Goal: Contribute content

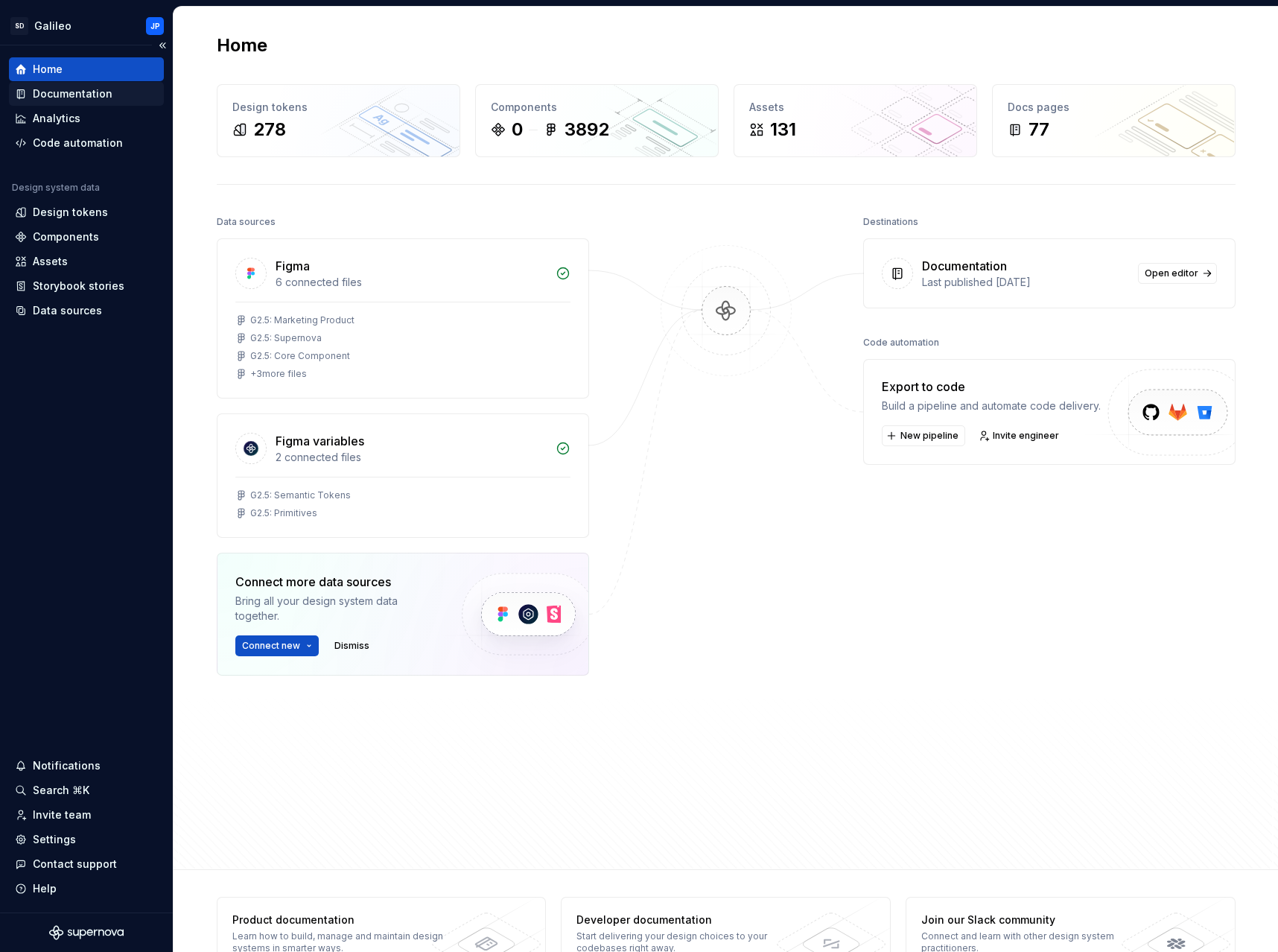
click at [76, 94] on div "Documentation" at bounding box center [72, 94] width 80 height 15
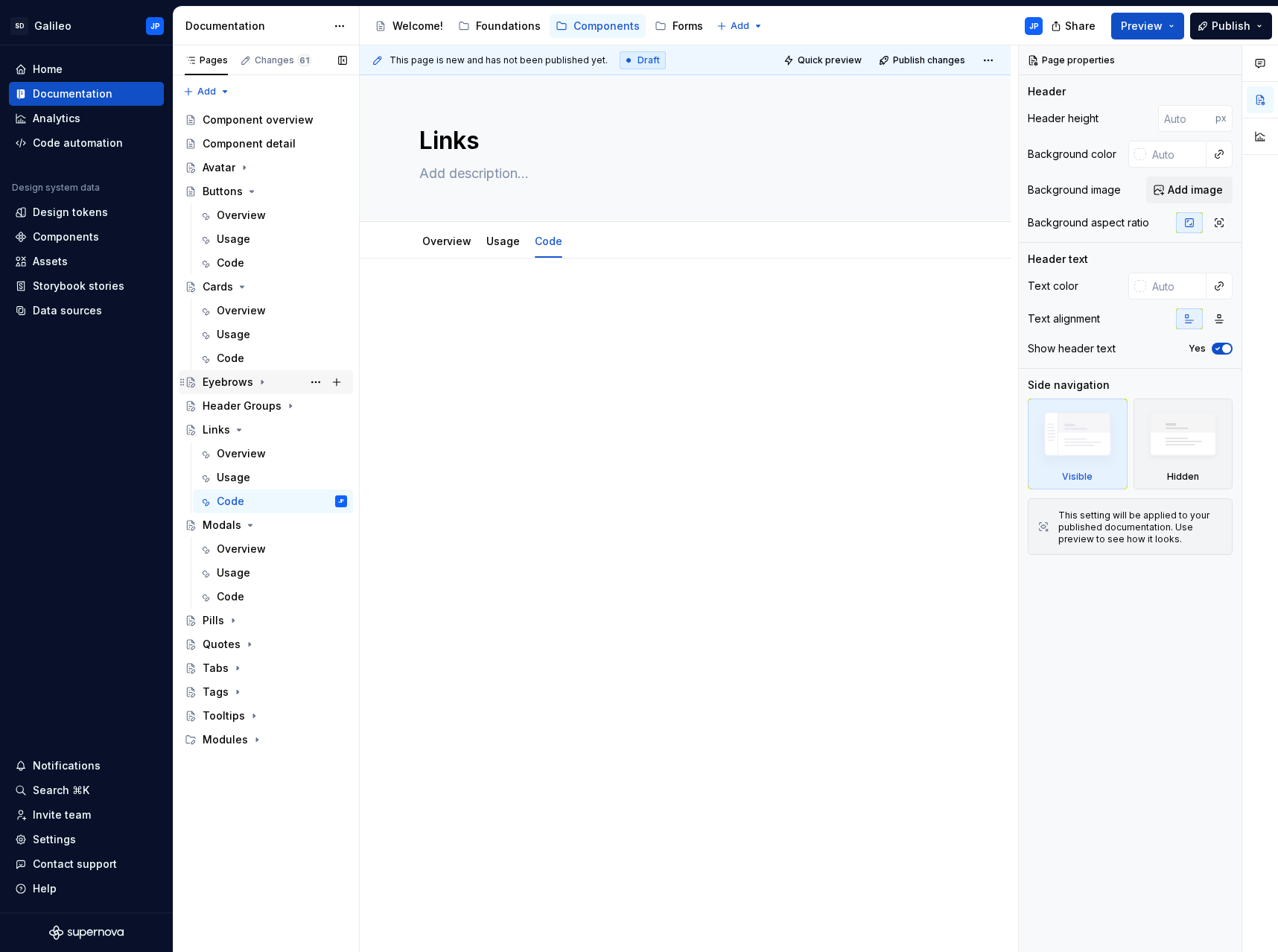
click at [242, 379] on div "Eyebrows" at bounding box center [228, 382] width 51 height 15
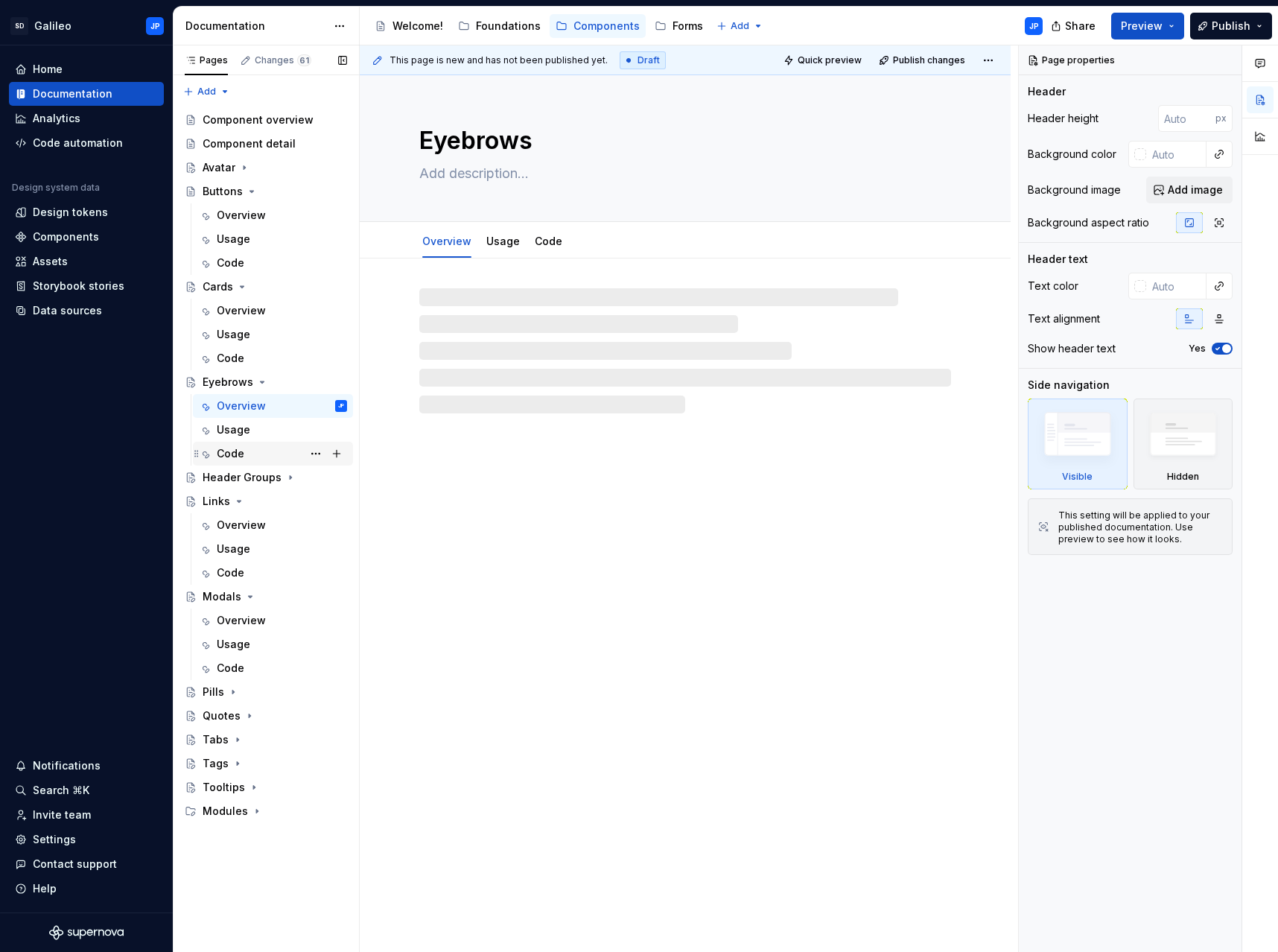
click at [249, 449] on div "Code" at bounding box center [282, 453] width 131 height 21
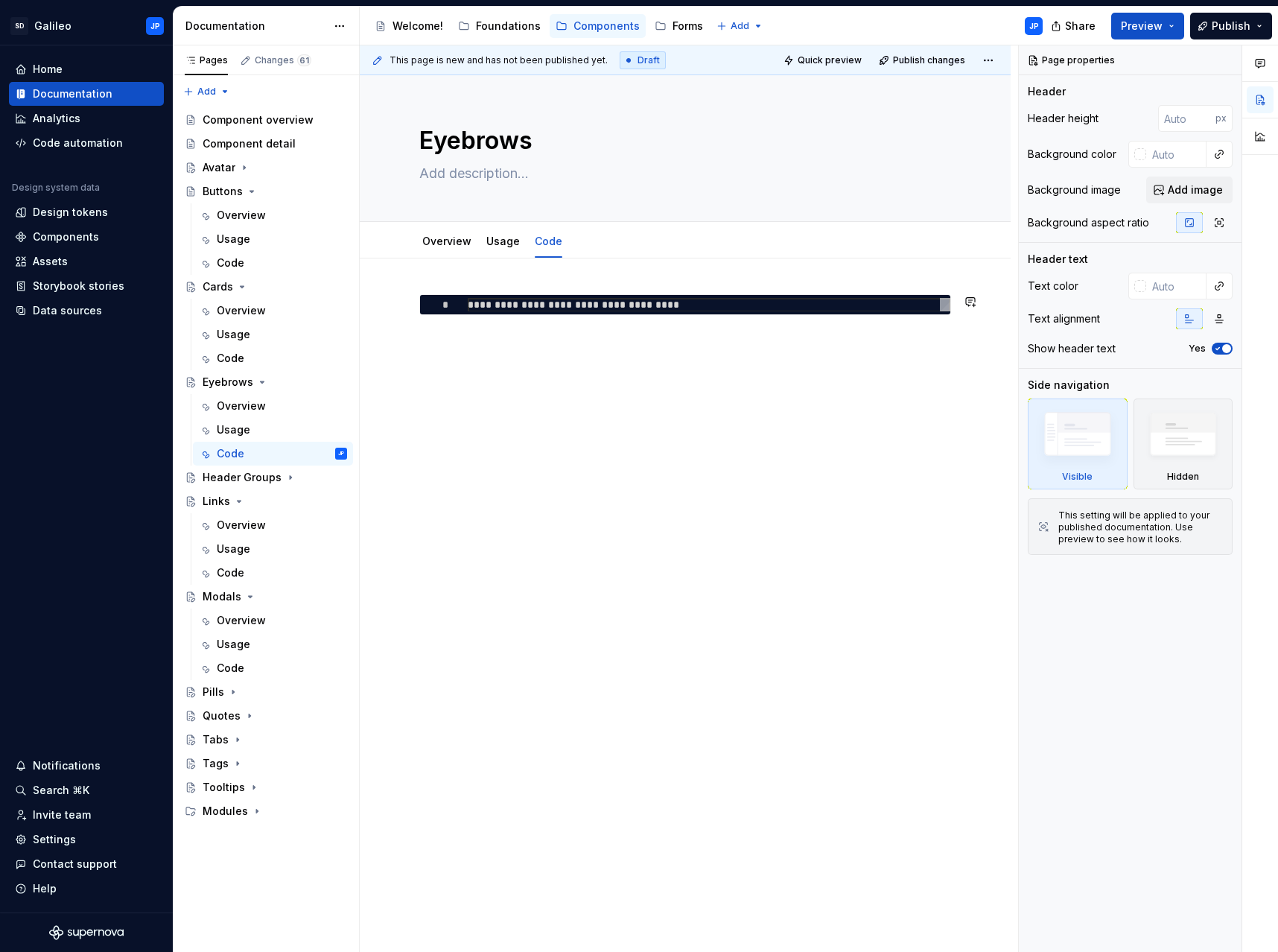
type textarea "*"
click at [480, 279] on div "**********" at bounding box center [686, 455] width 651 height 395
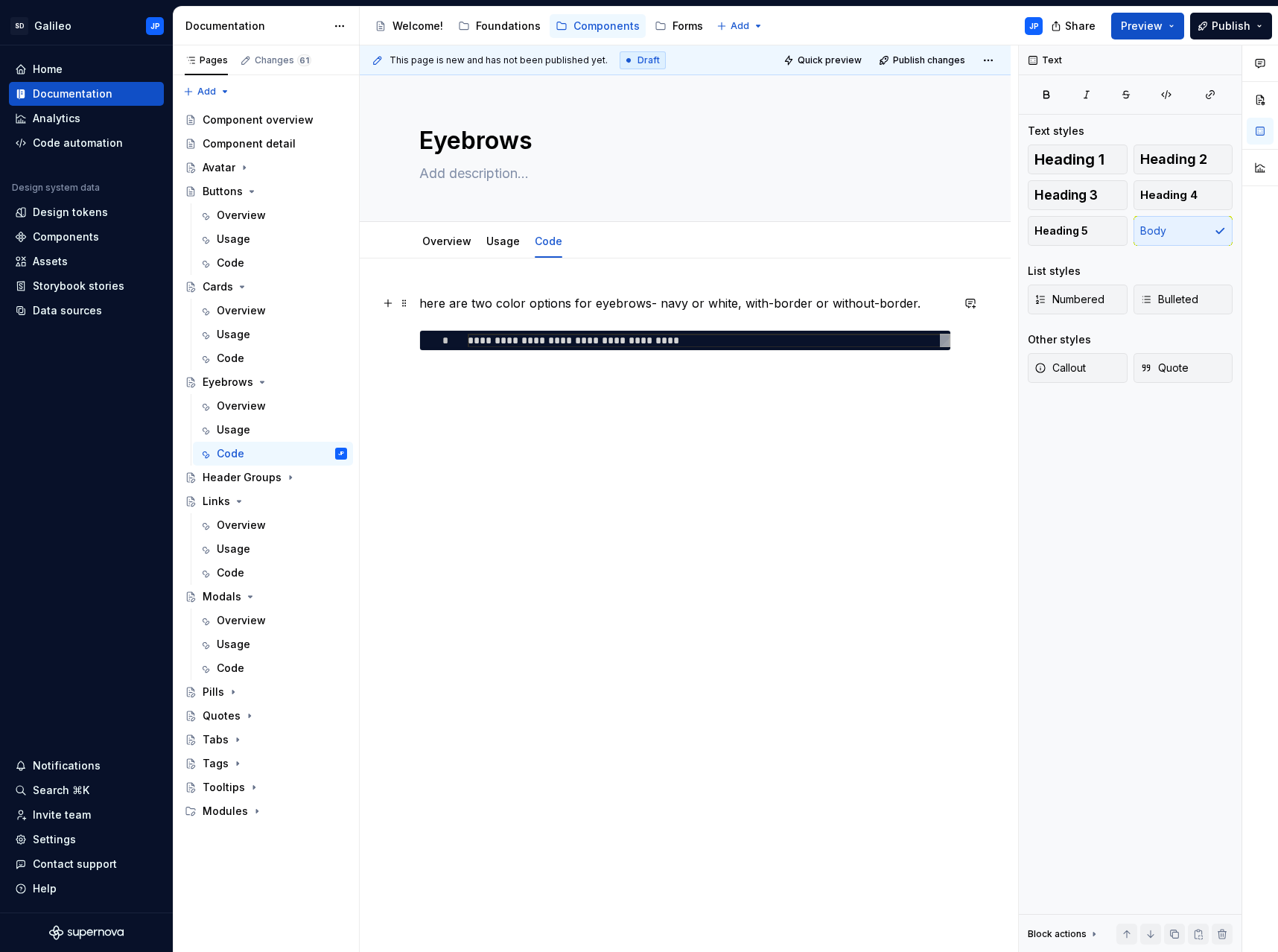
click at [420, 300] on p "here are two color options for eyebrows- navy or white, with-border or without-…" at bounding box center [685, 303] width 532 height 18
click at [928, 308] on p "There are two color options for eyebrows- navy or white, with-border or without…" at bounding box center [685, 303] width 532 height 18
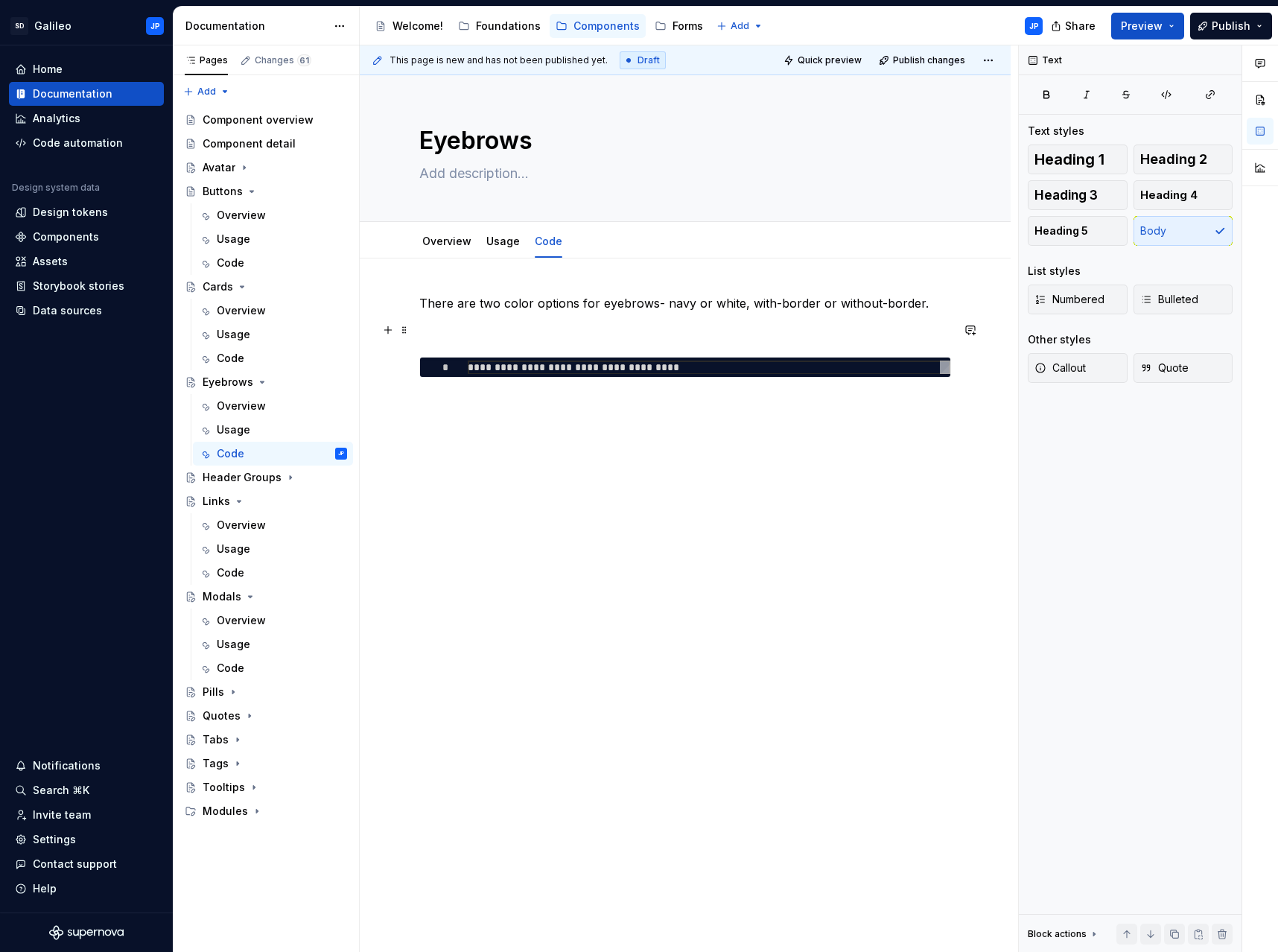
click at [561, 334] on p at bounding box center [685, 330] width 532 height 18
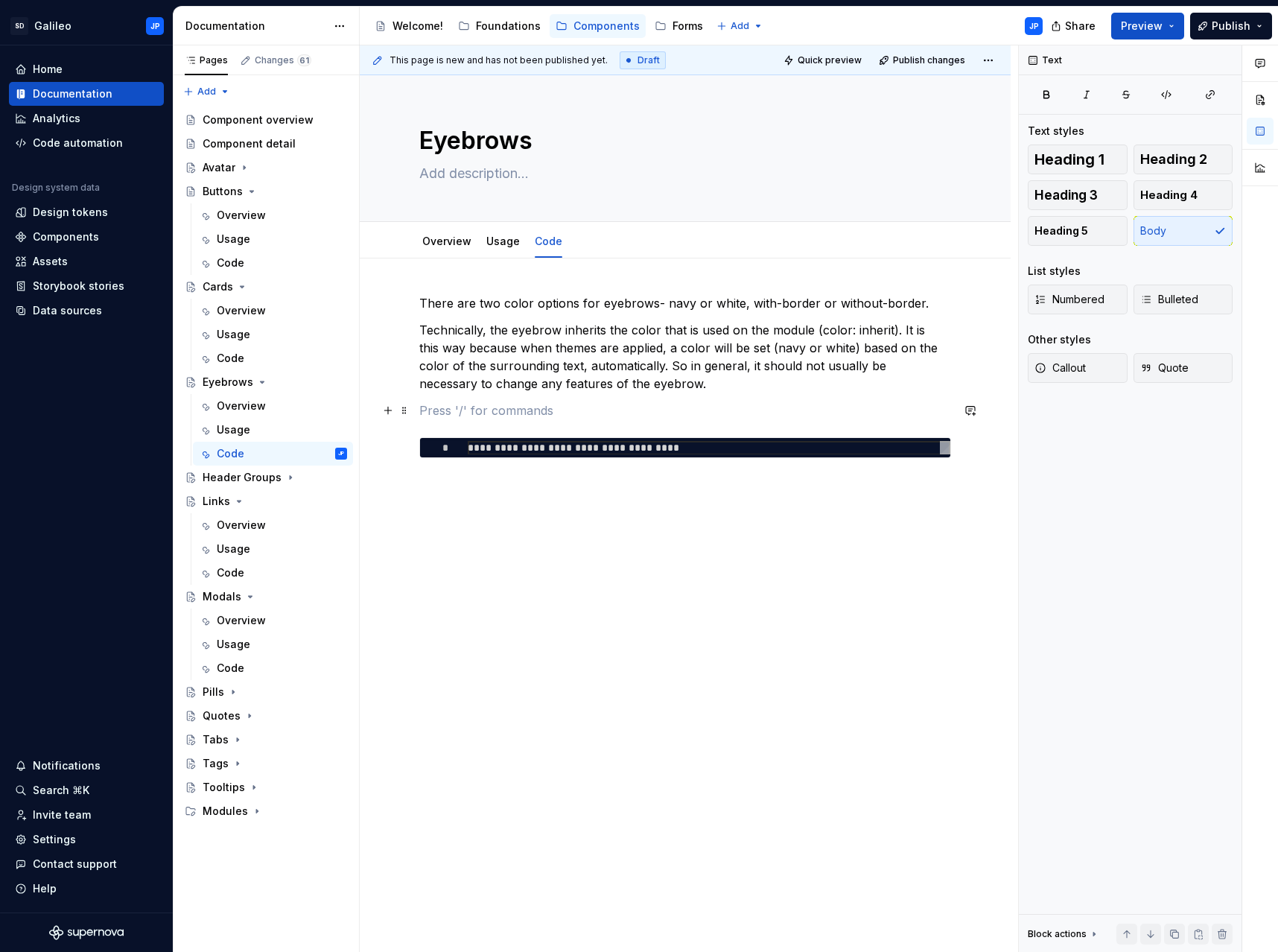
click at [461, 412] on p at bounding box center [685, 410] width 532 height 18
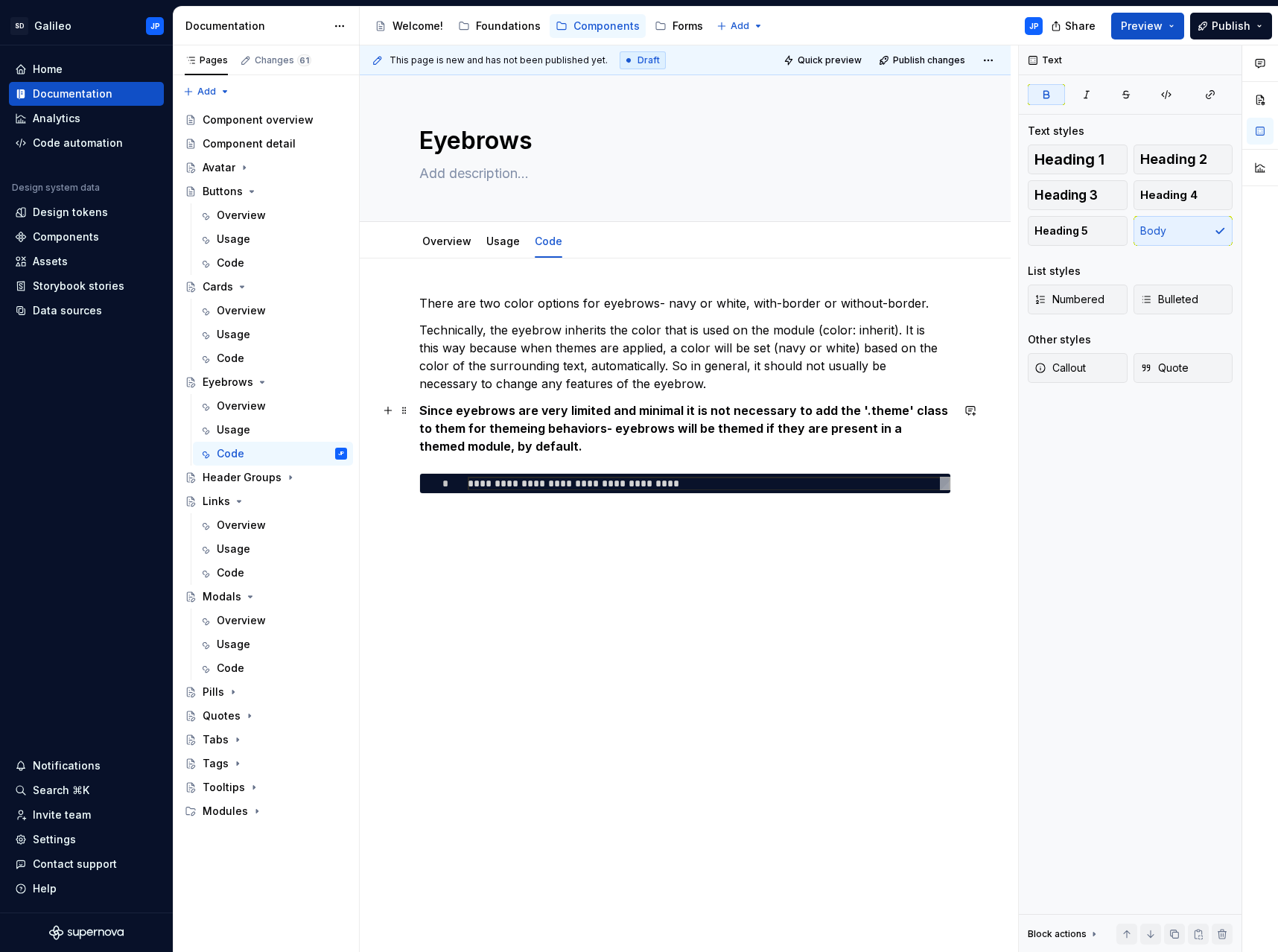
click at [496, 430] on strong "Since eyebrows are very limited and minimal it is not necessary to add the '.th…" at bounding box center [685, 428] width 532 height 51
click at [573, 444] on p "Since eyebrows are very limited and minimal it is not necessary to add the '.th…" at bounding box center [685, 427] width 532 height 53
click at [539, 447] on p "Since eyebrows are very limited and minimal it is not necessary to add the '.th…" at bounding box center [685, 427] width 532 height 53
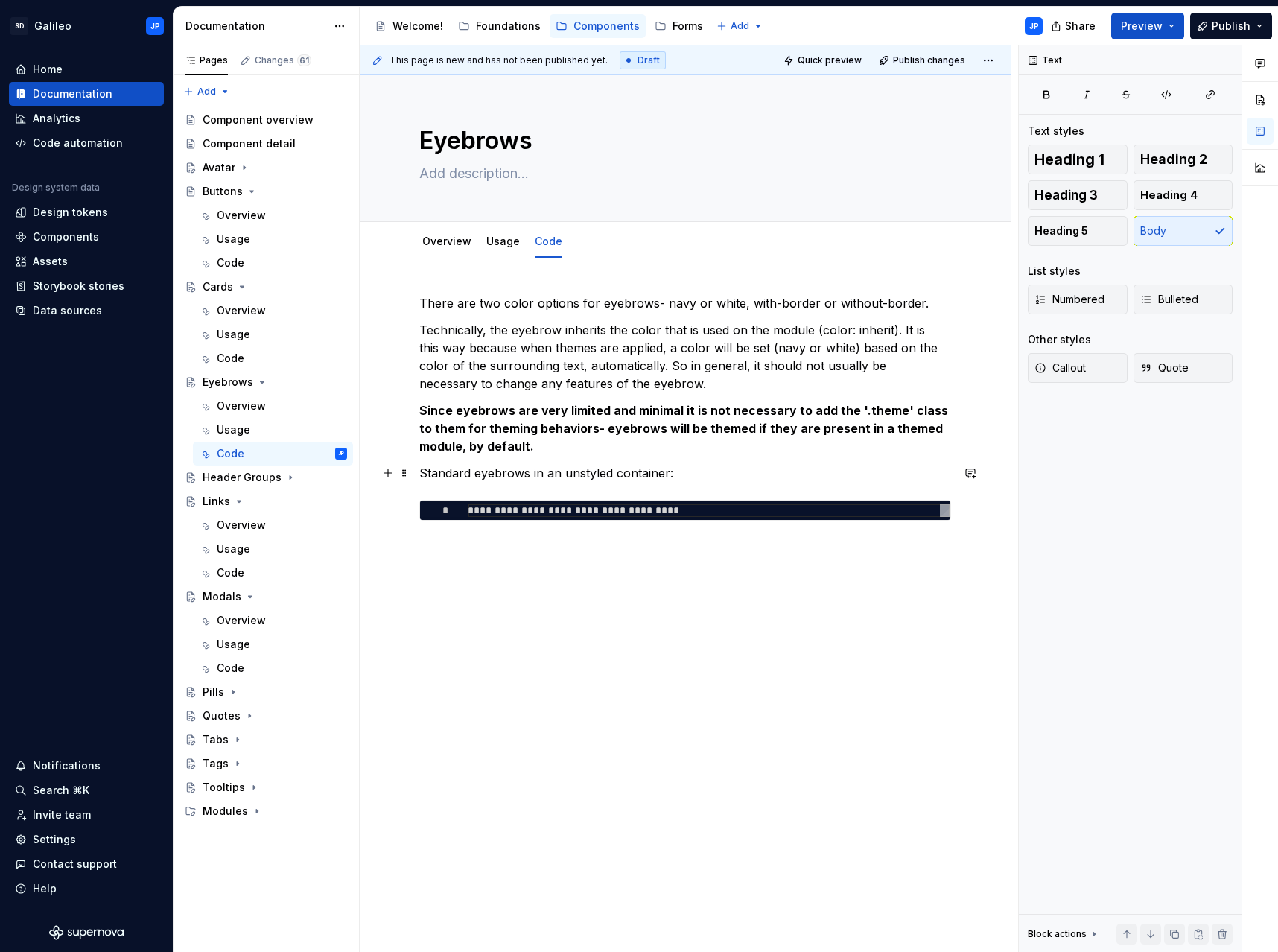
click at [576, 472] on p "Standard eyebrows in an unstyled container:" at bounding box center [685, 473] width 532 height 18
drag, startPoint x: 576, startPoint y: 472, endPoint x: 566, endPoint y: 472, distance: 10.0
click at [566, 472] on p "Standard eyebrows in an unstyled container:" at bounding box center [685, 473] width 532 height 18
click at [684, 478] on p "Standard eyebrows in an unstyled container:" at bounding box center [685, 473] width 532 height 18
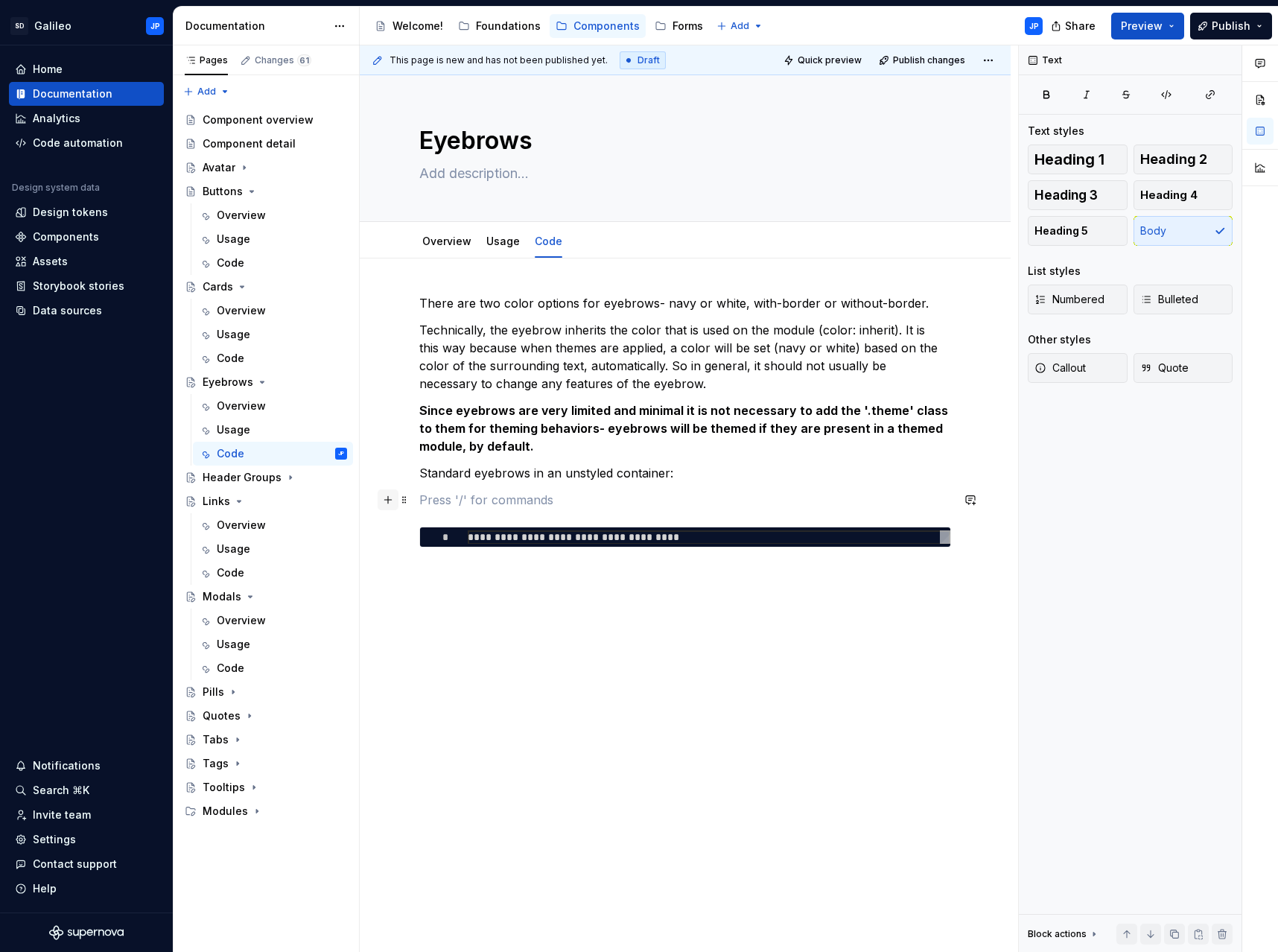
click at [396, 497] on button "button" at bounding box center [387, 499] width 21 height 21
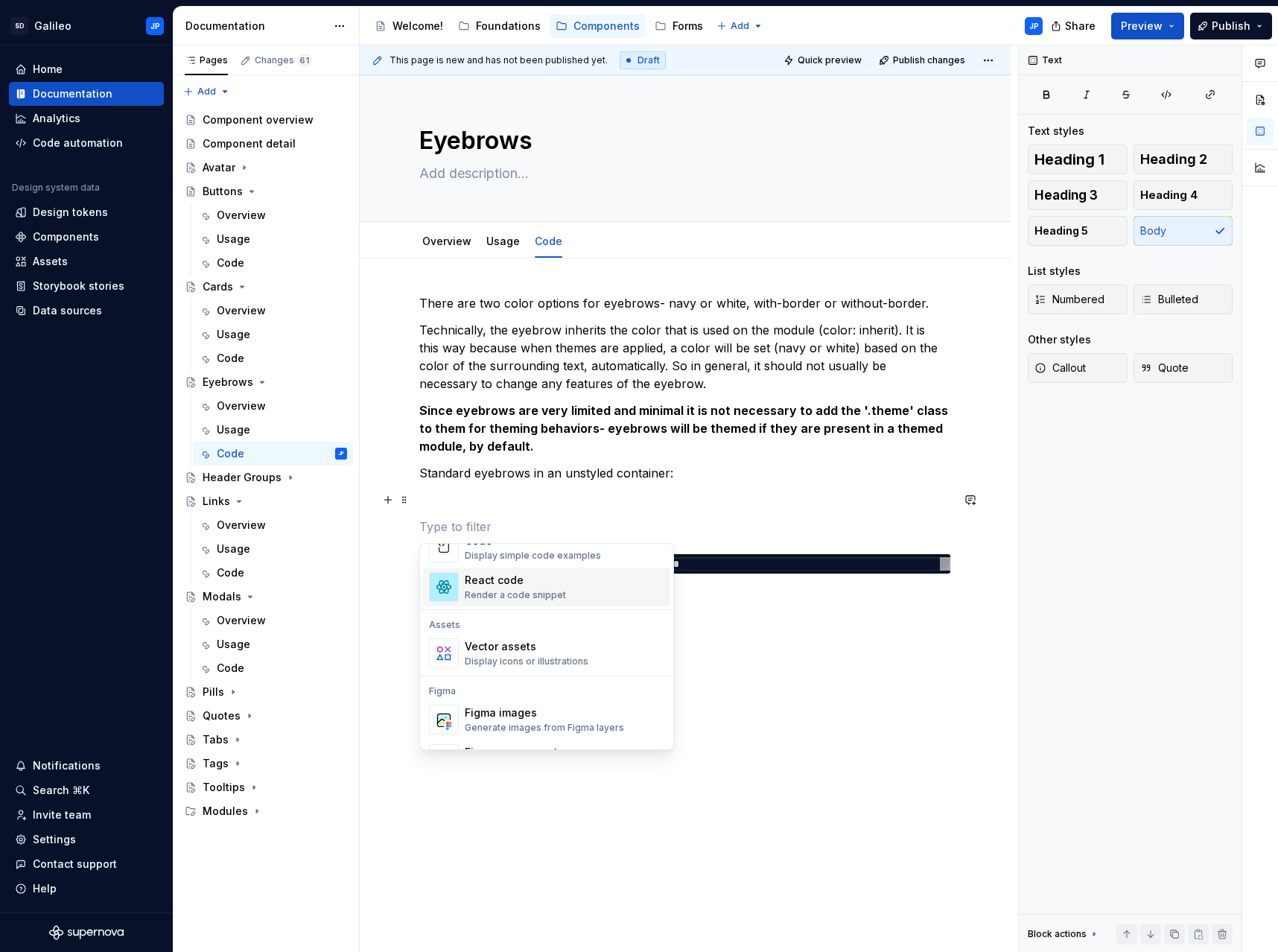
scroll to position [1191, 0]
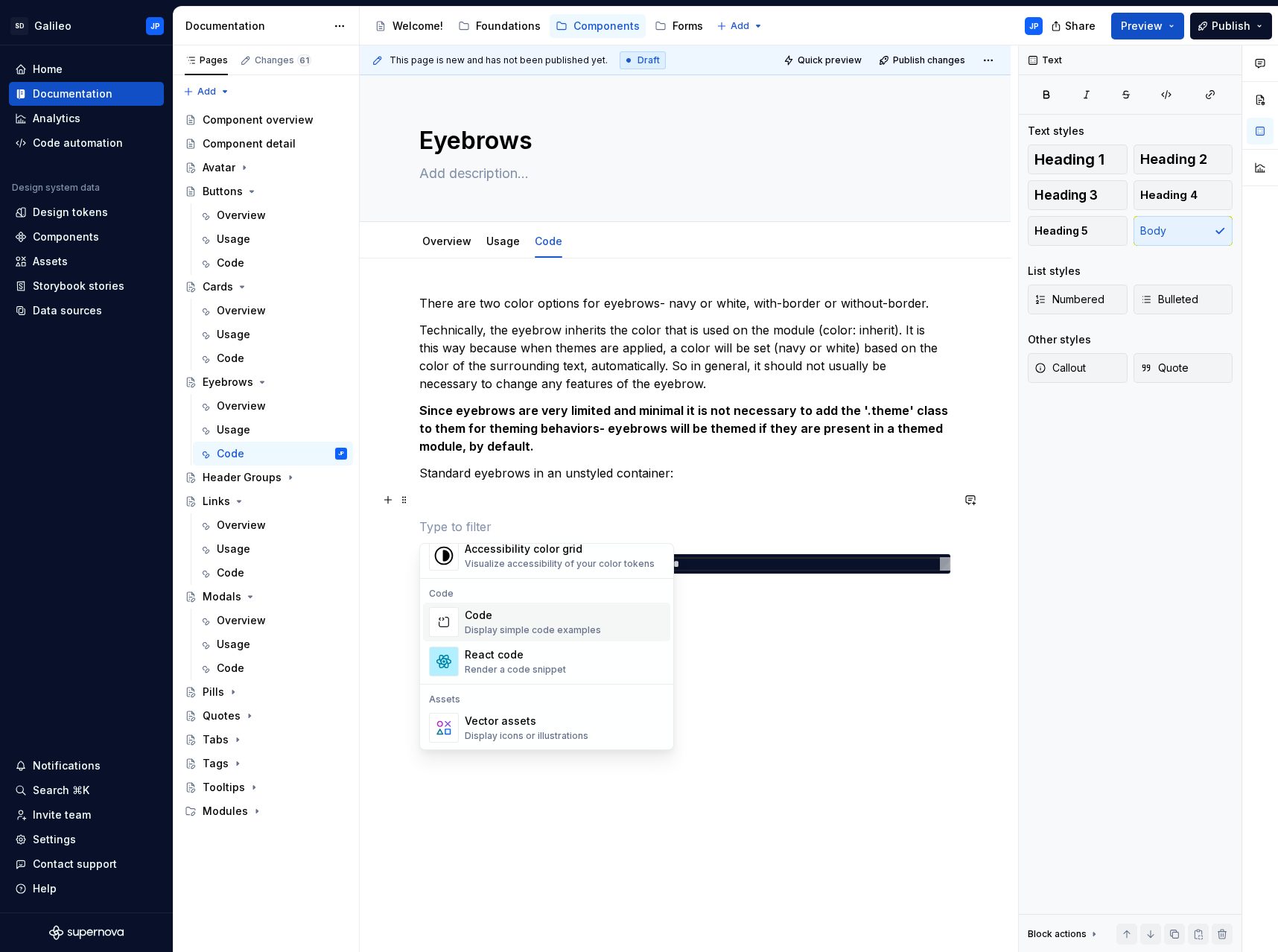
click at [519, 621] on div "Code" at bounding box center [533, 615] width 137 height 15
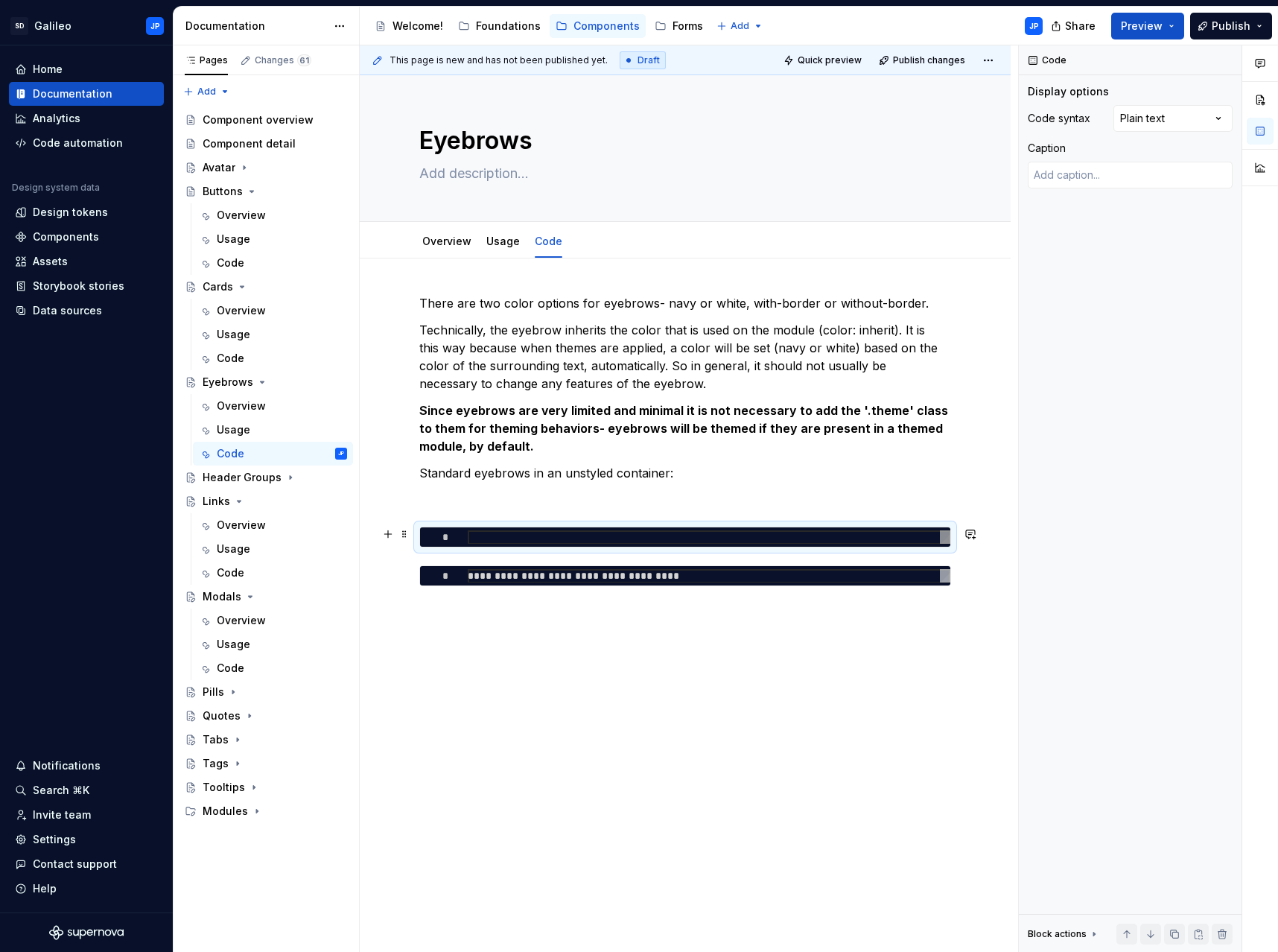
type textarea "*"
type textarea "**********"
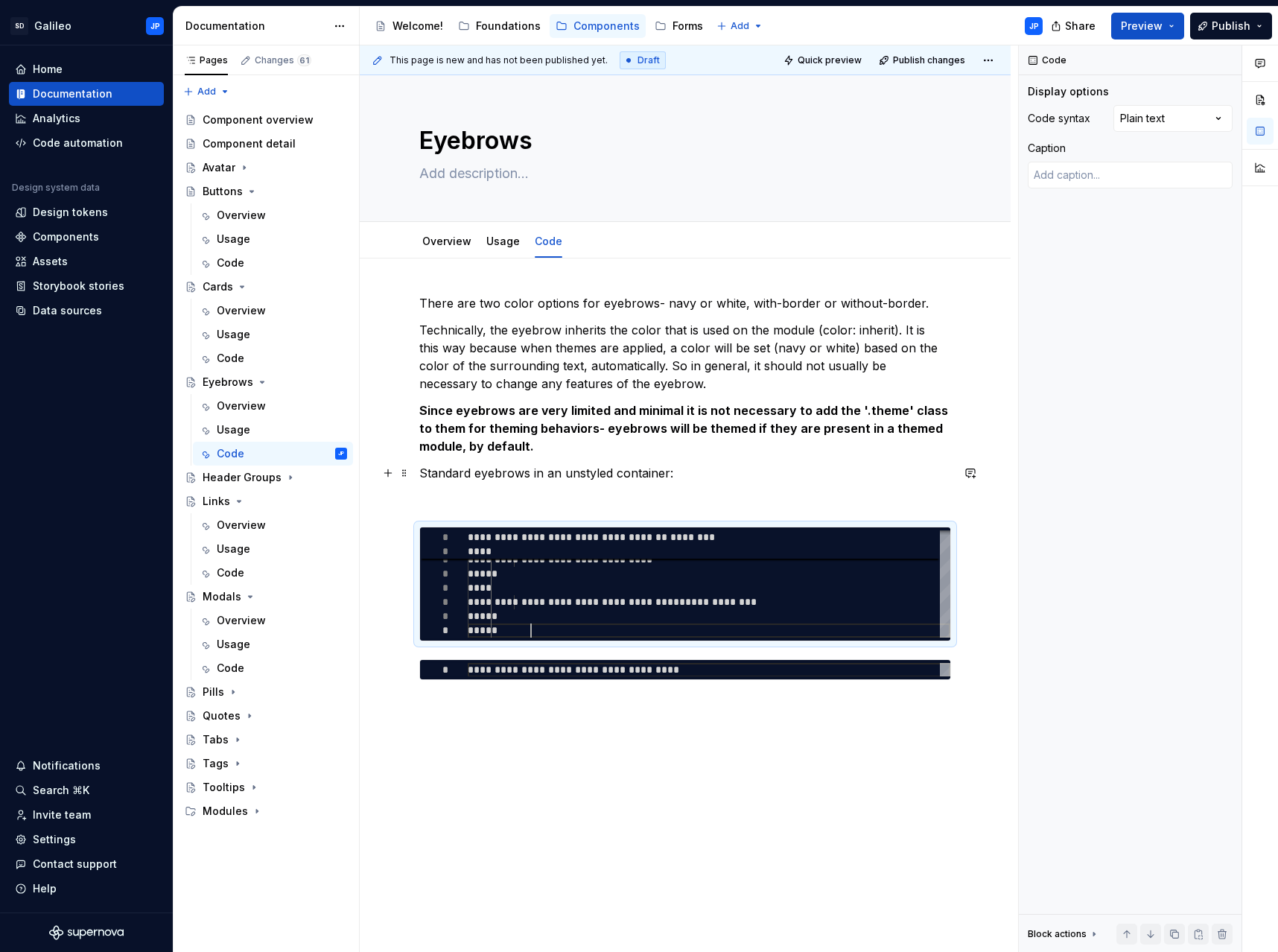
click at [786, 478] on p "Standard eyebrows in an unstyled container:" at bounding box center [685, 473] width 532 height 18
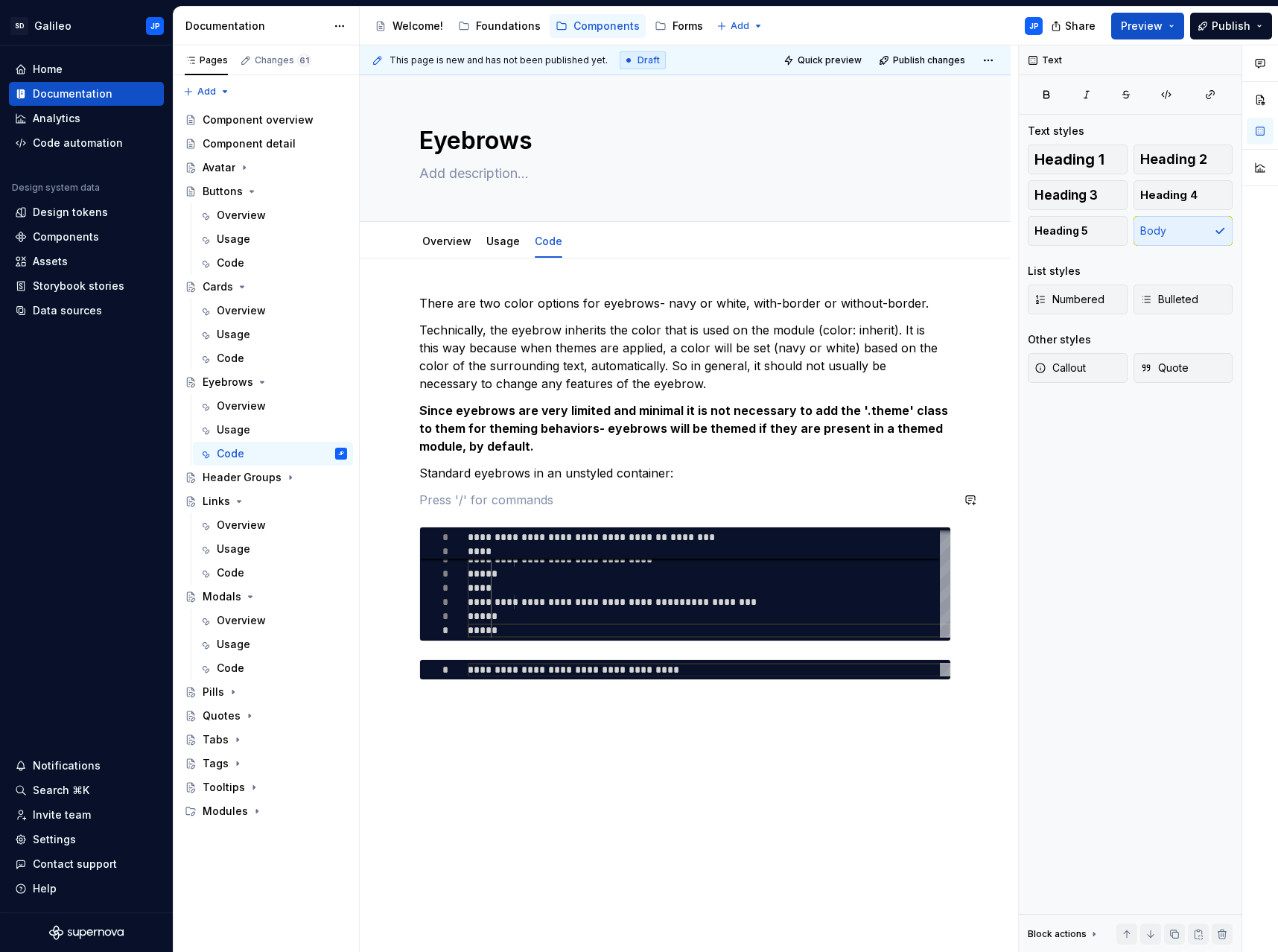
click at [481, 514] on div "**********" at bounding box center [685, 487] width 532 height 386
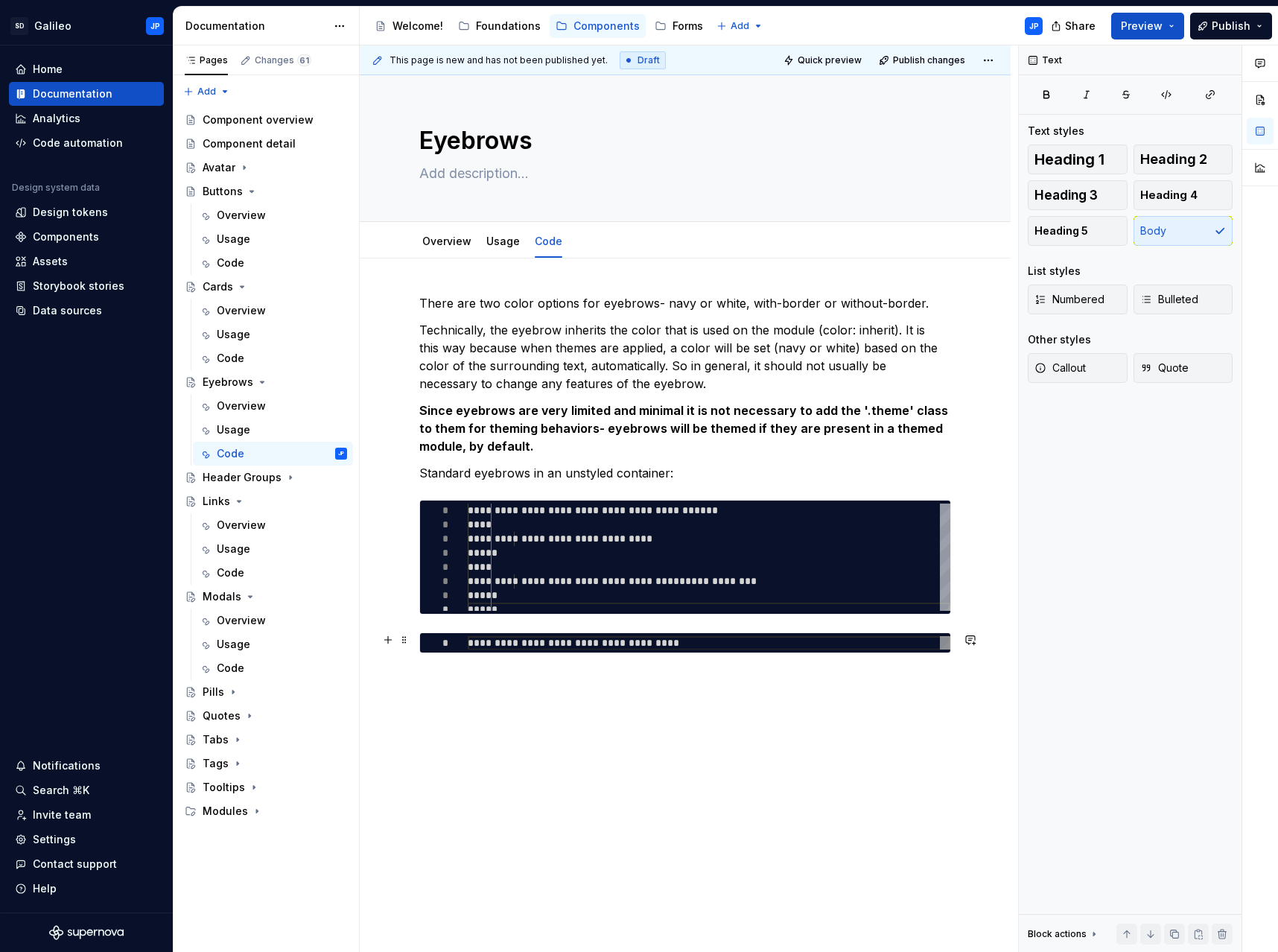
type textarea "*"
type textarea "**********"
click at [574, 639] on div "**********" at bounding box center [709, 643] width 483 height 14
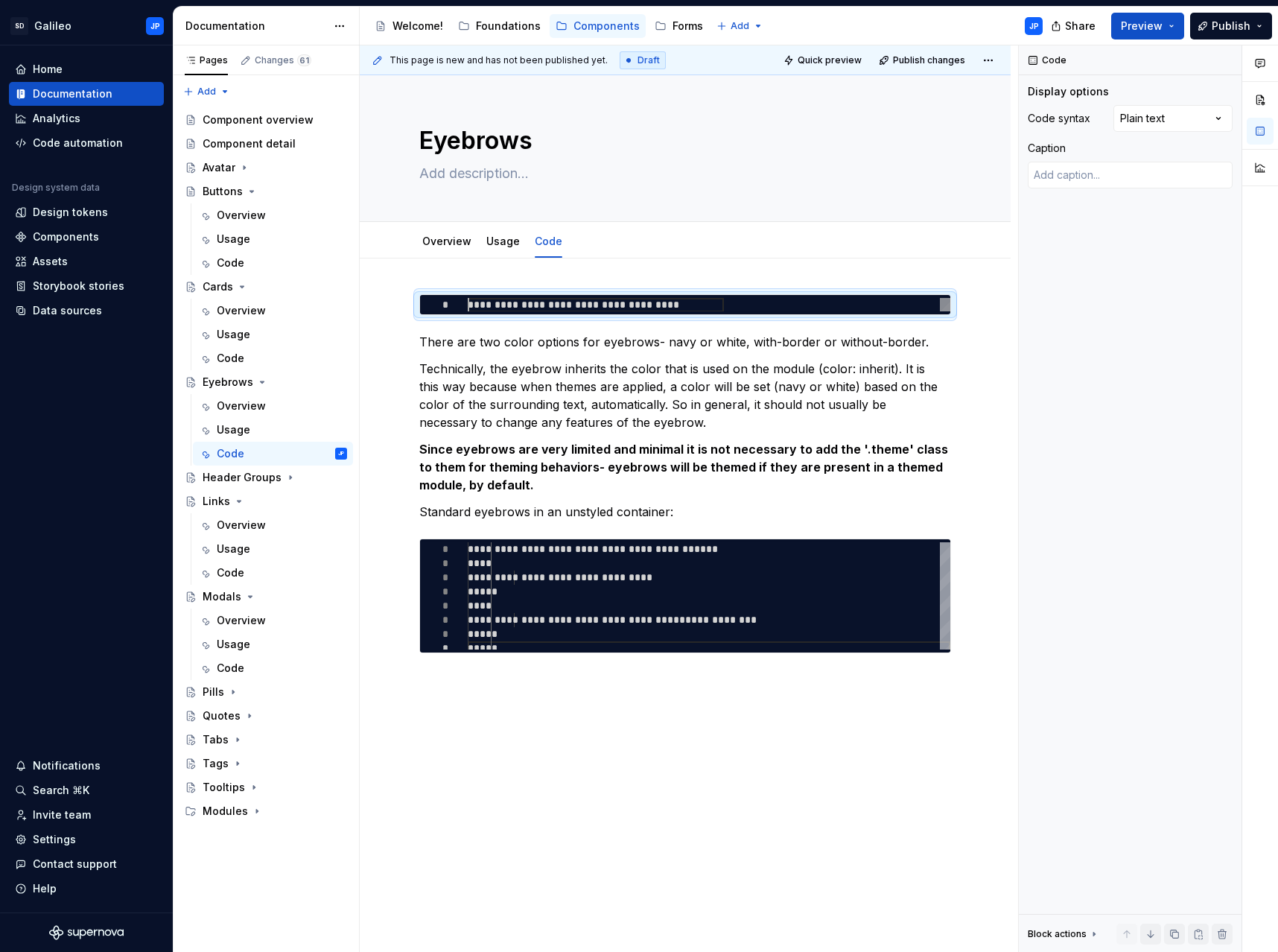
scroll to position [0, 223]
click at [740, 409] on p "Technically, the eyebrow inherits the color that is used on the module (color: …" at bounding box center [685, 395] width 532 height 72
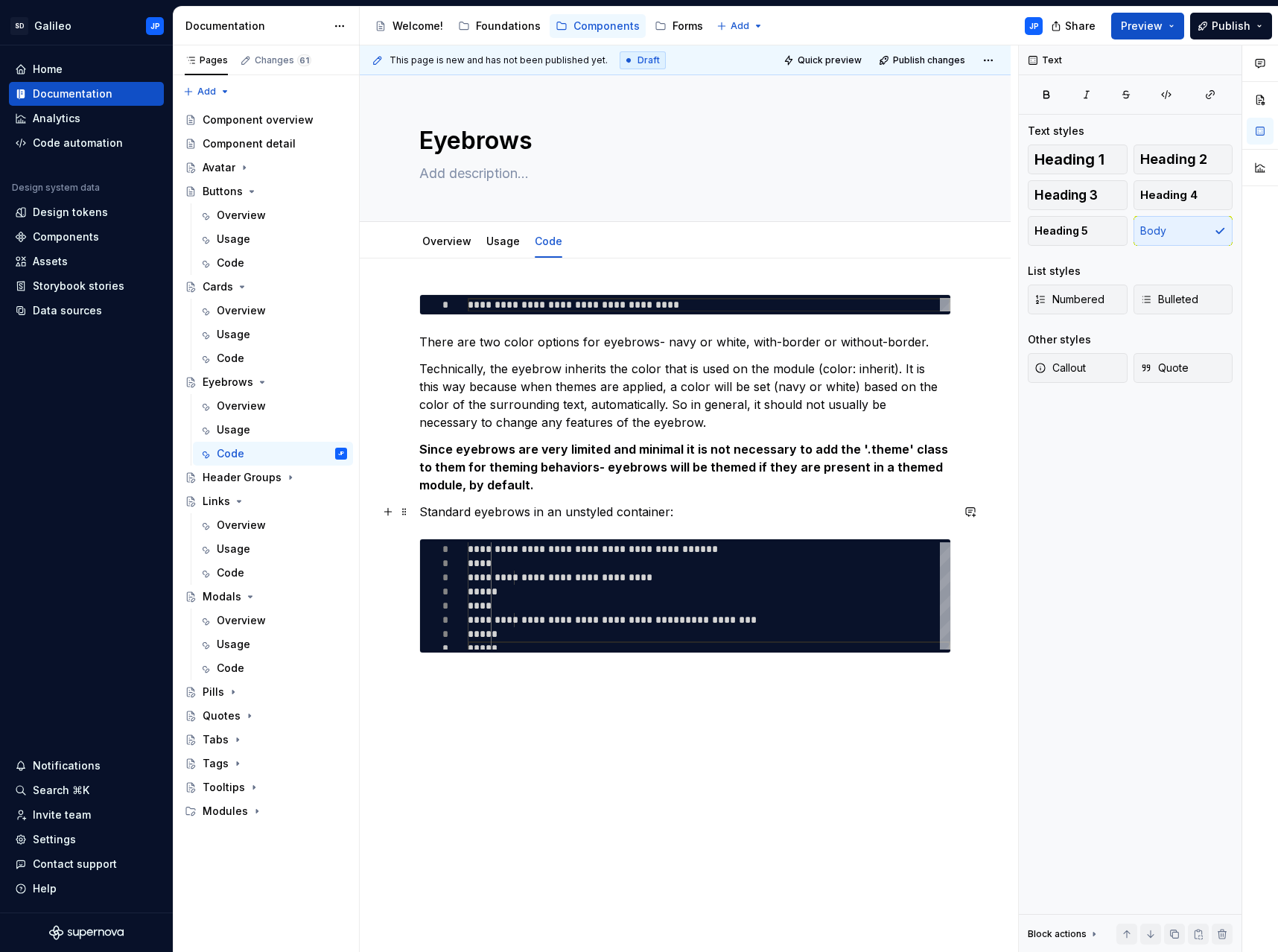
click at [692, 506] on p "Standard eyebrows in an unstyled container:" at bounding box center [685, 511] width 532 height 18
click at [486, 673] on div "**********" at bounding box center [686, 607] width 651 height 698
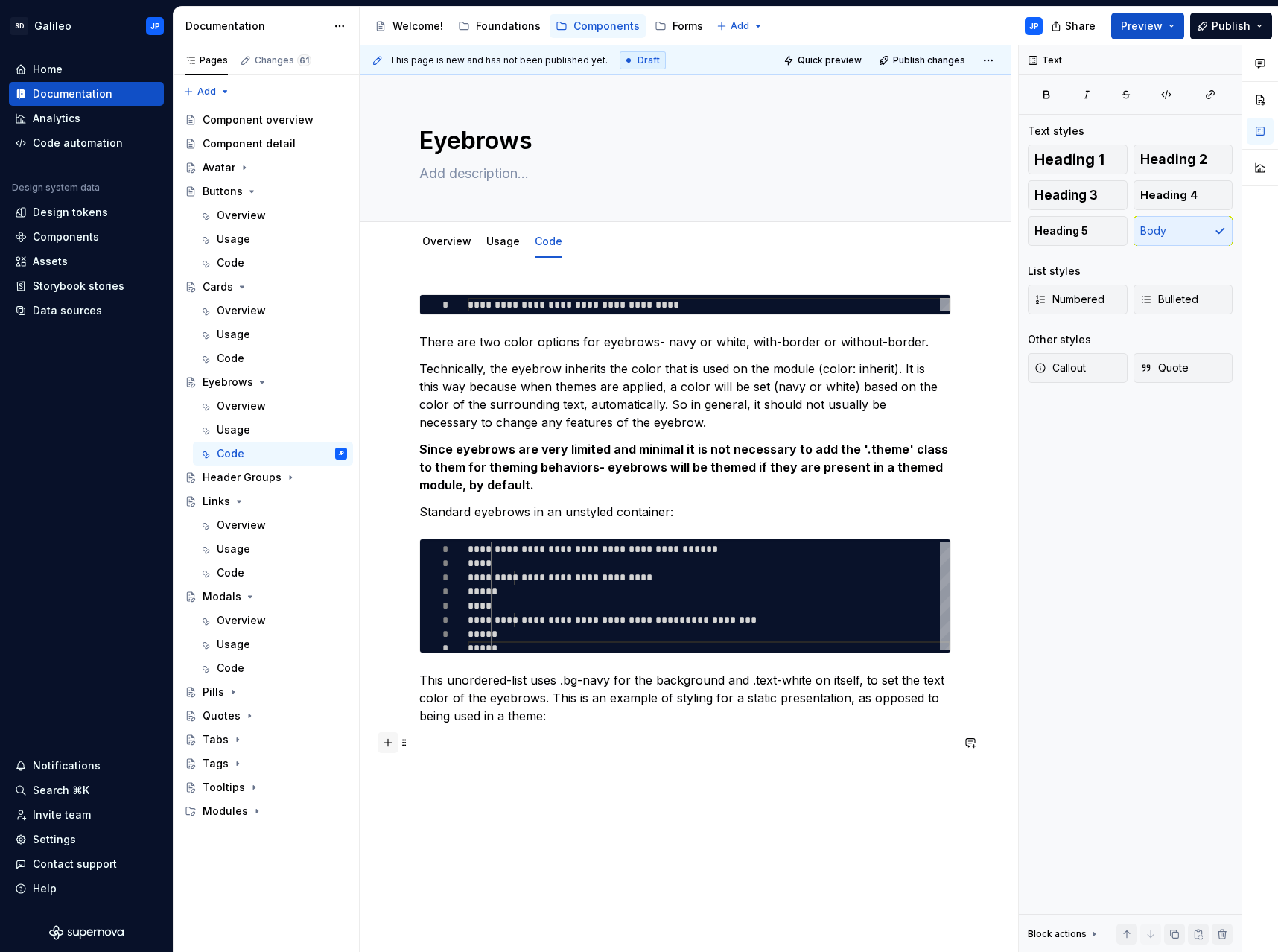
click at [390, 742] on button "button" at bounding box center [387, 742] width 21 height 21
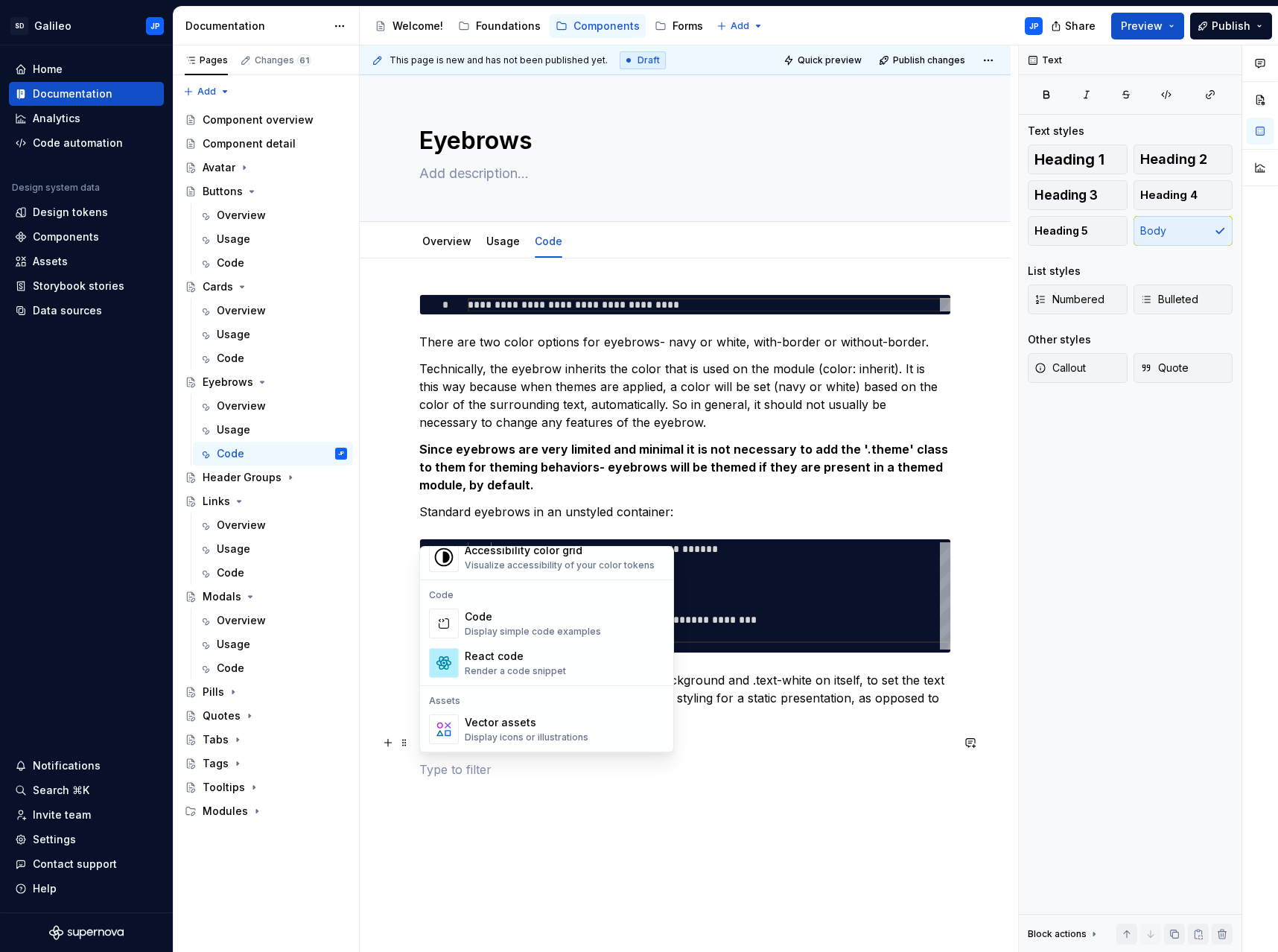
scroll to position [1191, 0]
click at [518, 618] on div "Code" at bounding box center [533, 618] width 137 height 15
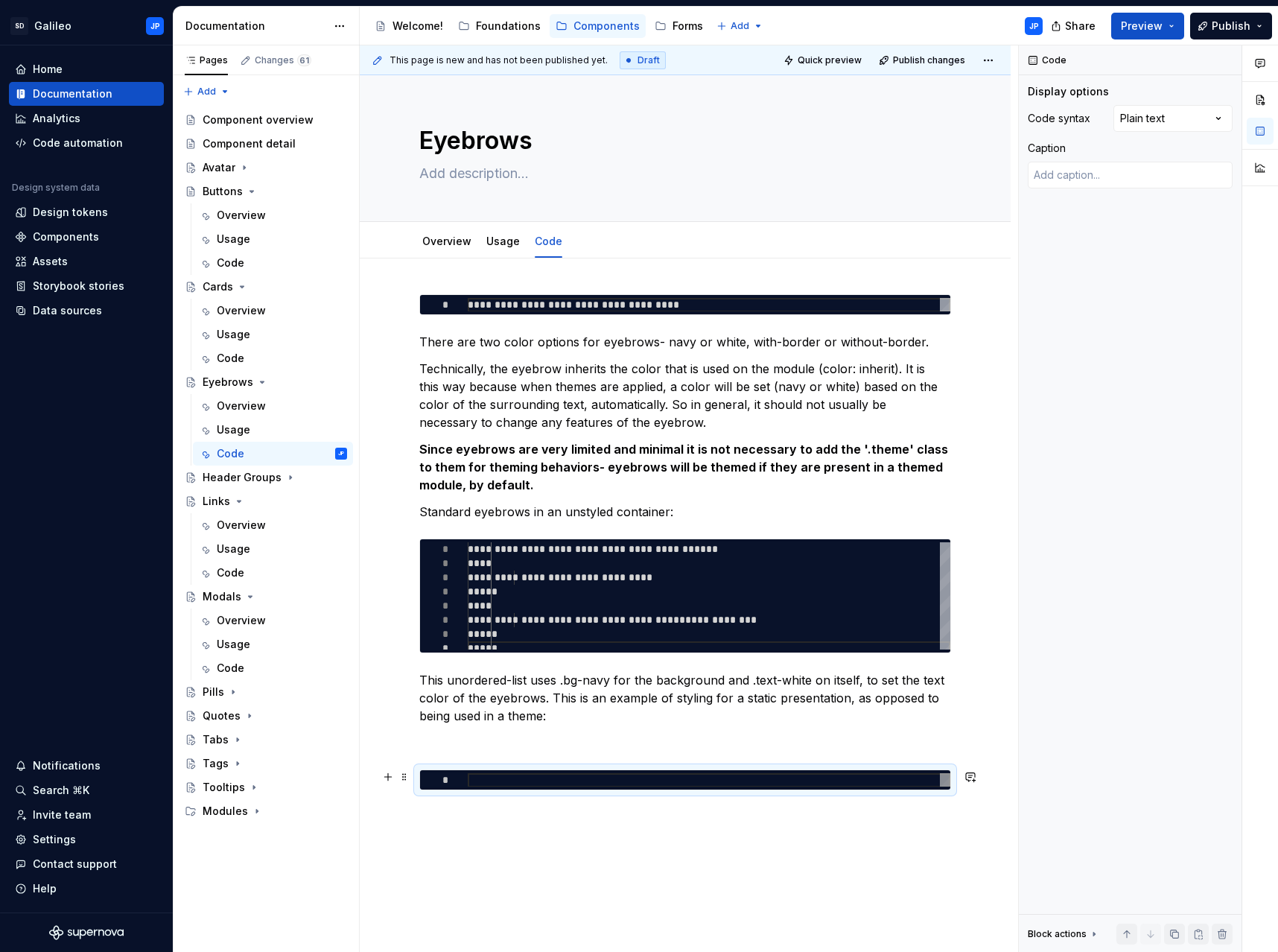
click at [477, 777] on div at bounding box center [709, 779] width 483 height 14
type textarea "*"
type textarea "**********"
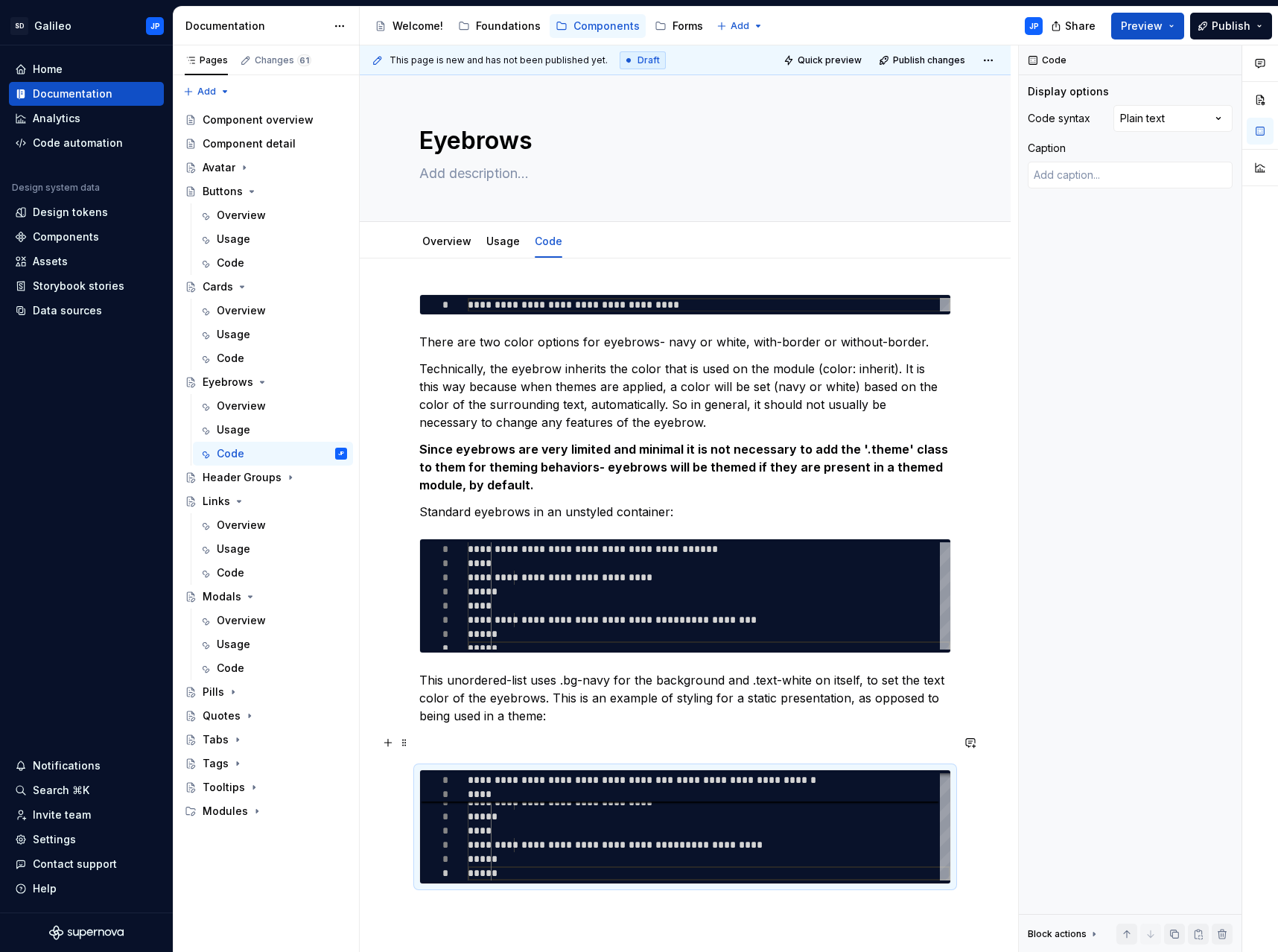
click at [447, 751] on p at bounding box center [685, 742] width 532 height 18
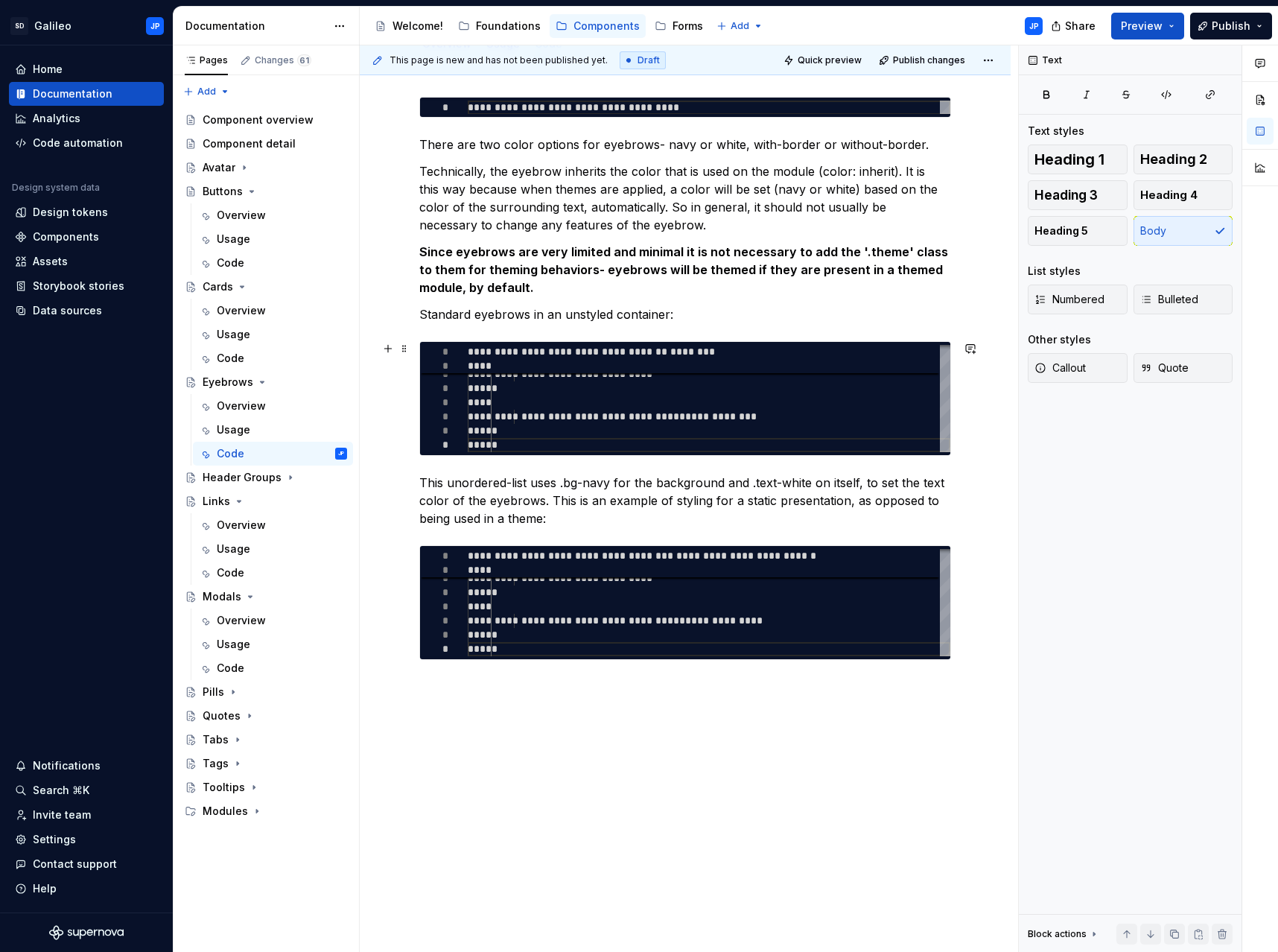
scroll to position [208, 0]
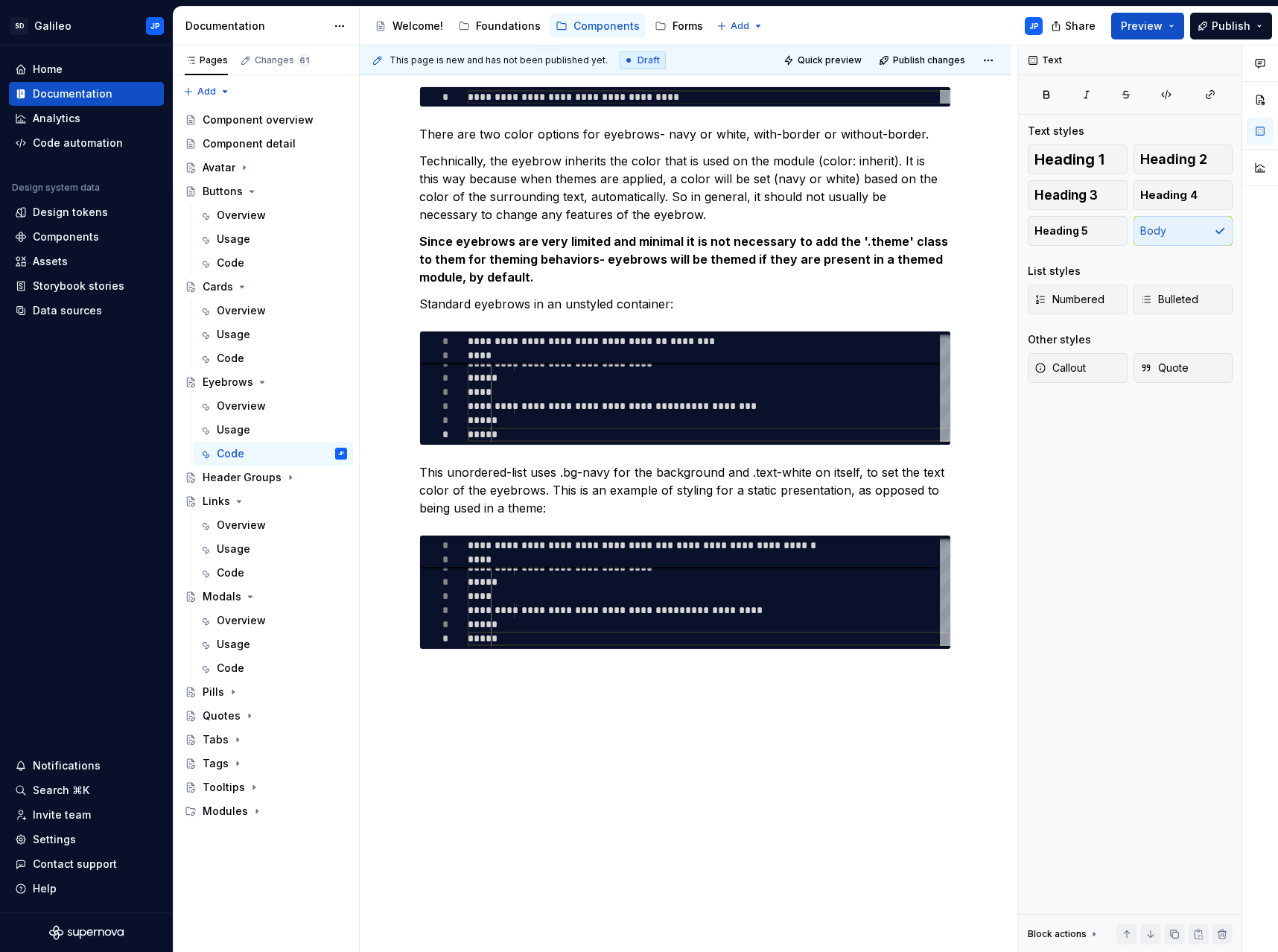
click at [470, 693] on div "**********" at bounding box center [686, 501] width 651 height 902
click at [479, 719] on div "**********" at bounding box center [686, 520] width 651 height 937
click at [391, 705] on button "button" at bounding box center [387, 702] width 21 height 21
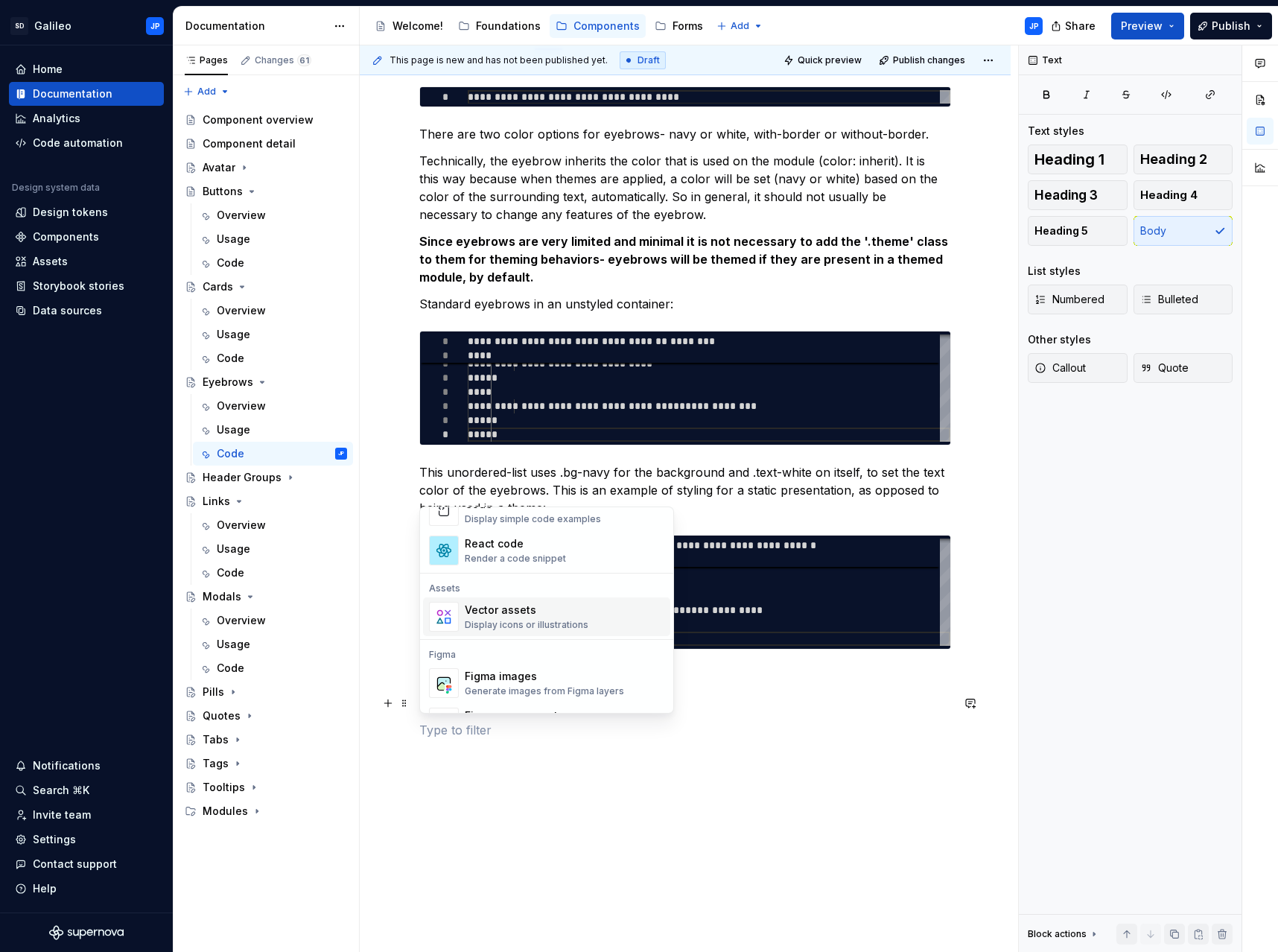
scroll to position [1191, 0]
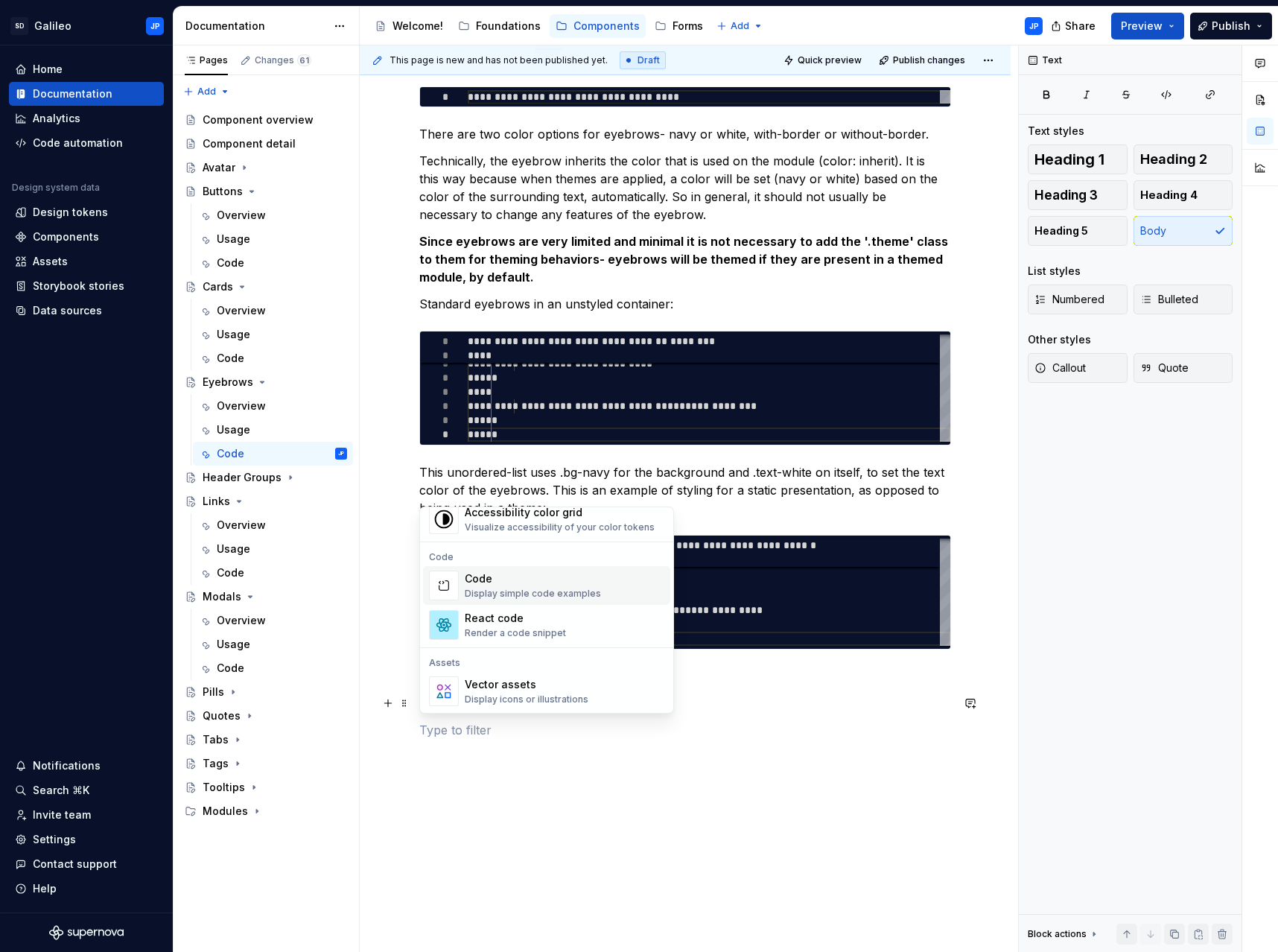
click at [511, 589] on div "Display simple code examples" at bounding box center [533, 594] width 137 height 12
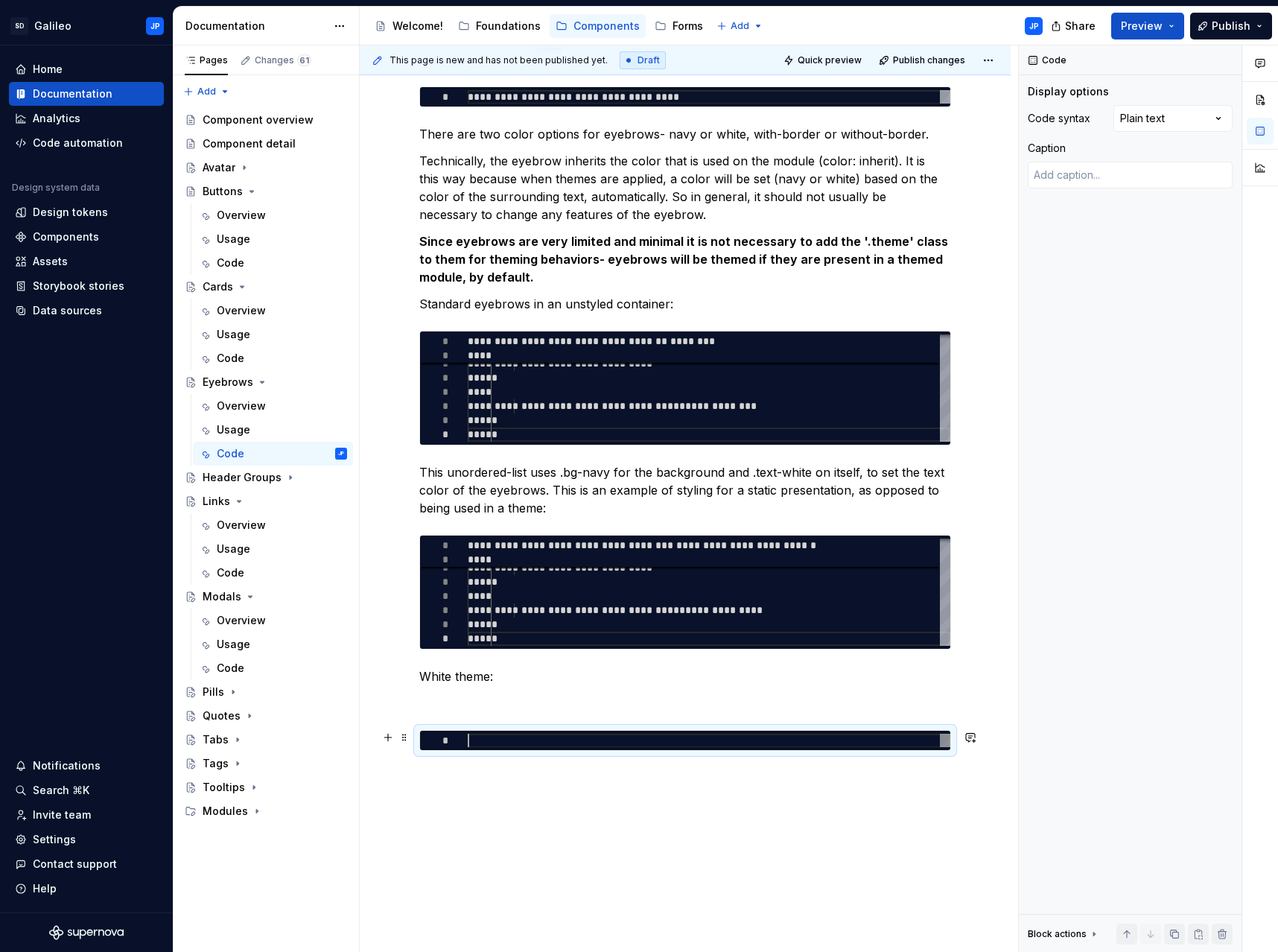
type textarea "*"
type textarea "**********"
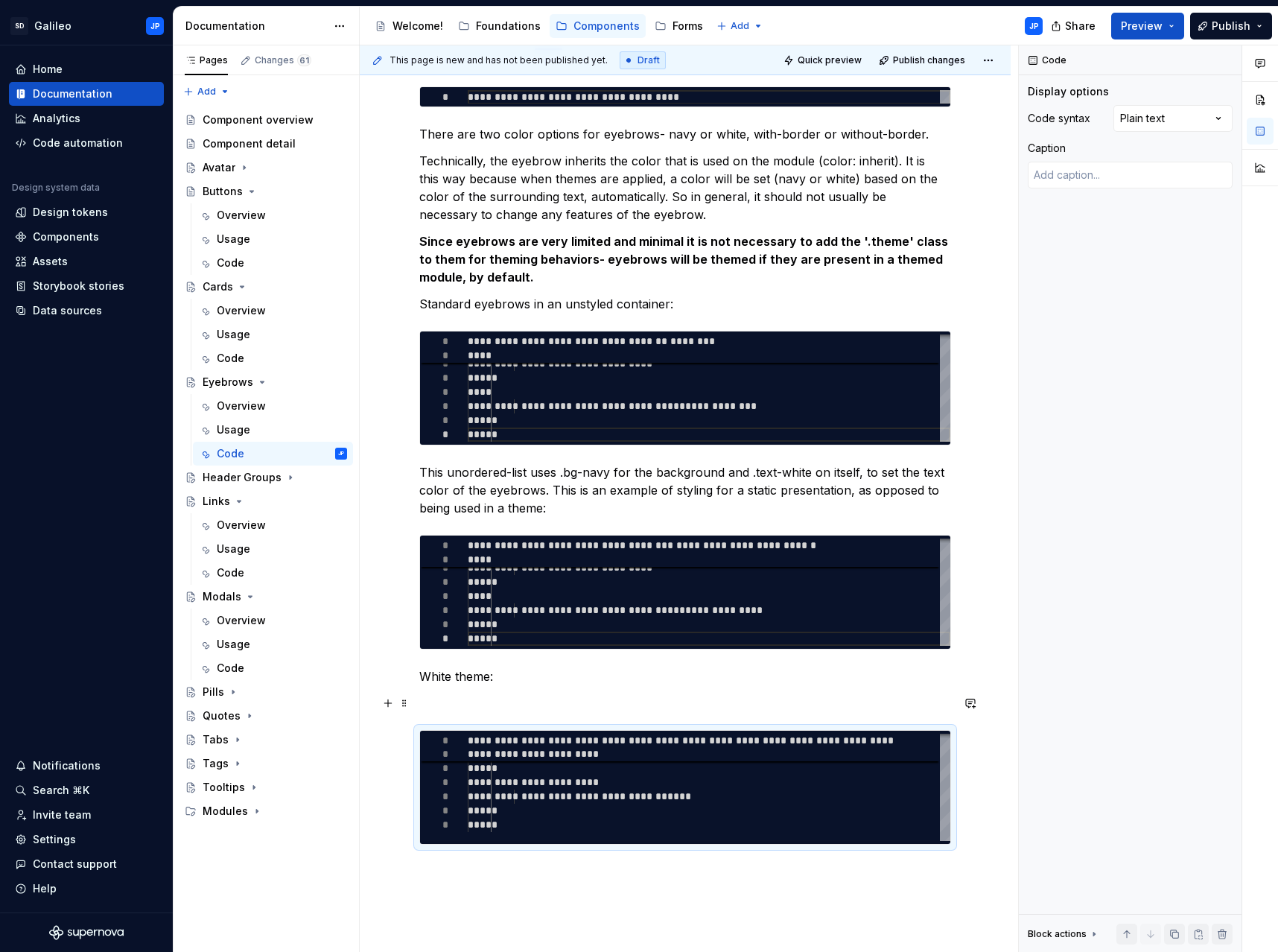
click at [455, 702] on p at bounding box center [685, 703] width 532 height 18
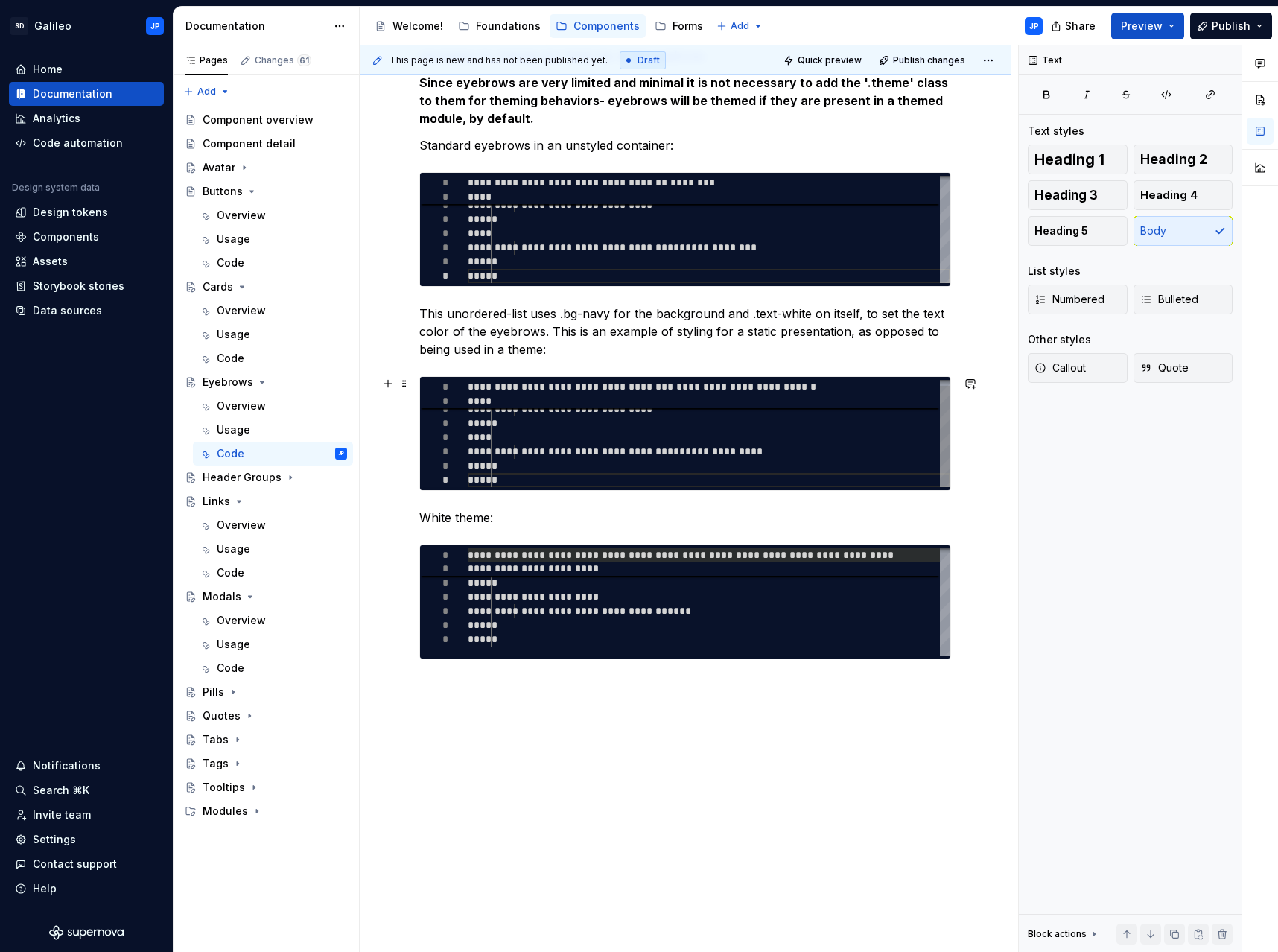
scroll to position [376, 0]
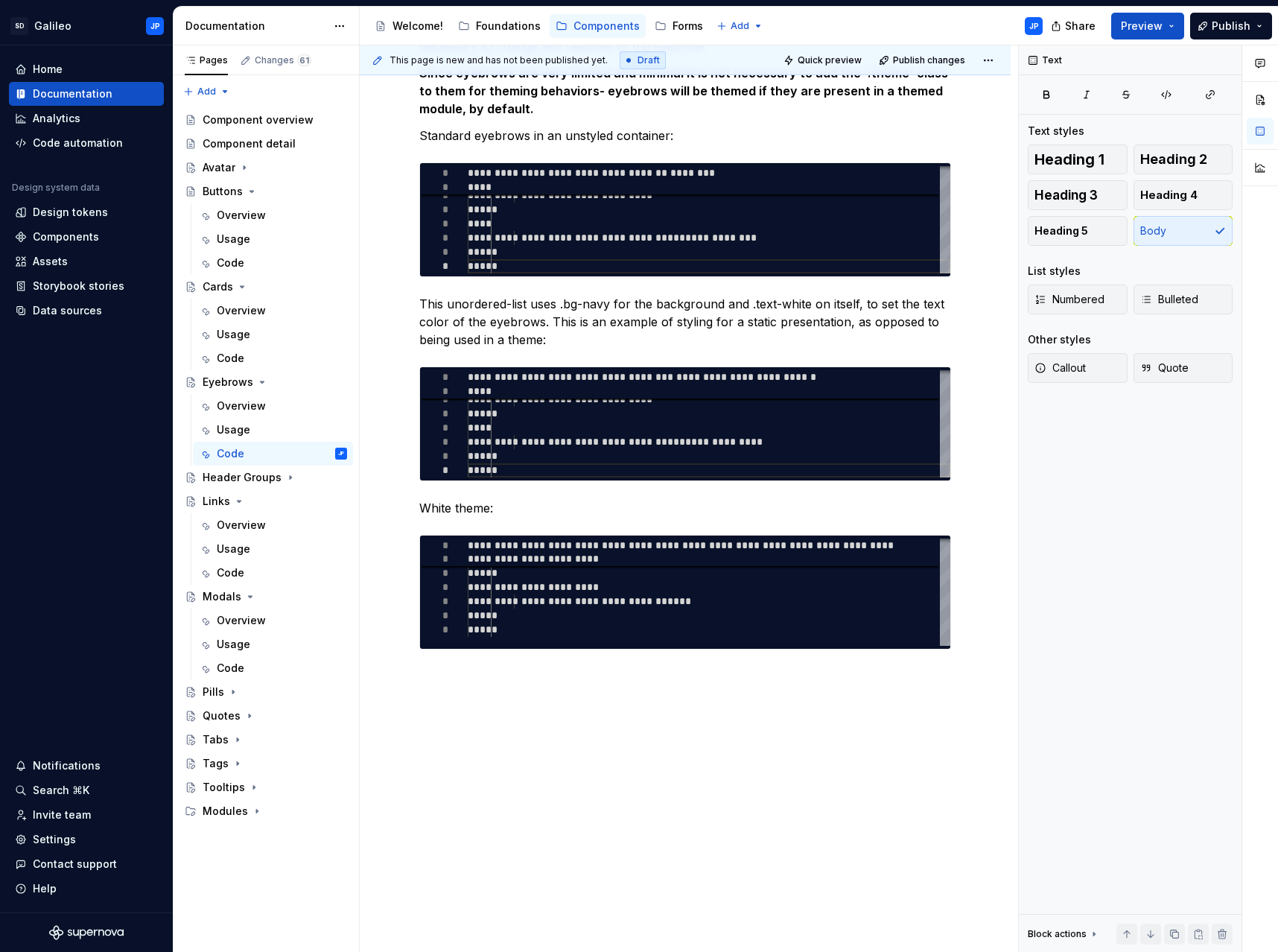
click at [446, 678] on div "**********" at bounding box center [686, 418] width 651 height 1070
click at [470, 730] on div "**********" at bounding box center [686, 435] width 651 height 1106
click at [391, 702] on button "button" at bounding box center [387, 702] width 21 height 21
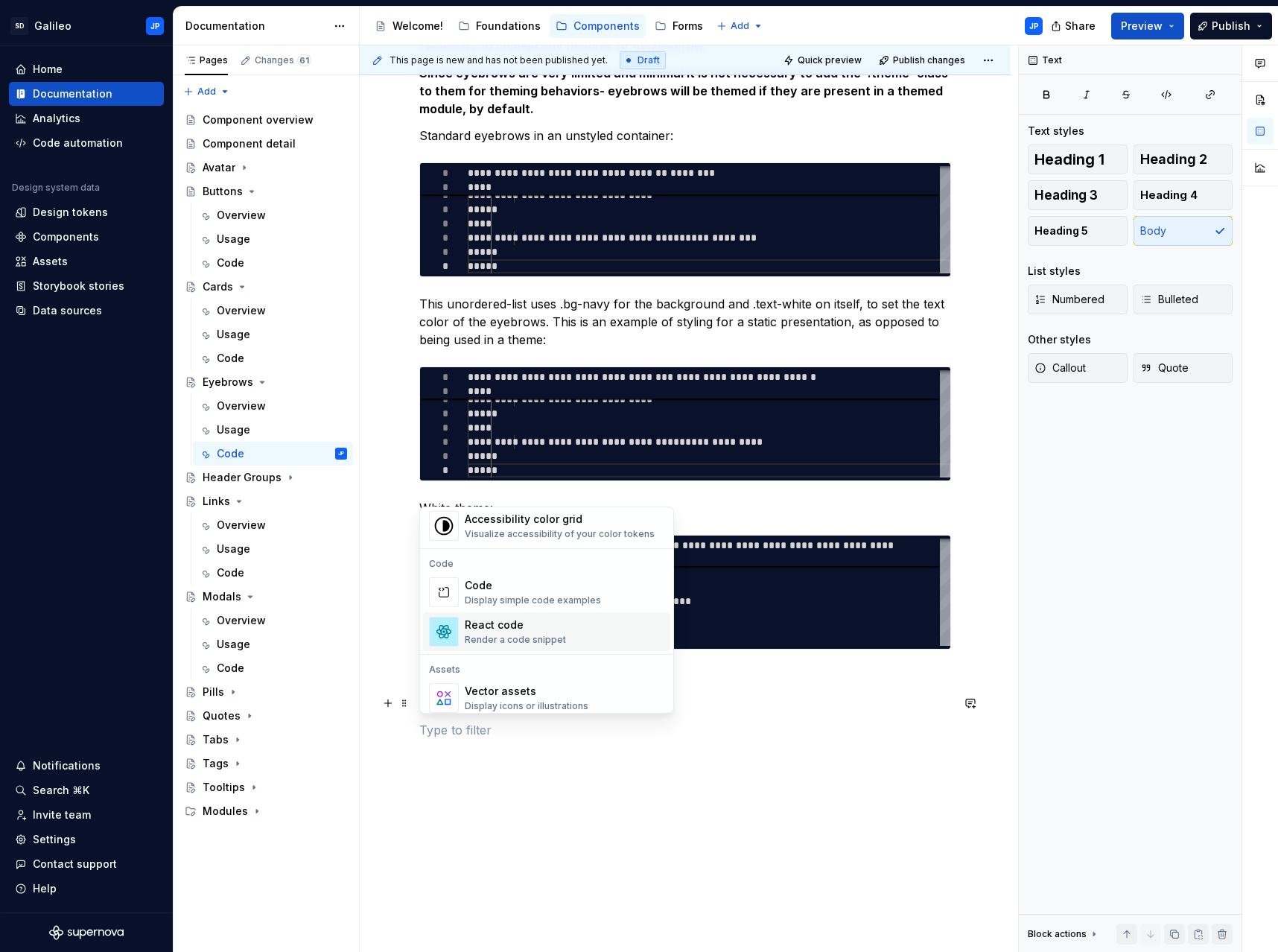
scroll to position [1259, 0]
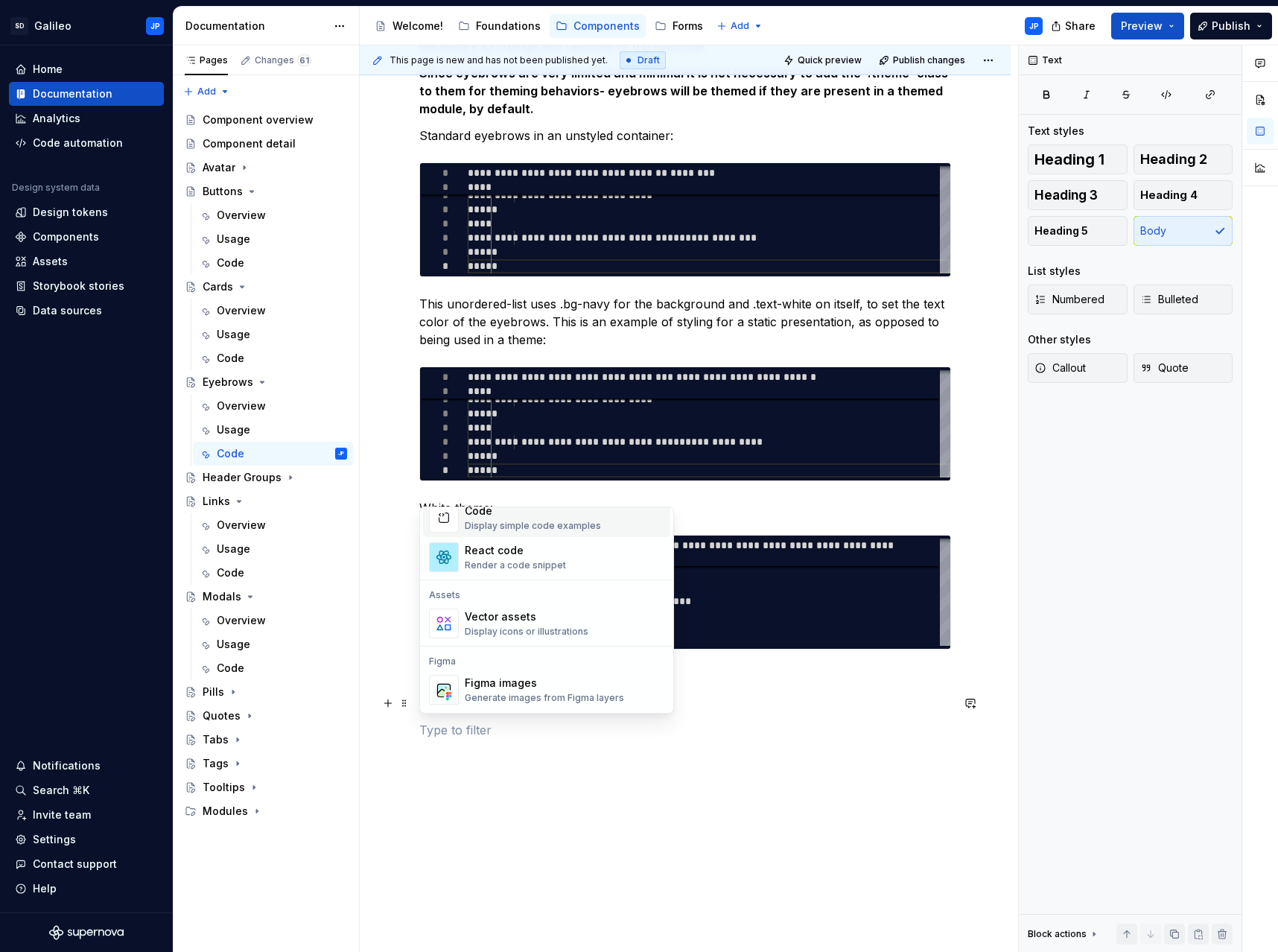
click at [514, 517] on div "Code" at bounding box center [533, 511] width 137 height 15
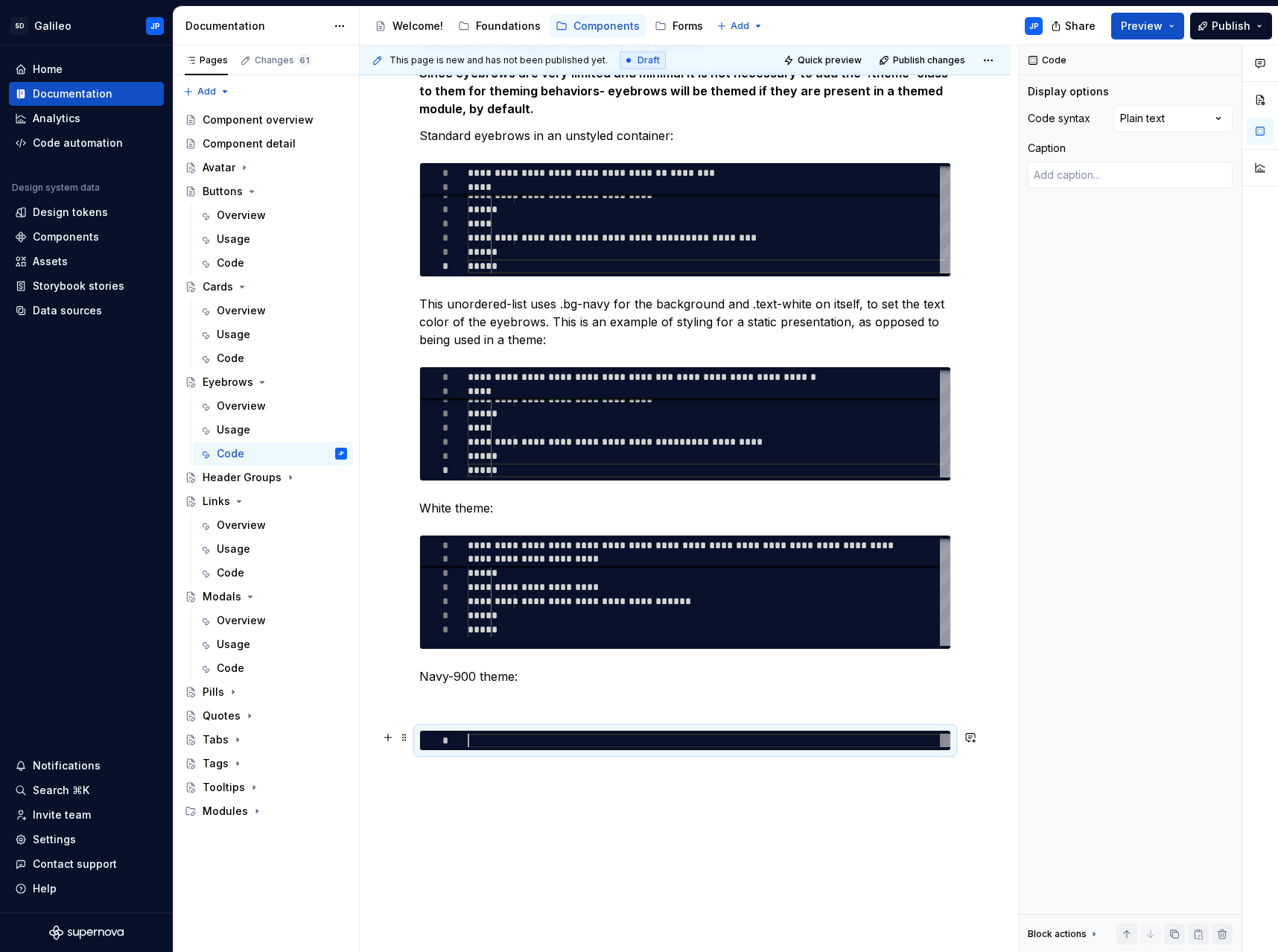
type textarea "*"
type textarea "**********"
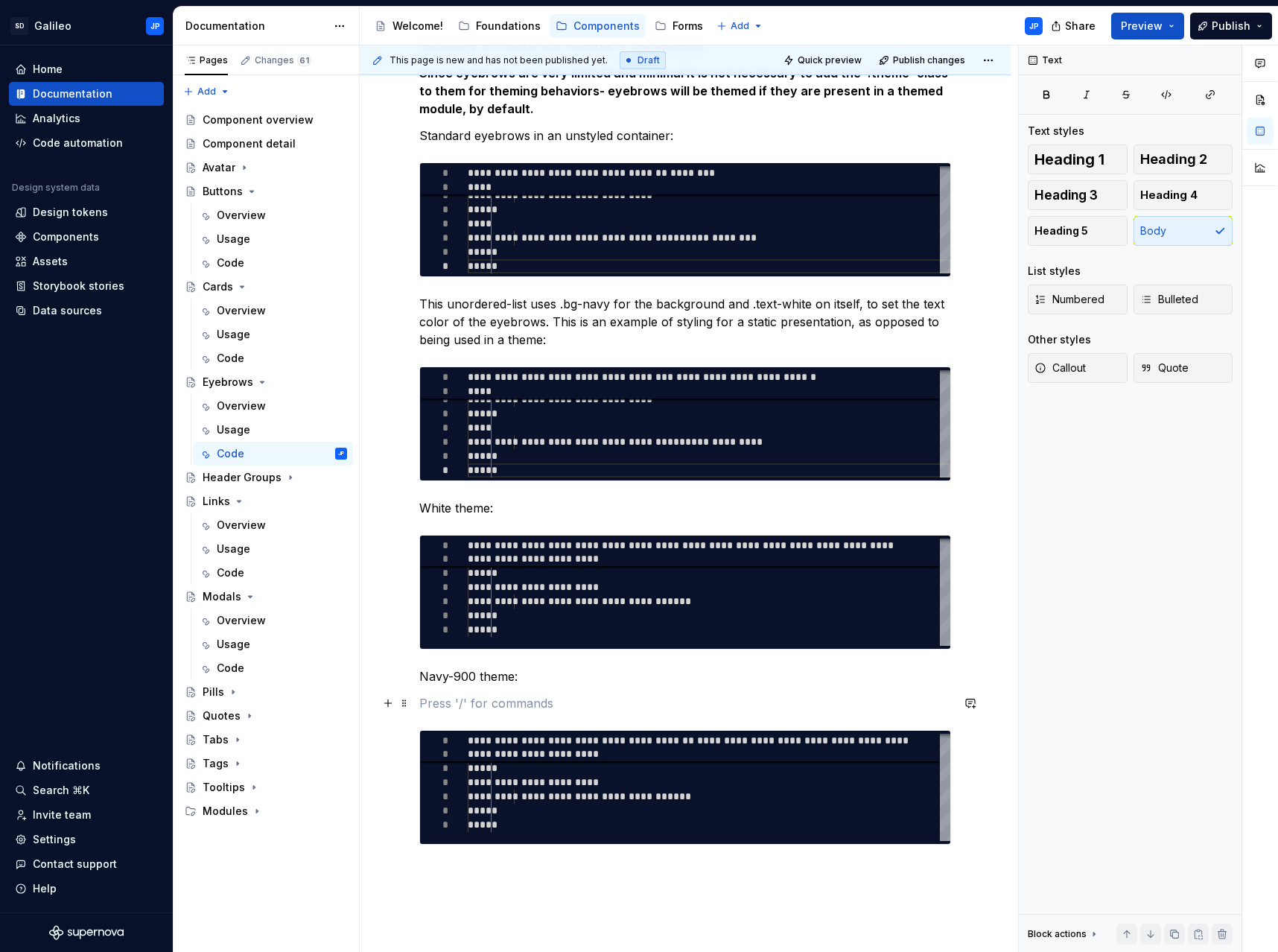
click at [478, 708] on p at bounding box center [685, 703] width 532 height 18
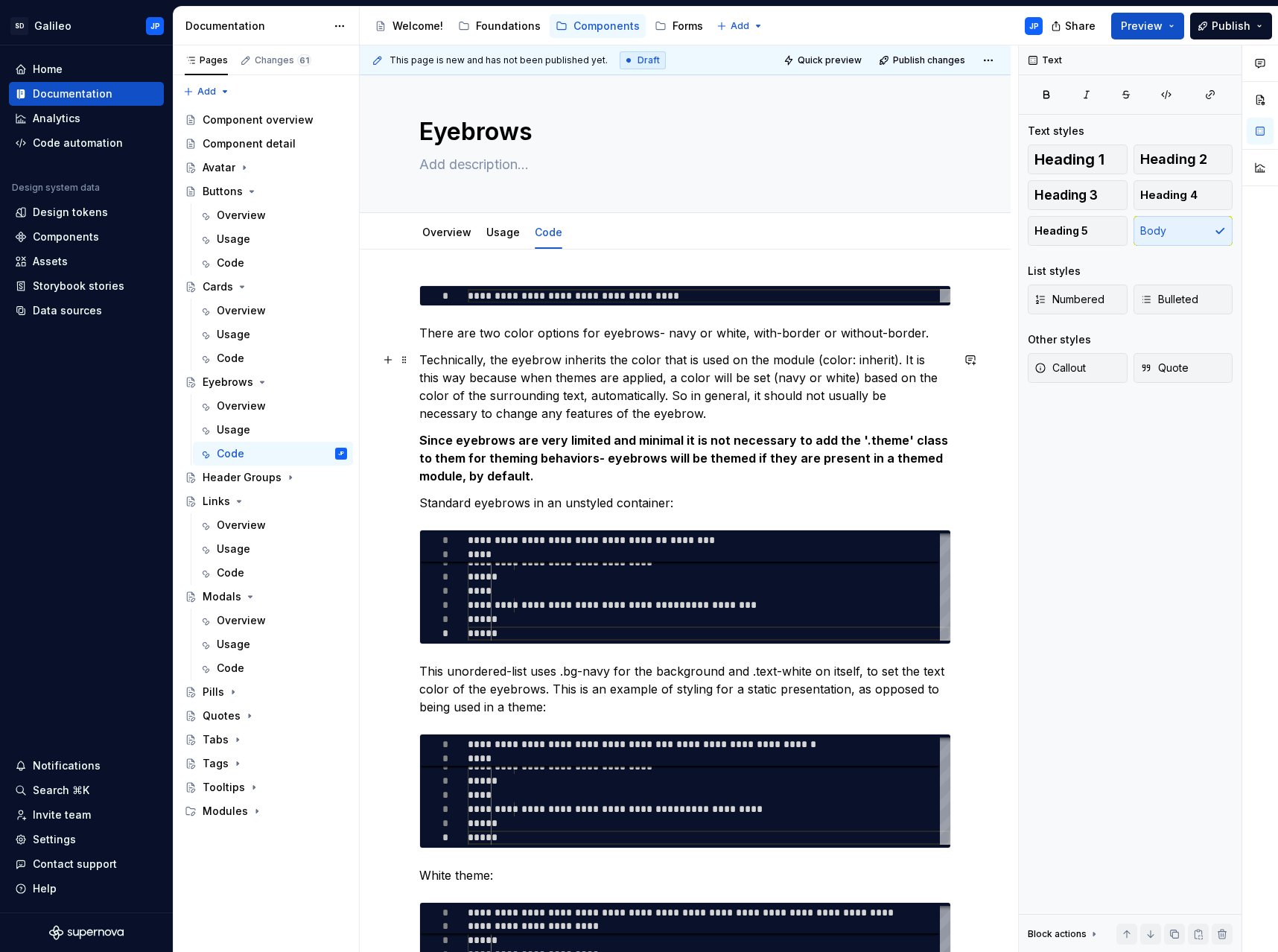
scroll to position [0, 0]
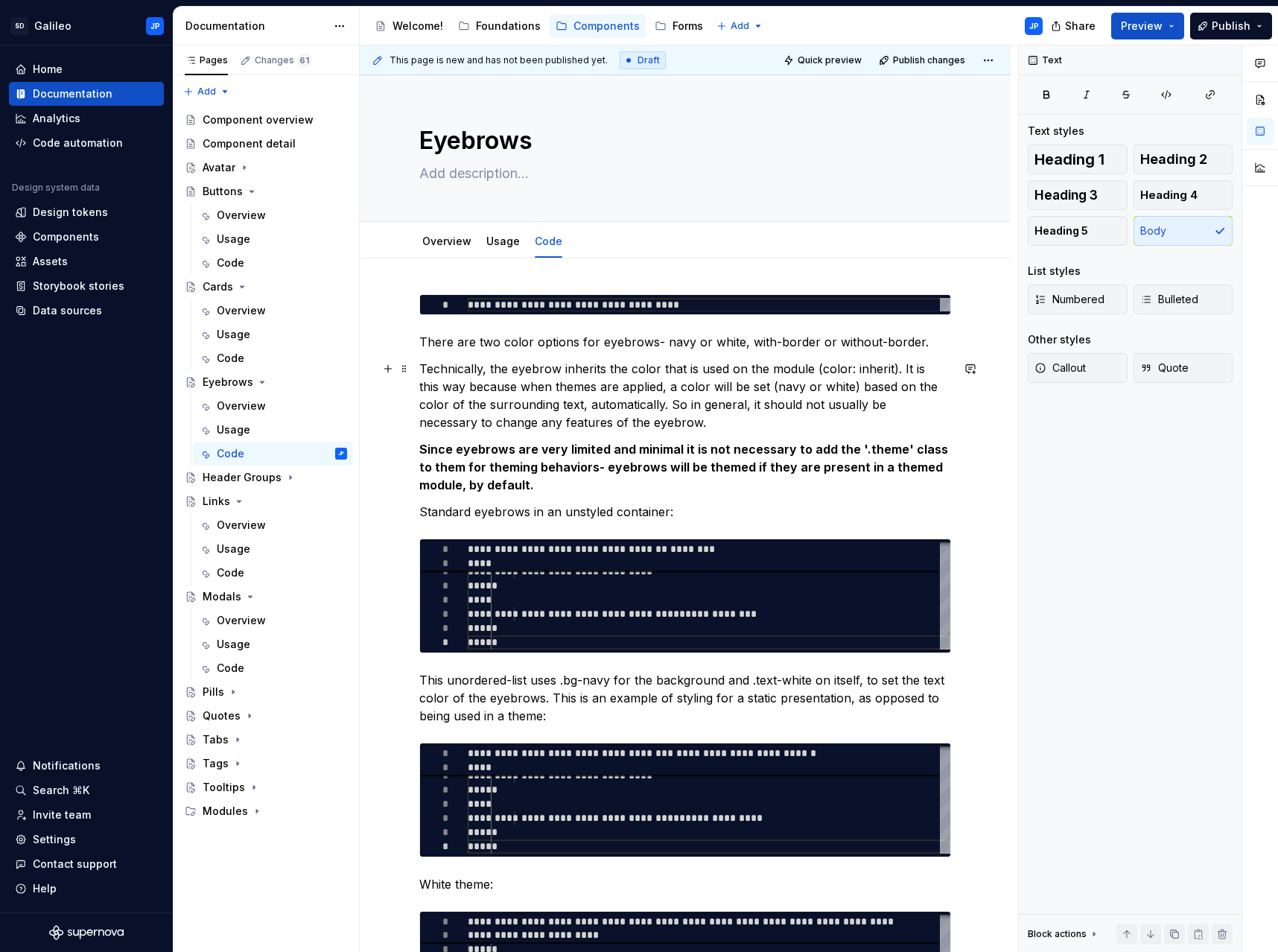
click at [691, 410] on p "Technically, the eyebrow inherits the color that is used on the module (color: …" at bounding box center [685, 395] width 532 height 72
click at [946, 58] on span "Publish changes" at bounding box center [929, 60] width 72 height 12
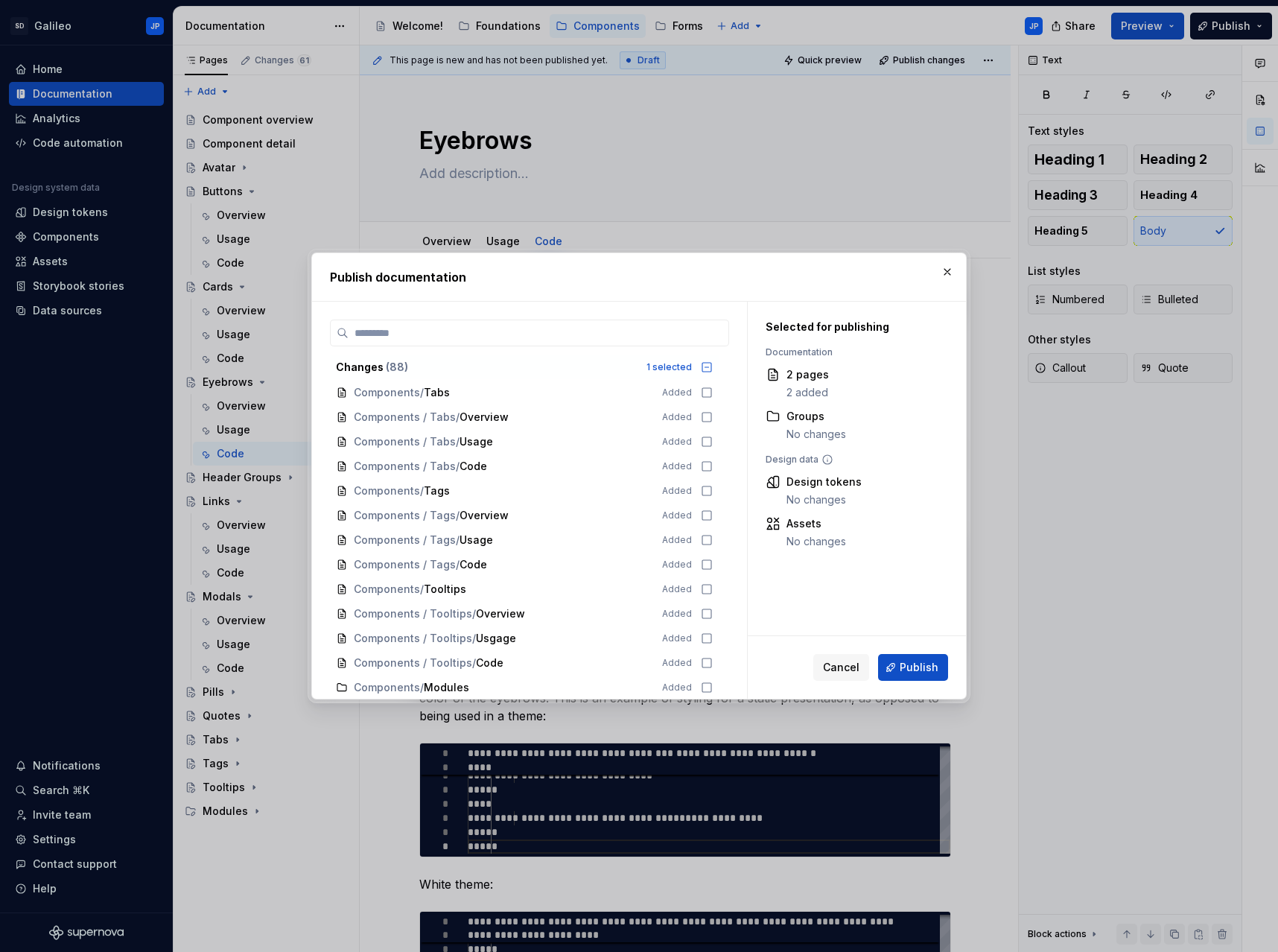
scroll to position [1623, 0]
click at [706, 566] on icon at bounding box center [706, 565] width 12 height 12
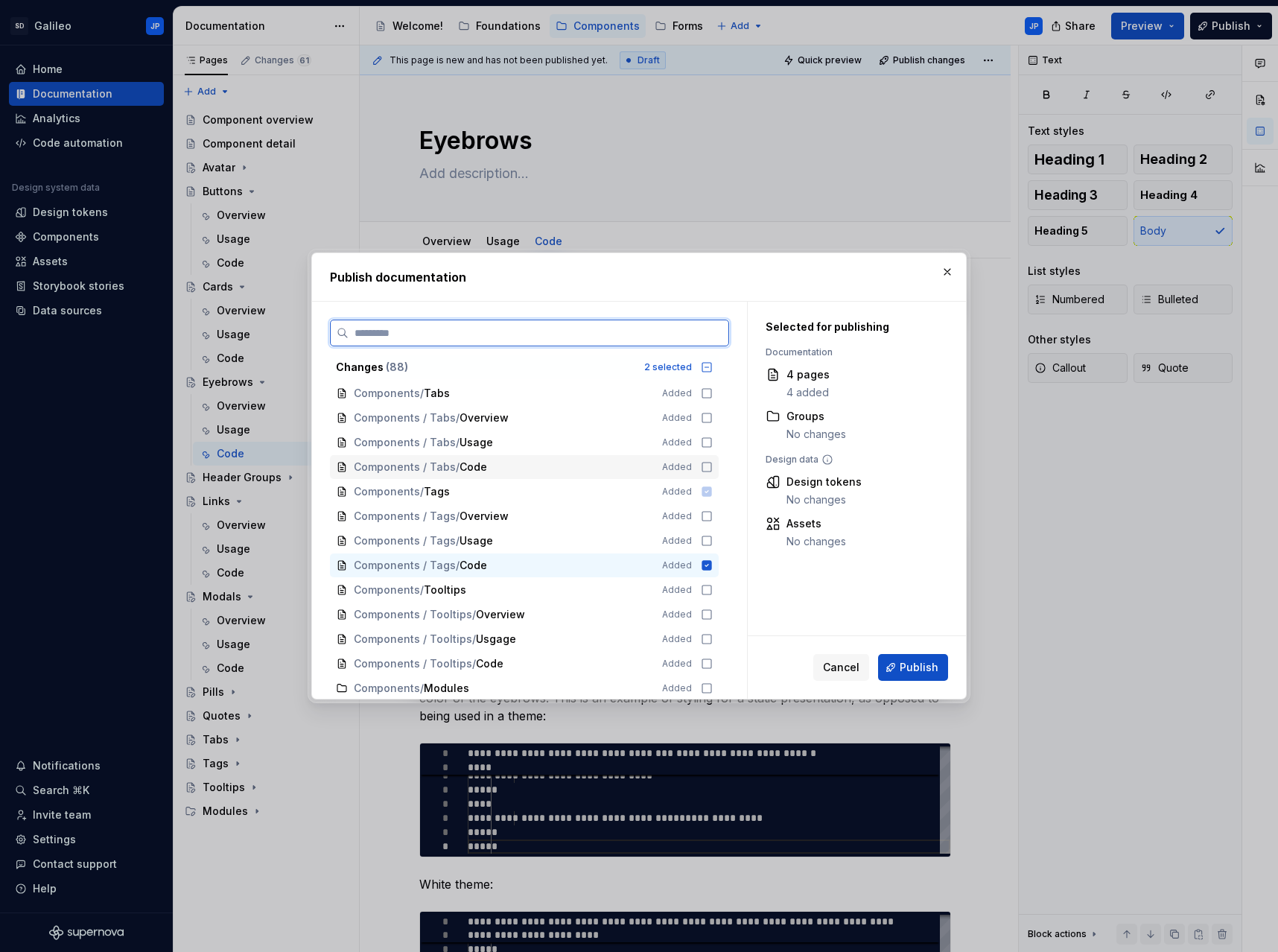
click at [710, 465] on icon at bounding box center [706, 467] width 12 height 12
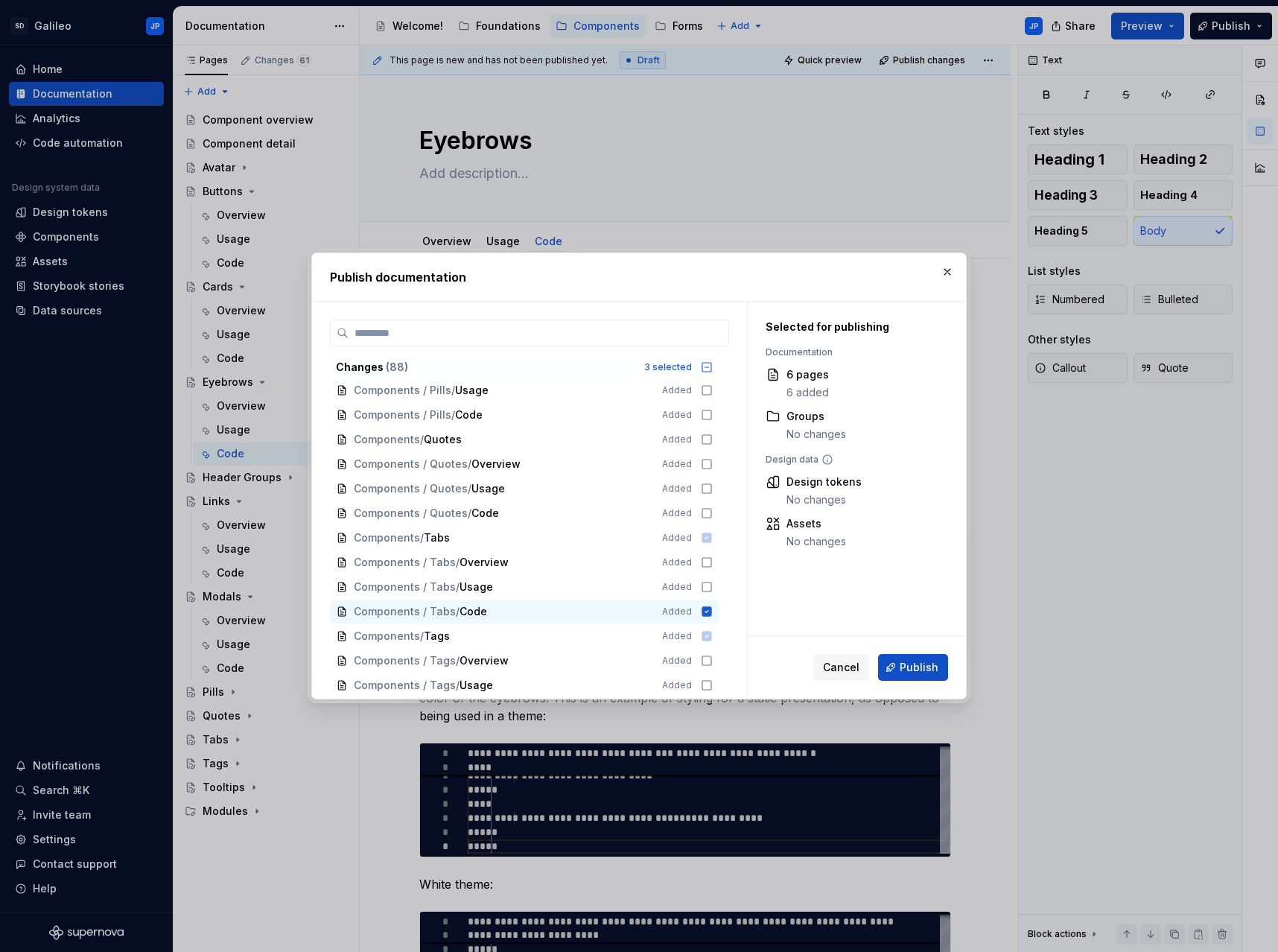
scroll to position [1474, 0]
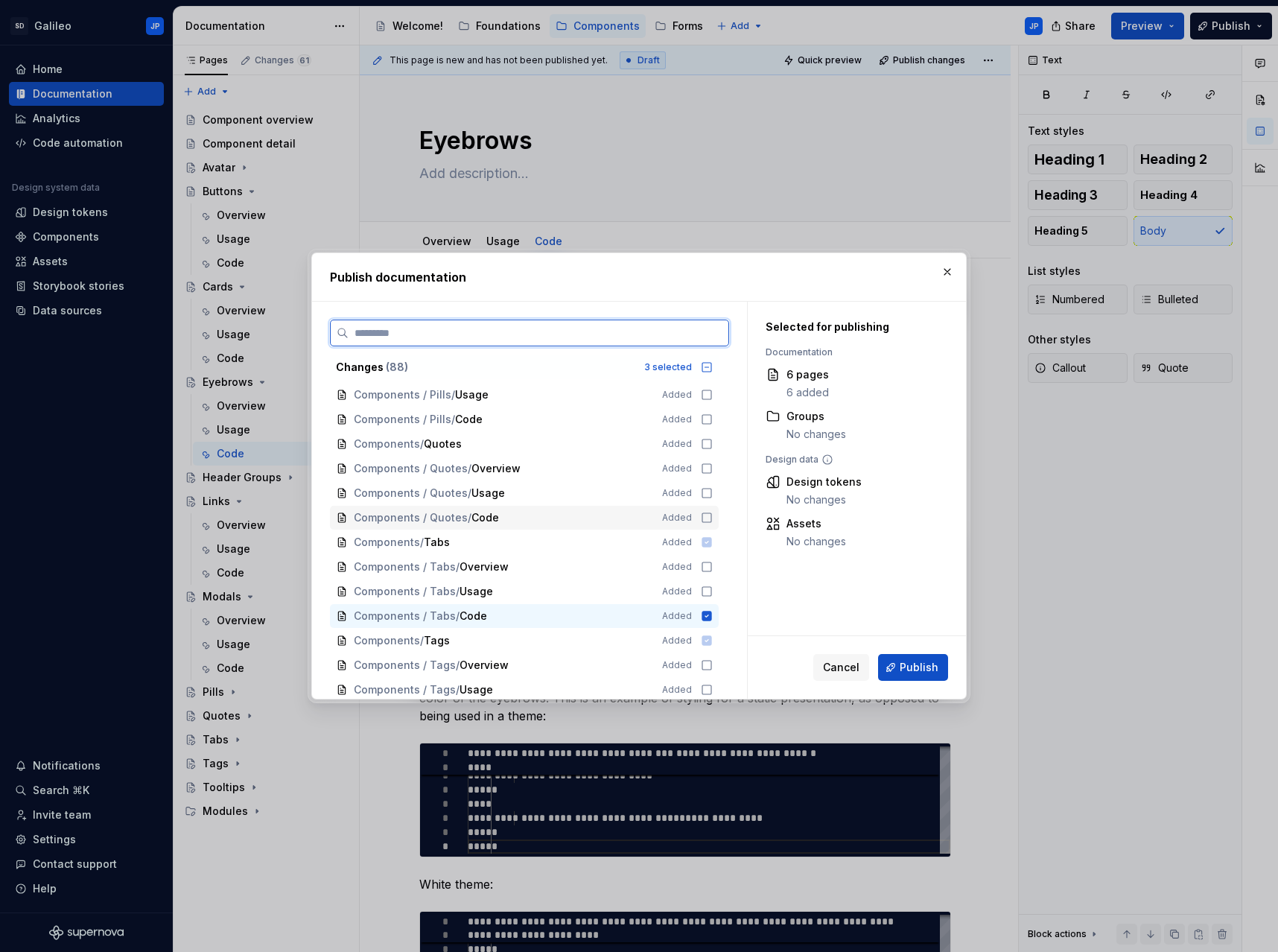
click at [706, 518] on icon at bounding box center [706, 517] width 12 height 12
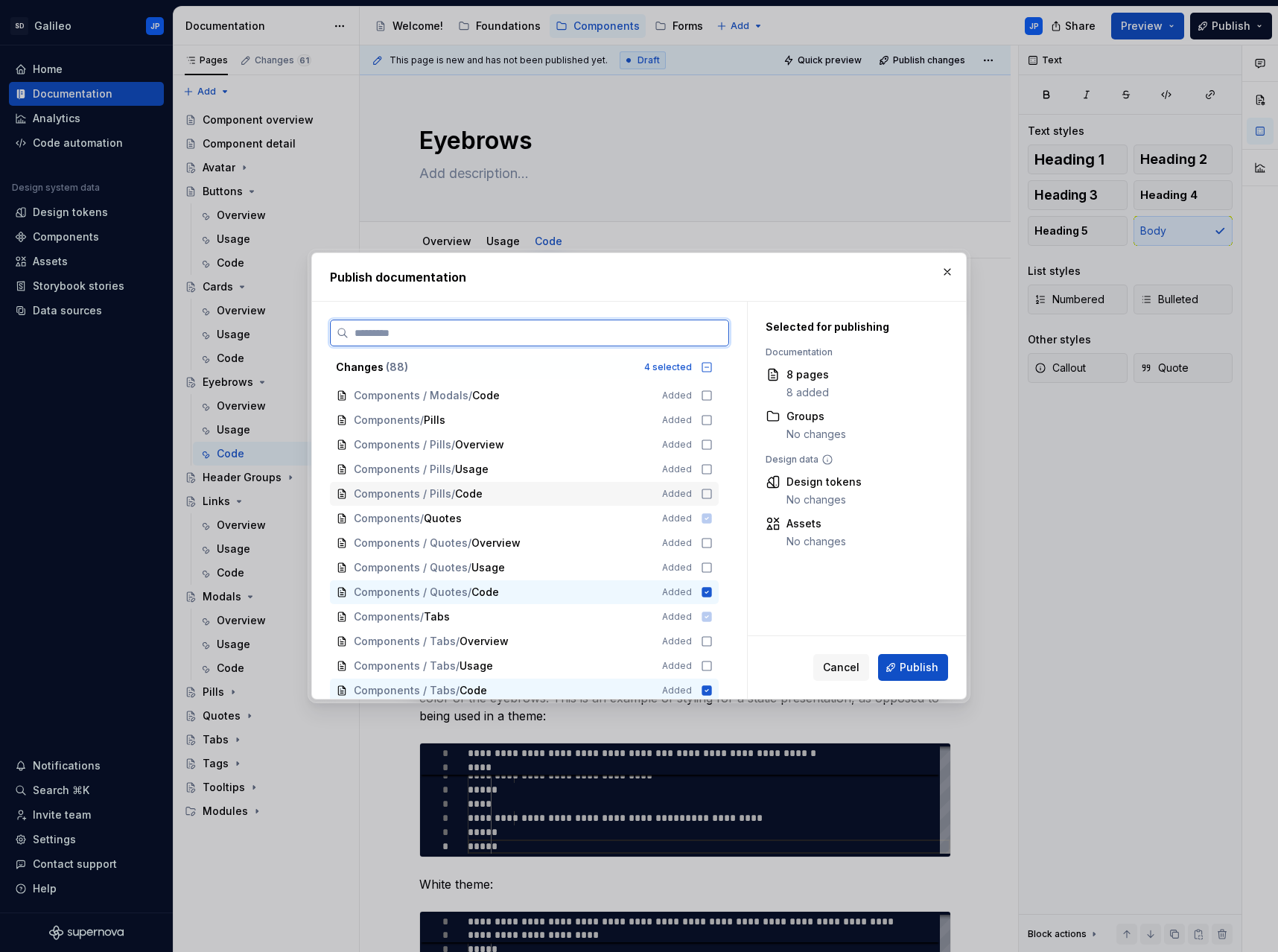
click at [708, 494] on icon at bounding box center [706, 493] width 12 height 12
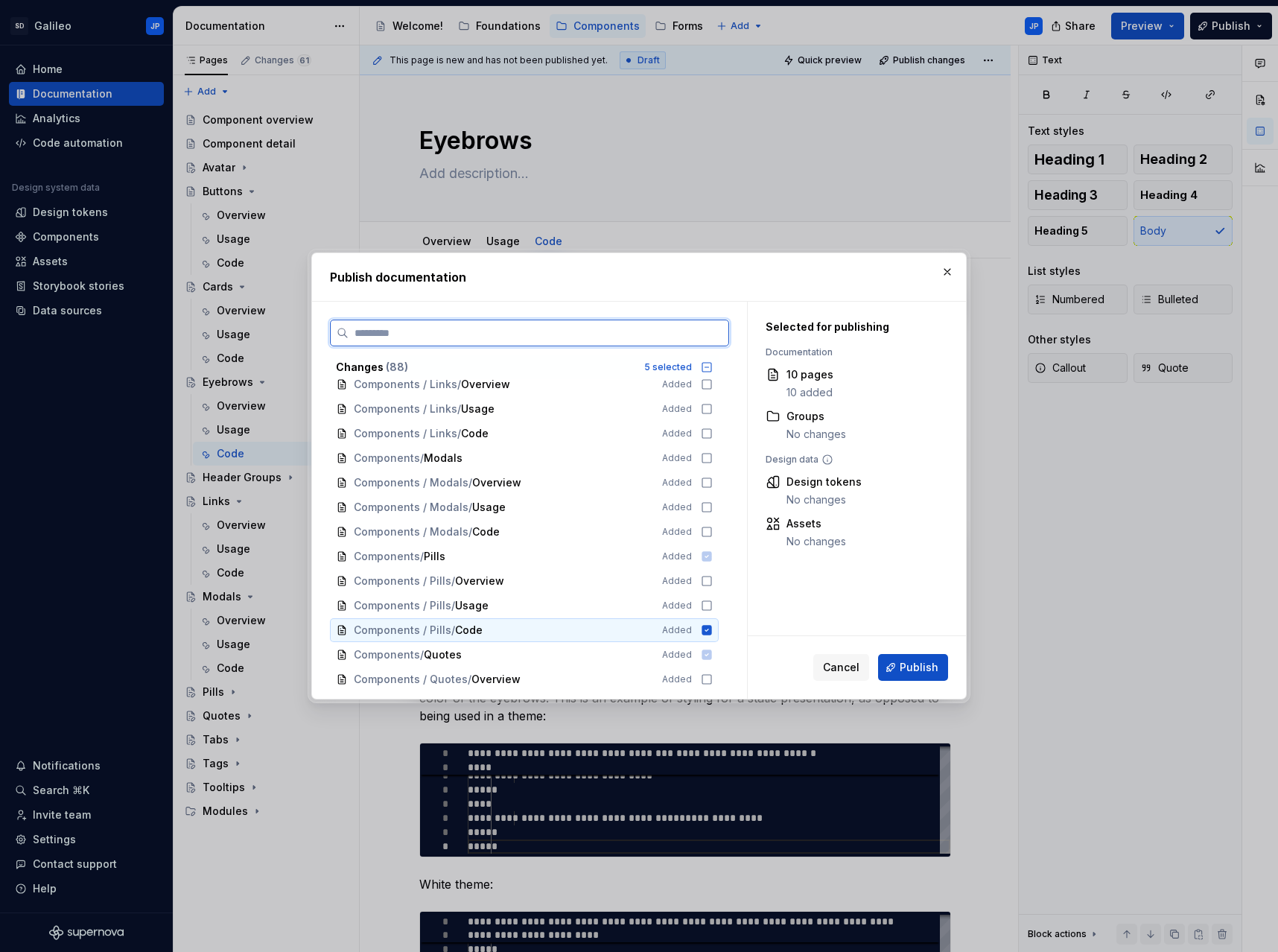
scroll to position [1250, 0]
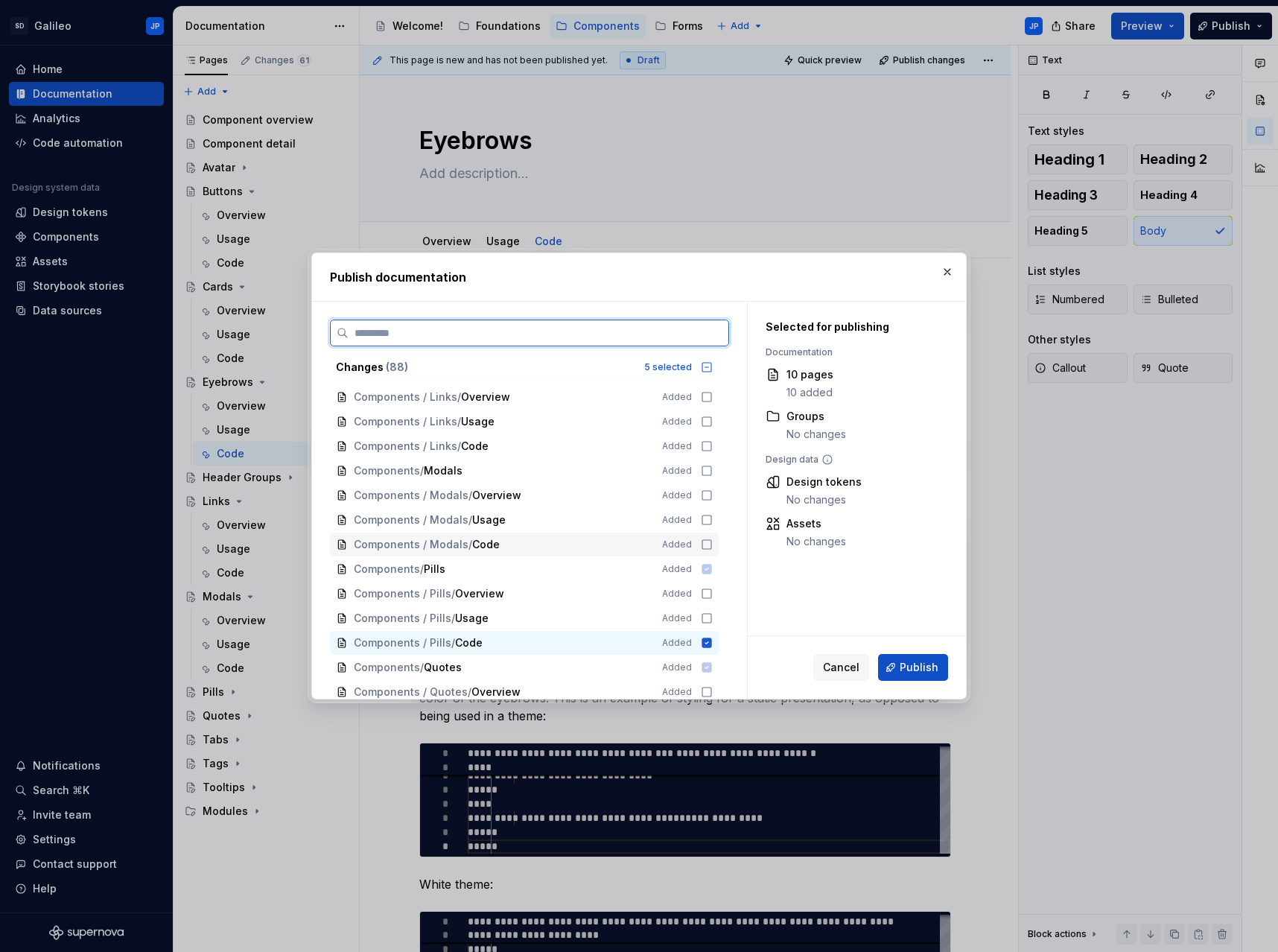
click at [705, 542] on icon at bounding box center [706, 544] width 12 height 12
click at [706, 518] on icon at bounding box center [706, 520] width 12 height 12
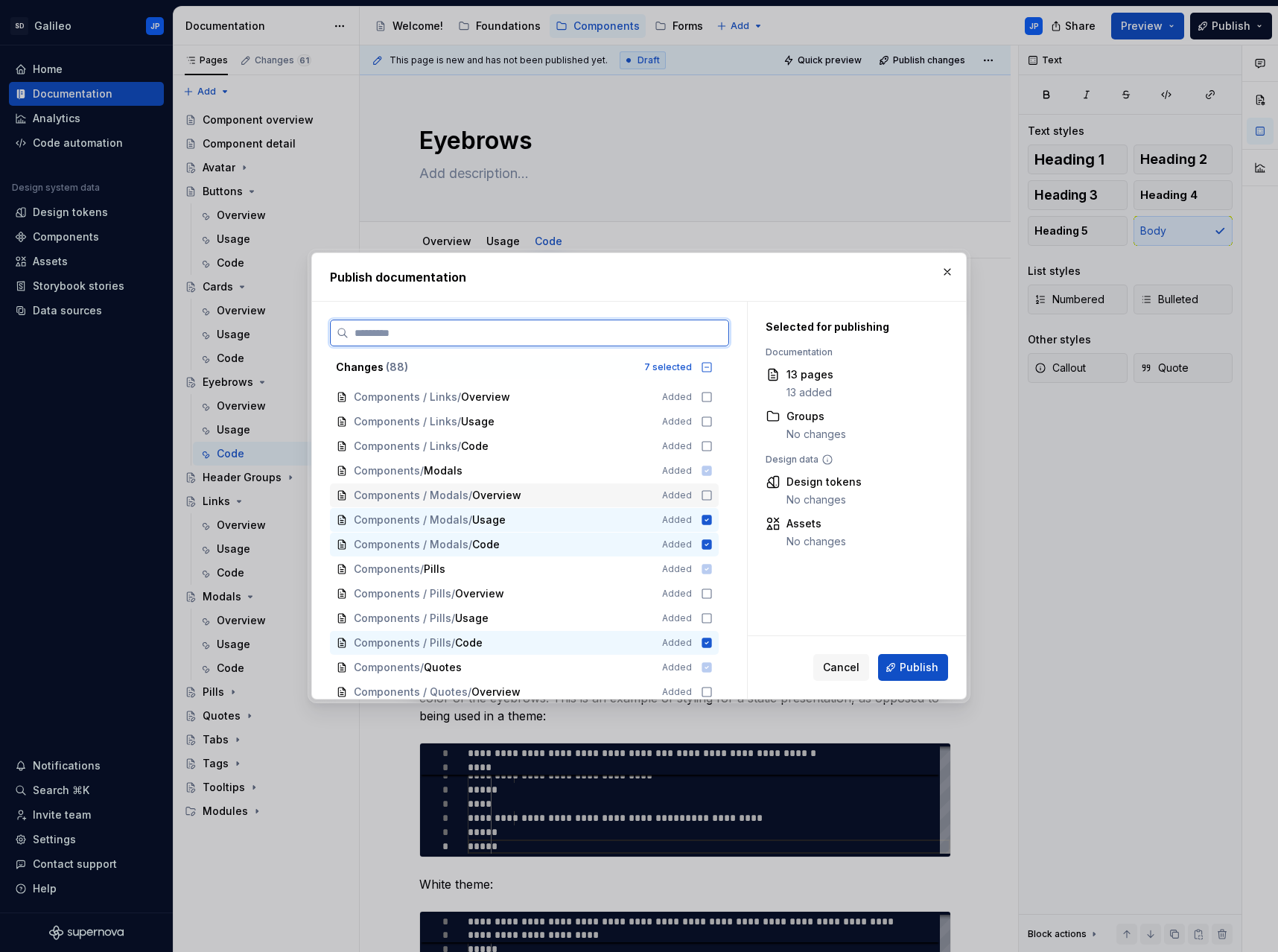
click at [702, 495] on icon at bounding box center [706, 495] width 9 height 9
click at [707, 446] on icon at bounding box center [706, 446] width 12 height 12
click at [710, 418] on icon at bounding box center [706, 421] width 12 height 12
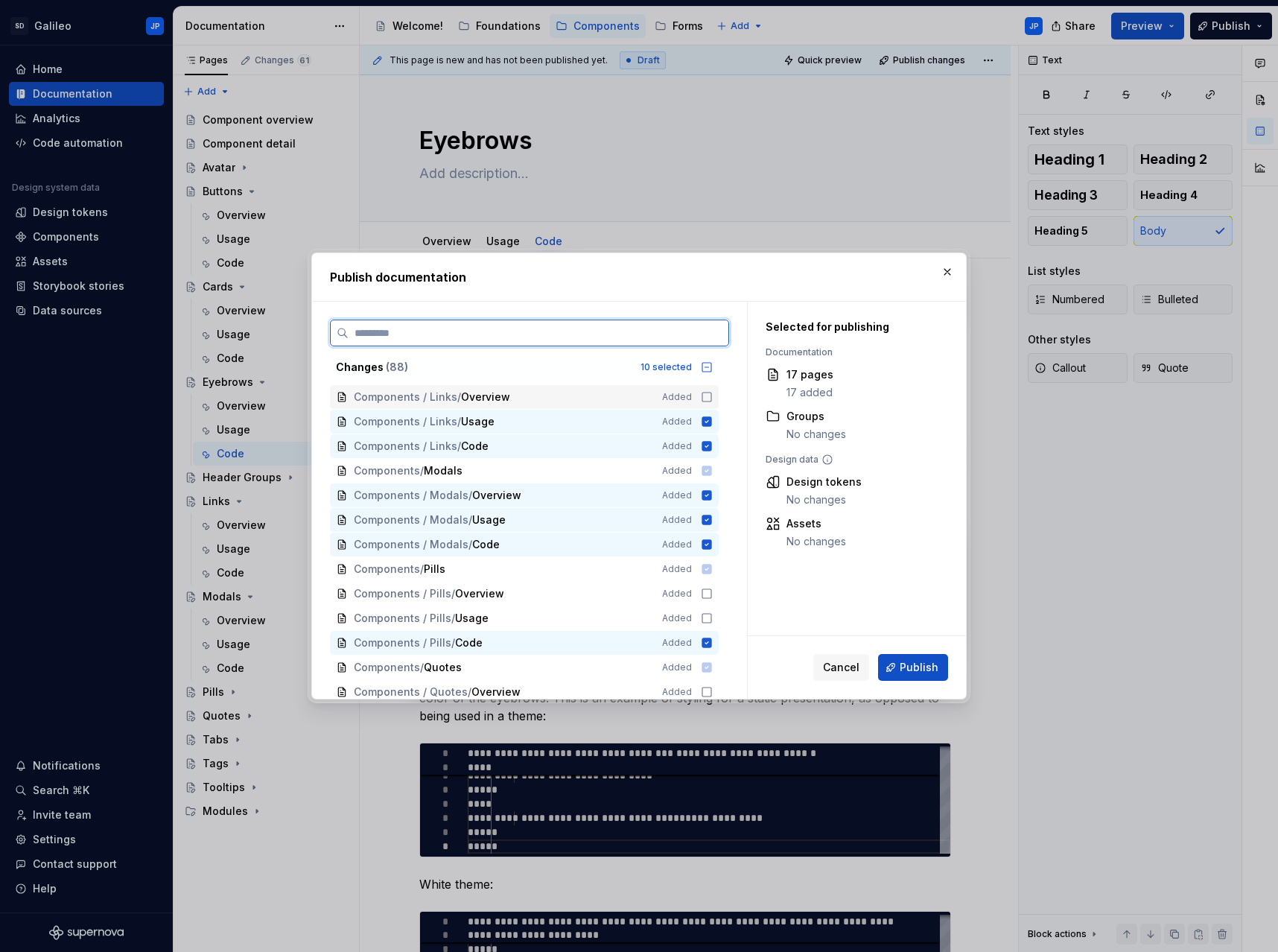
click at [708, 395] on icon at bounding box center [706, 397] width 12 height 12
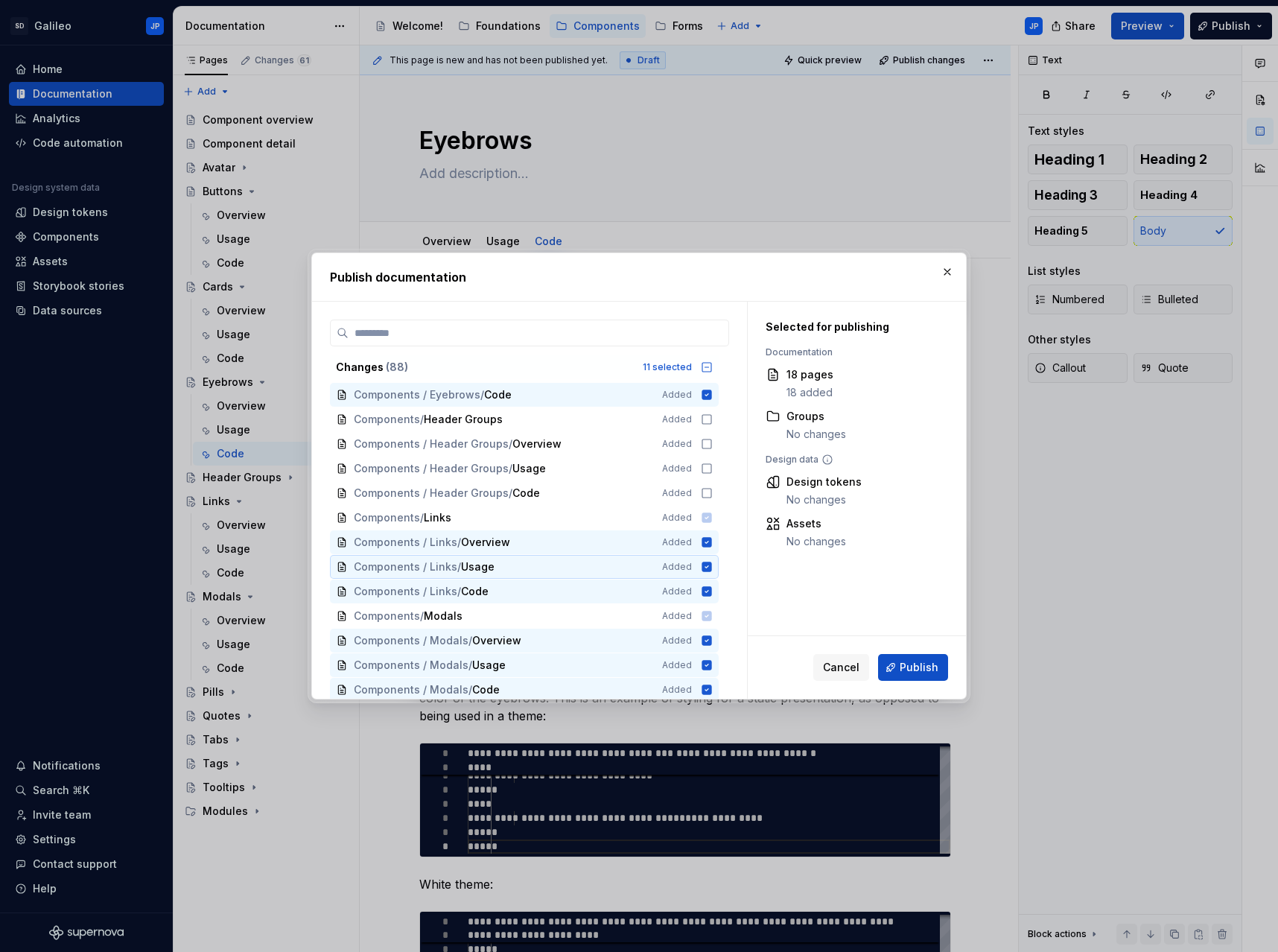
scroll to position [1102, 0]
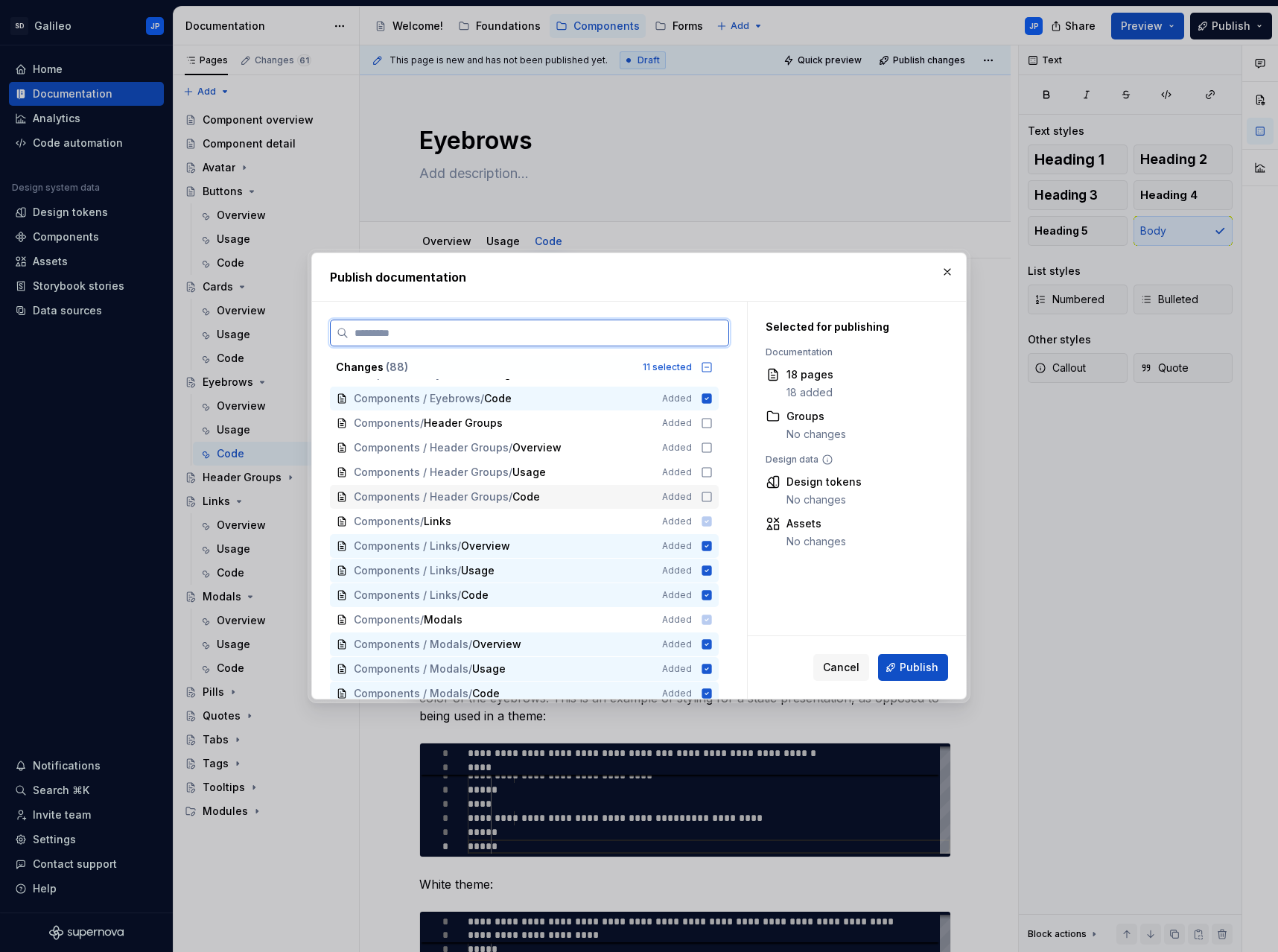
click at [708, 497] on icon at bounding box center [706, 497] width 12 height 12
click at [702, 464] on div "Components / Header Groups / Usage Added" at bounding box center [524, 472] width 389 height 24
click at [705, 446] on icon at bounding box center [706, 447] width 12 height 12
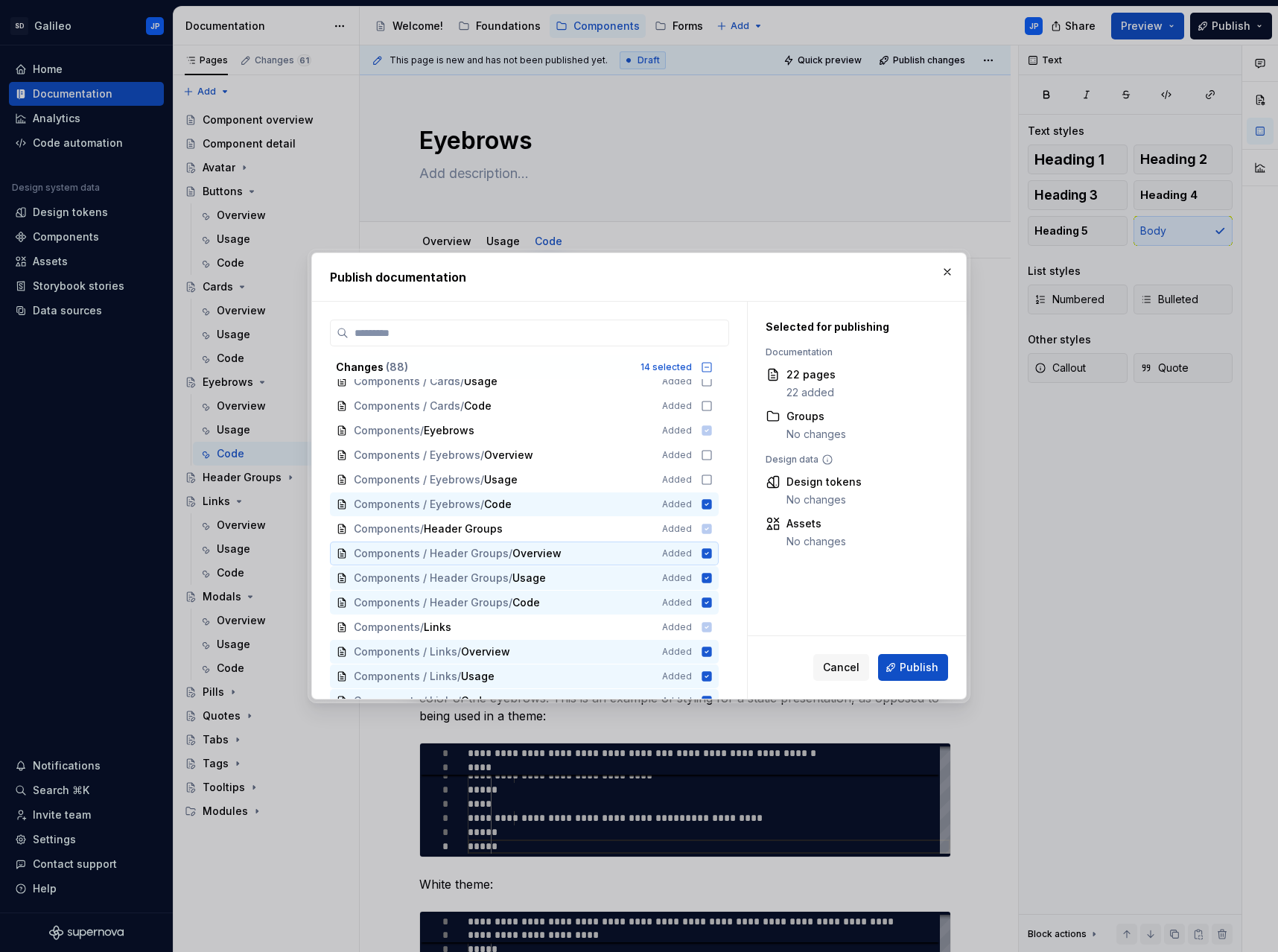
scroll to position [953, 0]
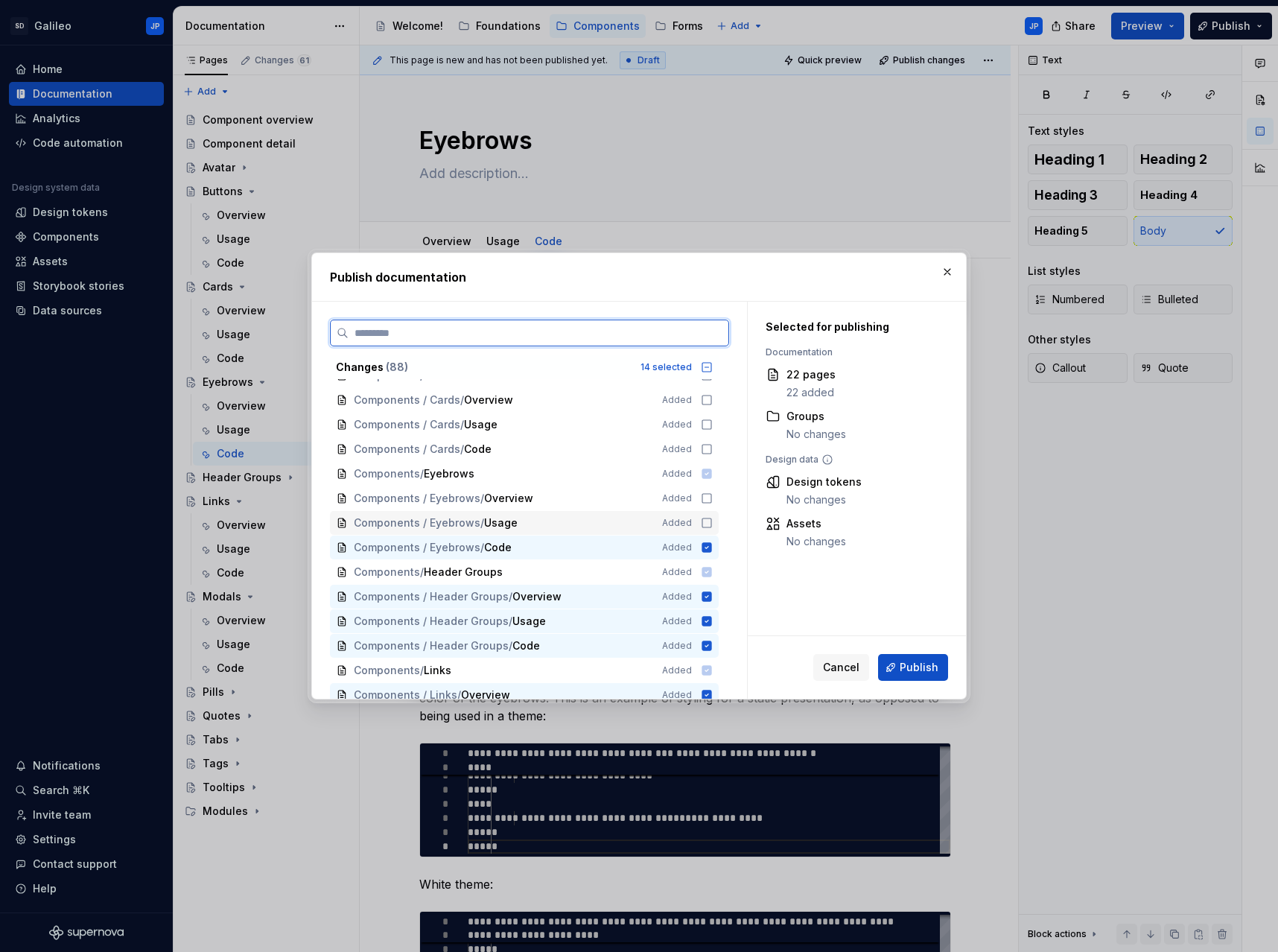
click at [706, 523] on icon at bounding box center [706, 523] width 12 height 12
click at [706, 500] on icon at bounding box center [706, 498] width 12 height 12
click at [706, 448] on icon at bounding box center [706, 449] width 12 height 12
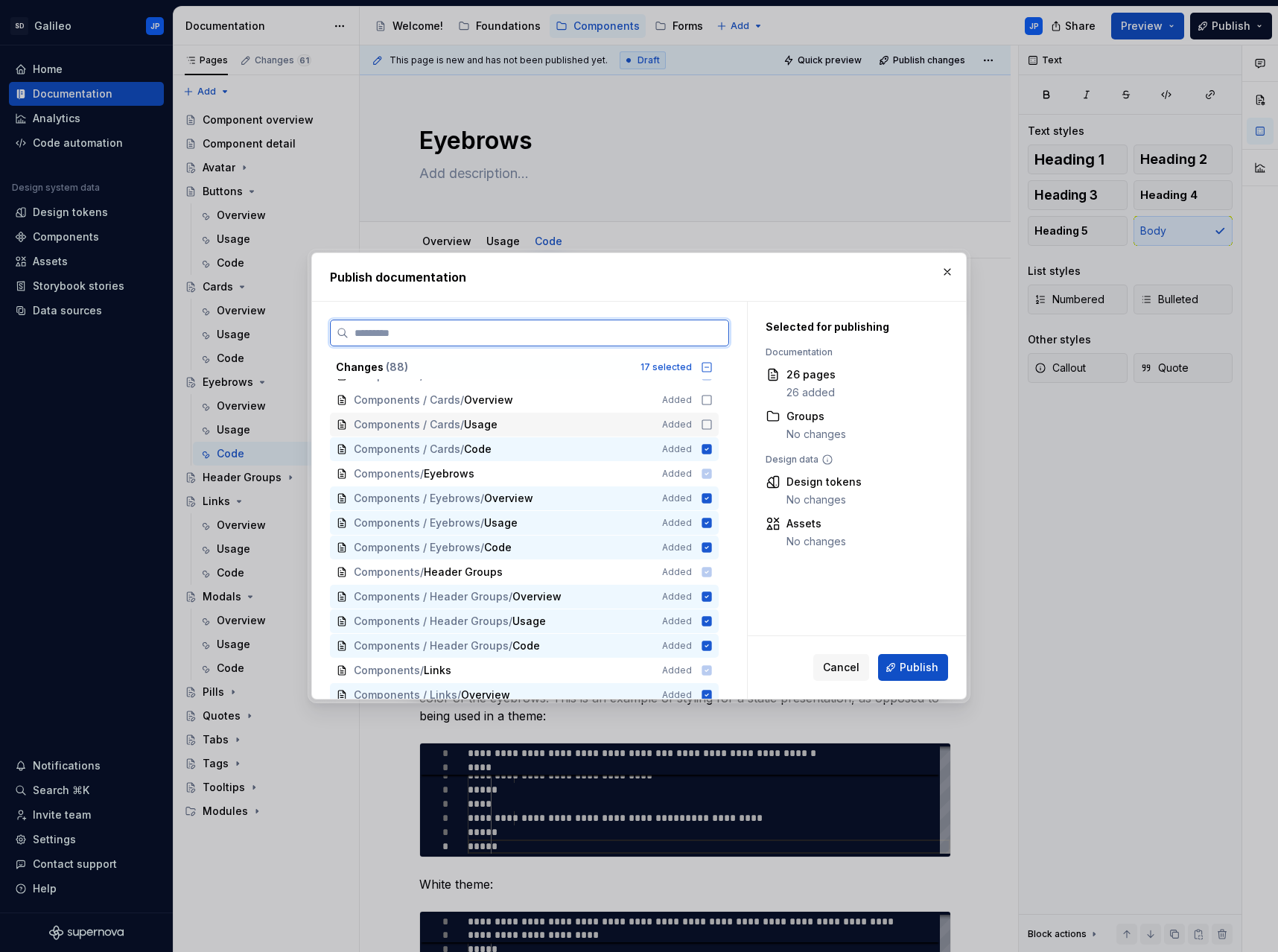
click at [710, 423] on icon at bounding box center [706, 424] width 12 height 12
click at [707, 402] on icon at bounding box center [706, 400] width 12 height 12
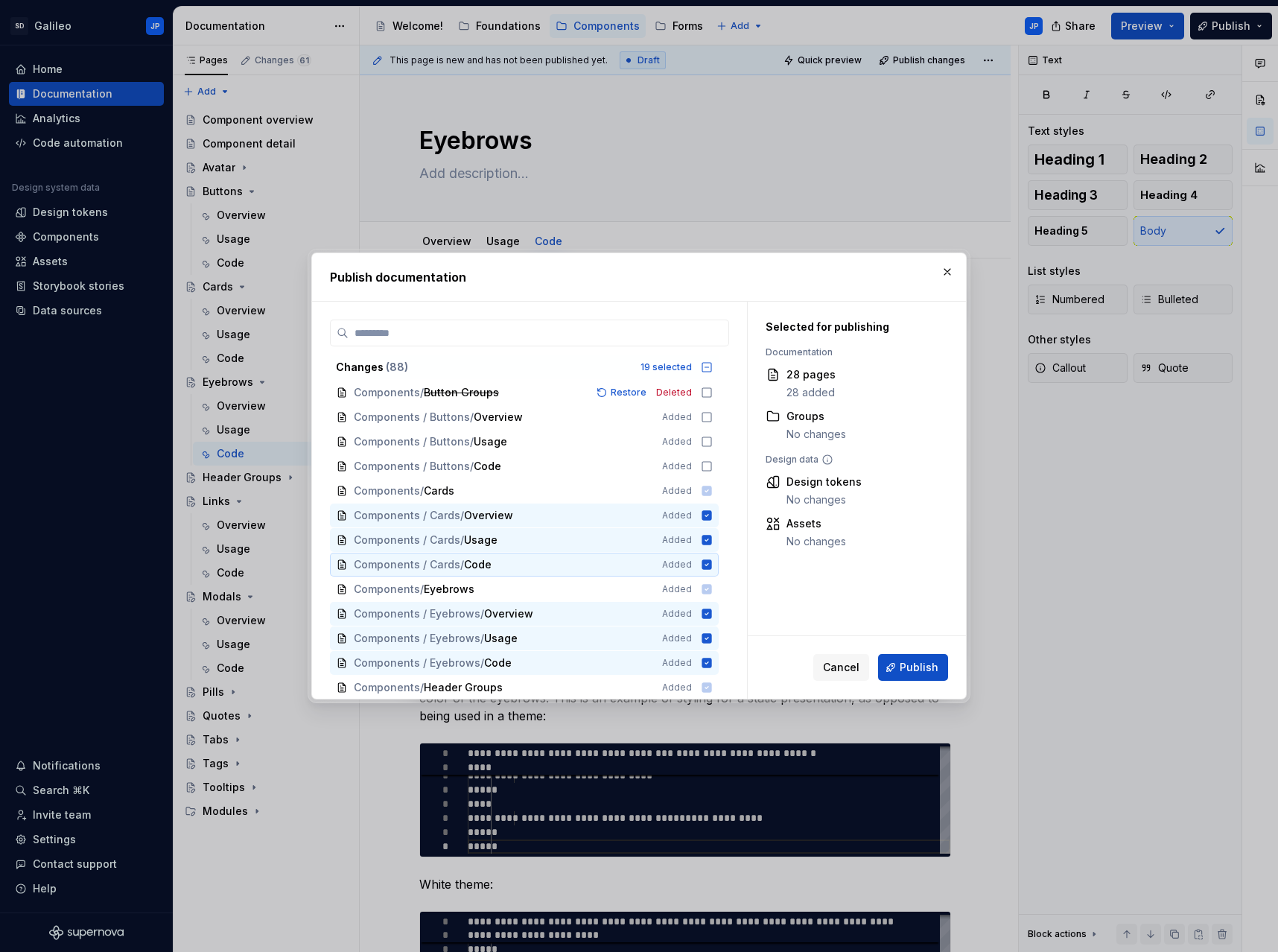
scroll to position [803, 0]
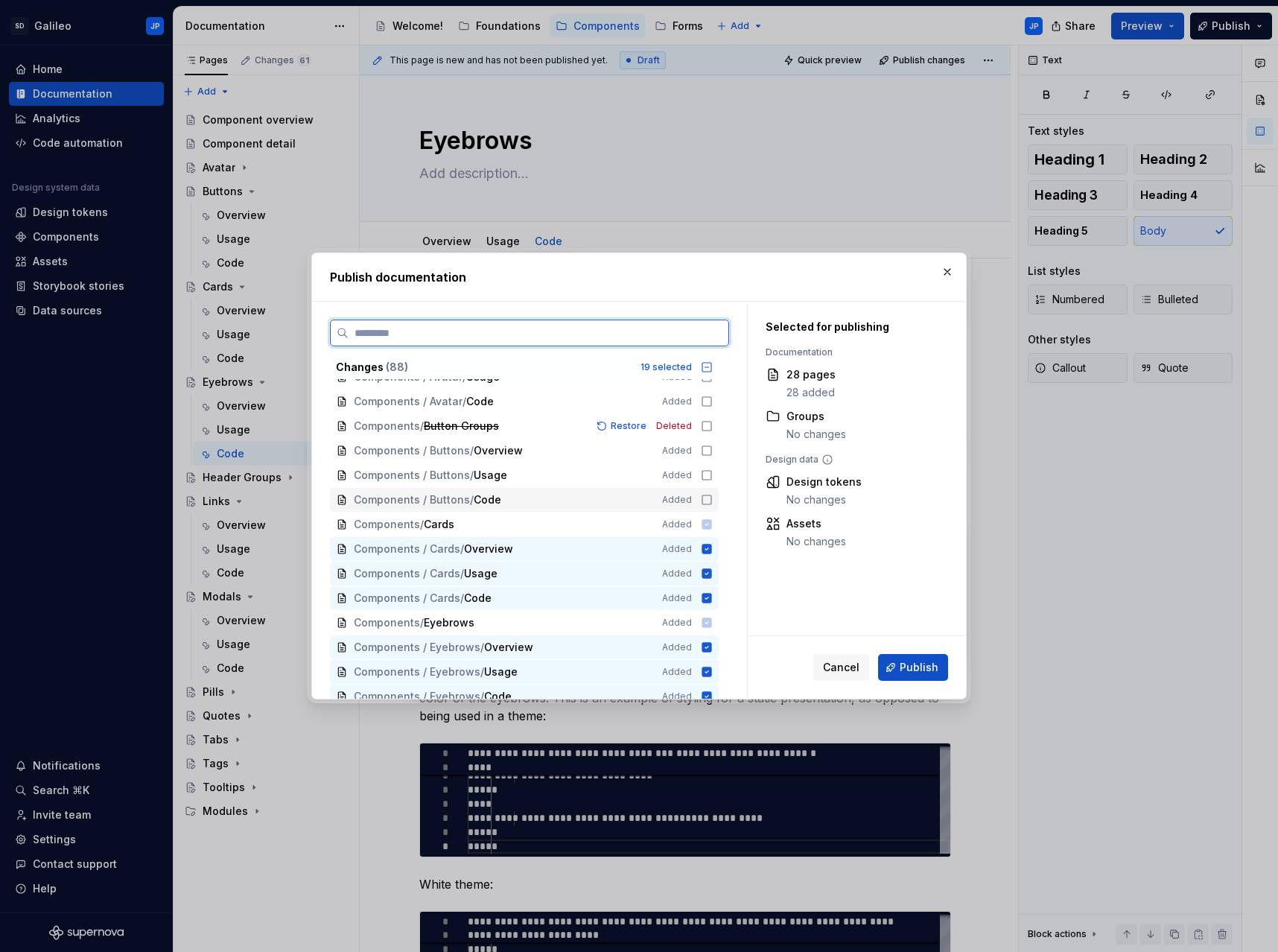
click at [706, 497] on icon at bounding box center [706, 500] width 12 height 12
click at [706, 476] on icon at bounding box center [706, 475] width 12 height 12
click at [706, 450] on icon at bounding box center [706, 451] width 12 height 12
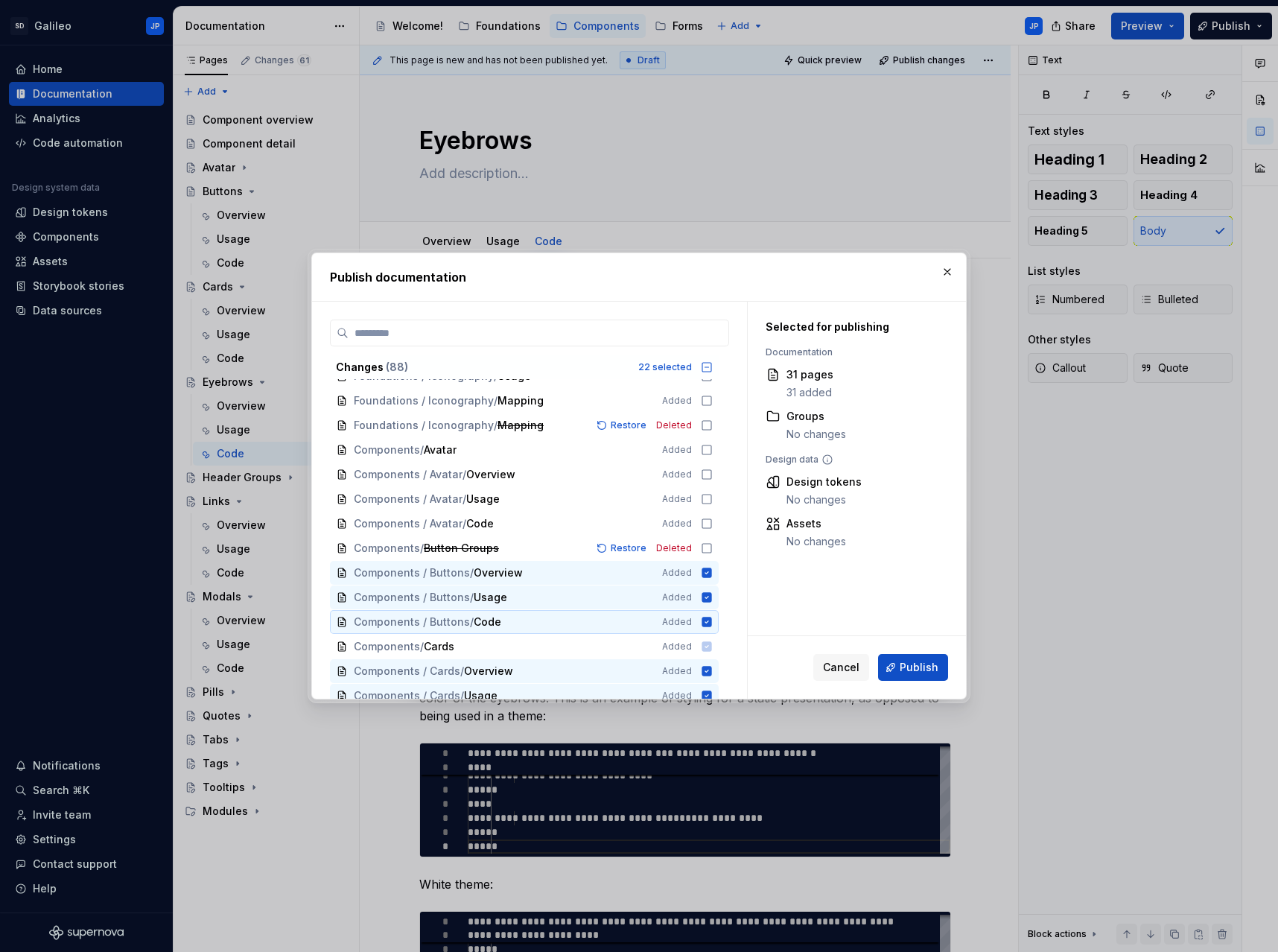
scroll to position [654, 0]
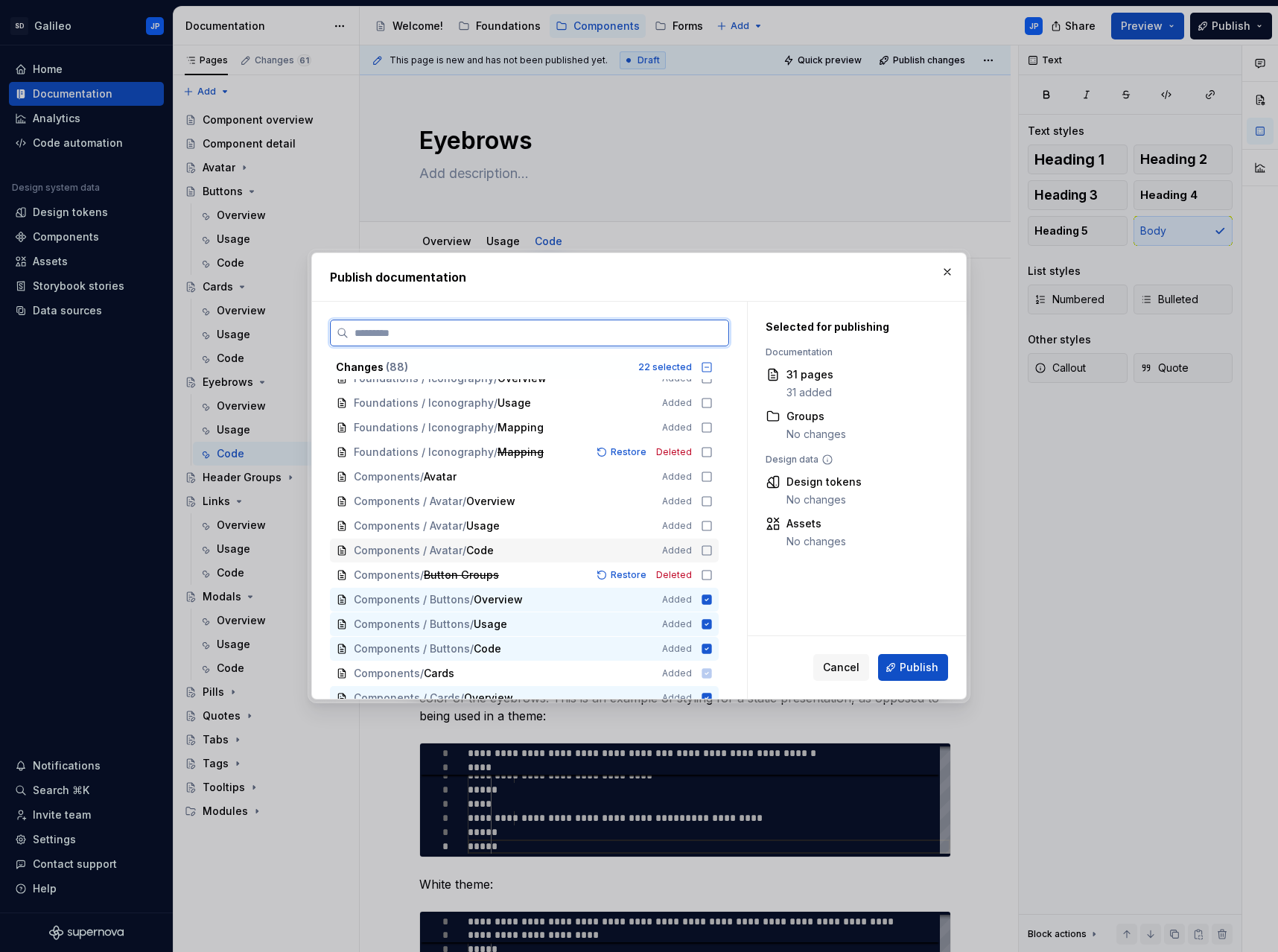
click at [706, 552] on icon at bounding box center [706, 550] width 12 height 12
click at [708, 525] on icon at bounding box center [706, 525] width 12 height 12
click at [701, 496] on icon at bounding box center [706, 501] width 12 height 12
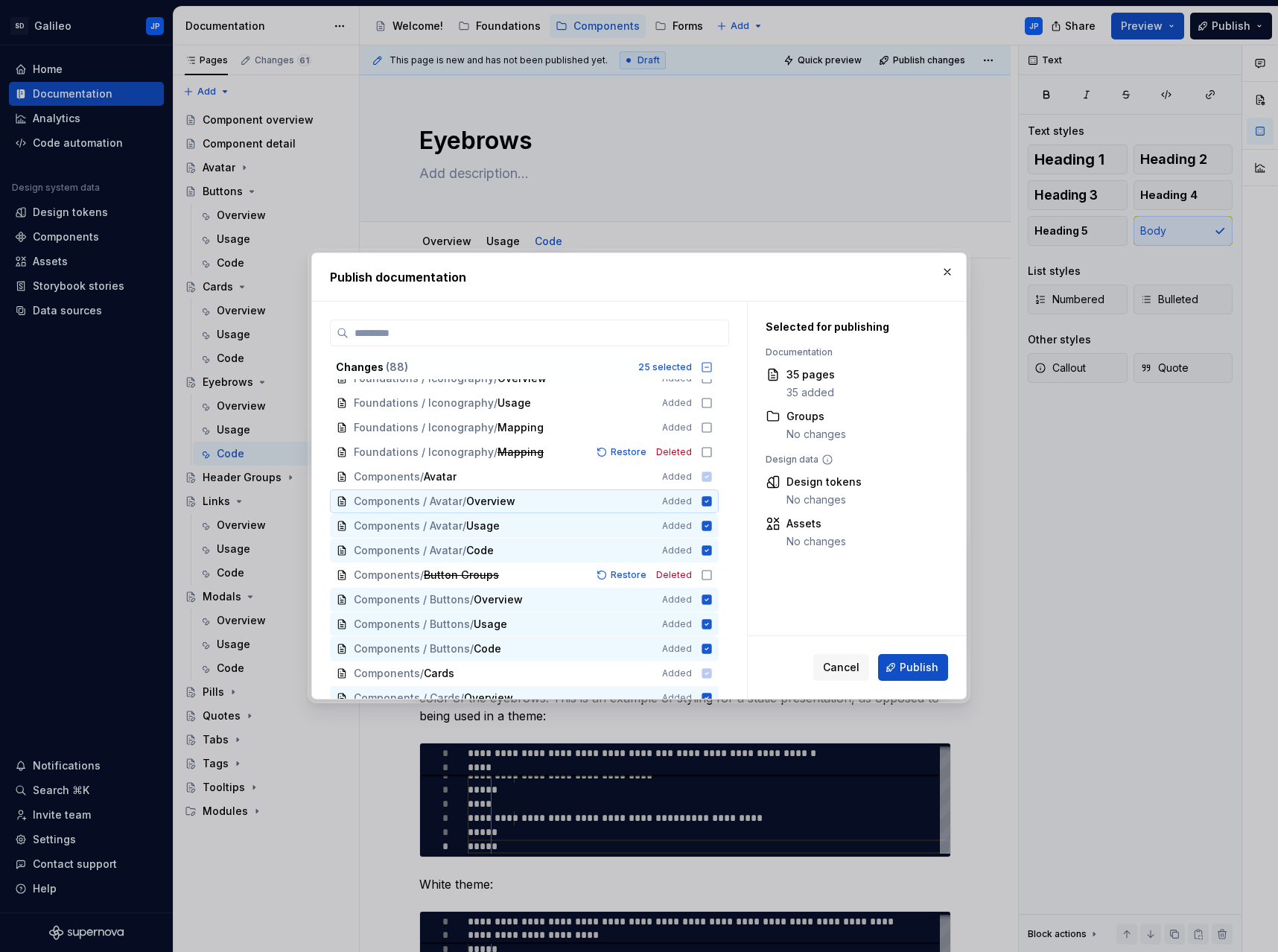
scroll to position [580, 0]
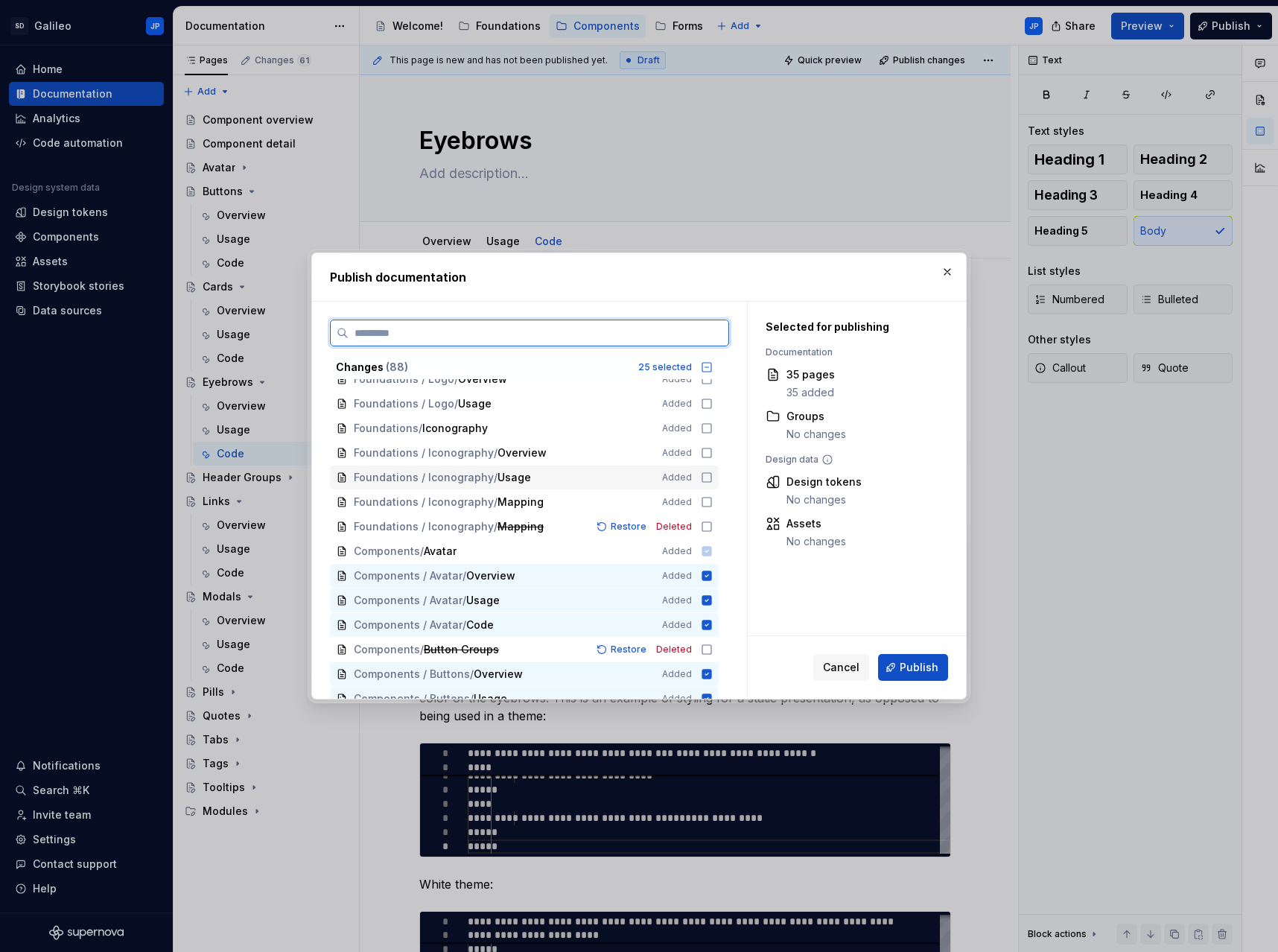
click at [708, 476] on icon at bounding box center [706, 477] width 12 height 12
click at [708, 448] on icon at bounding box center [706, 452] width 9 height 9
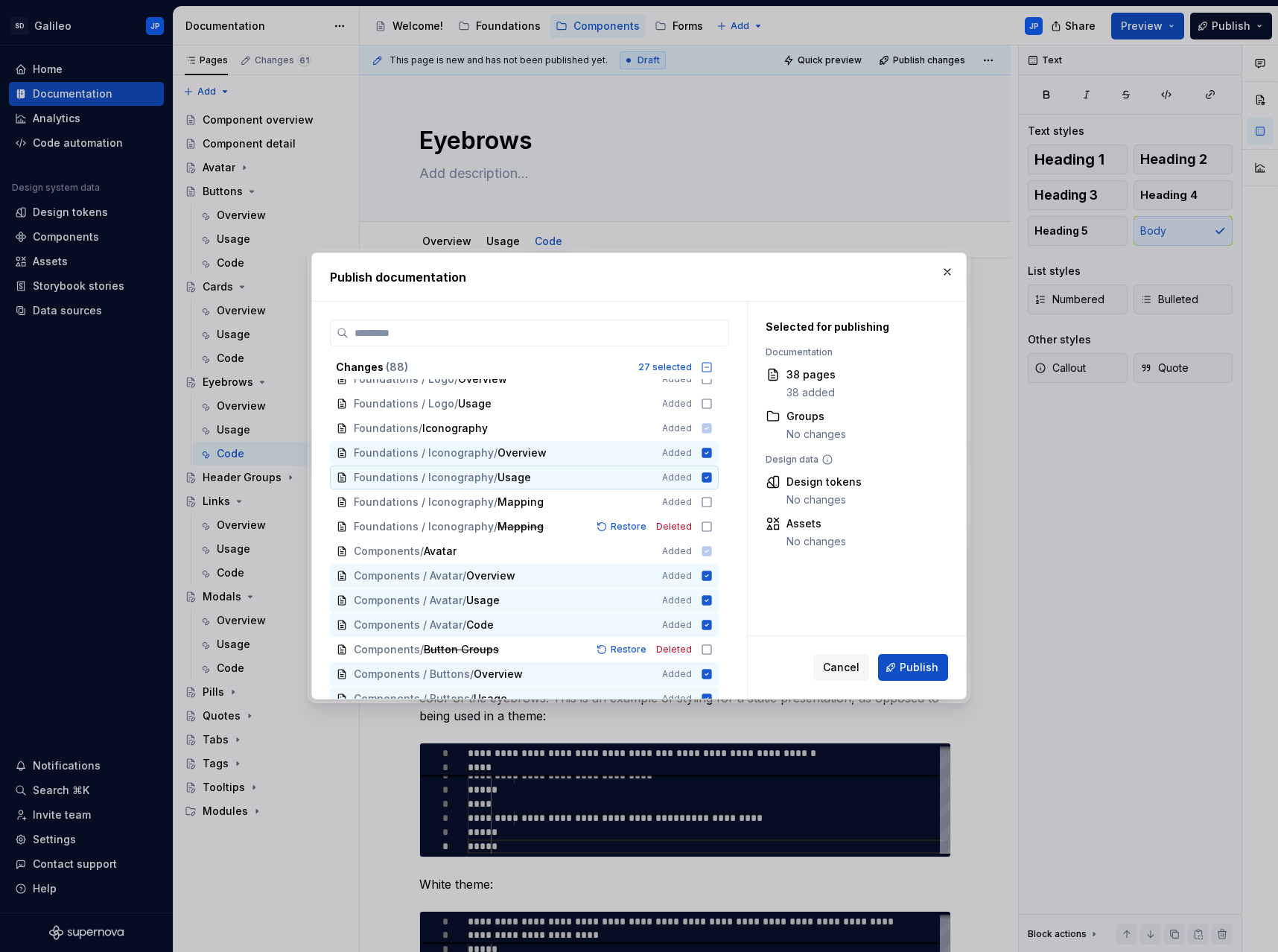
scroll to position [506, 0]
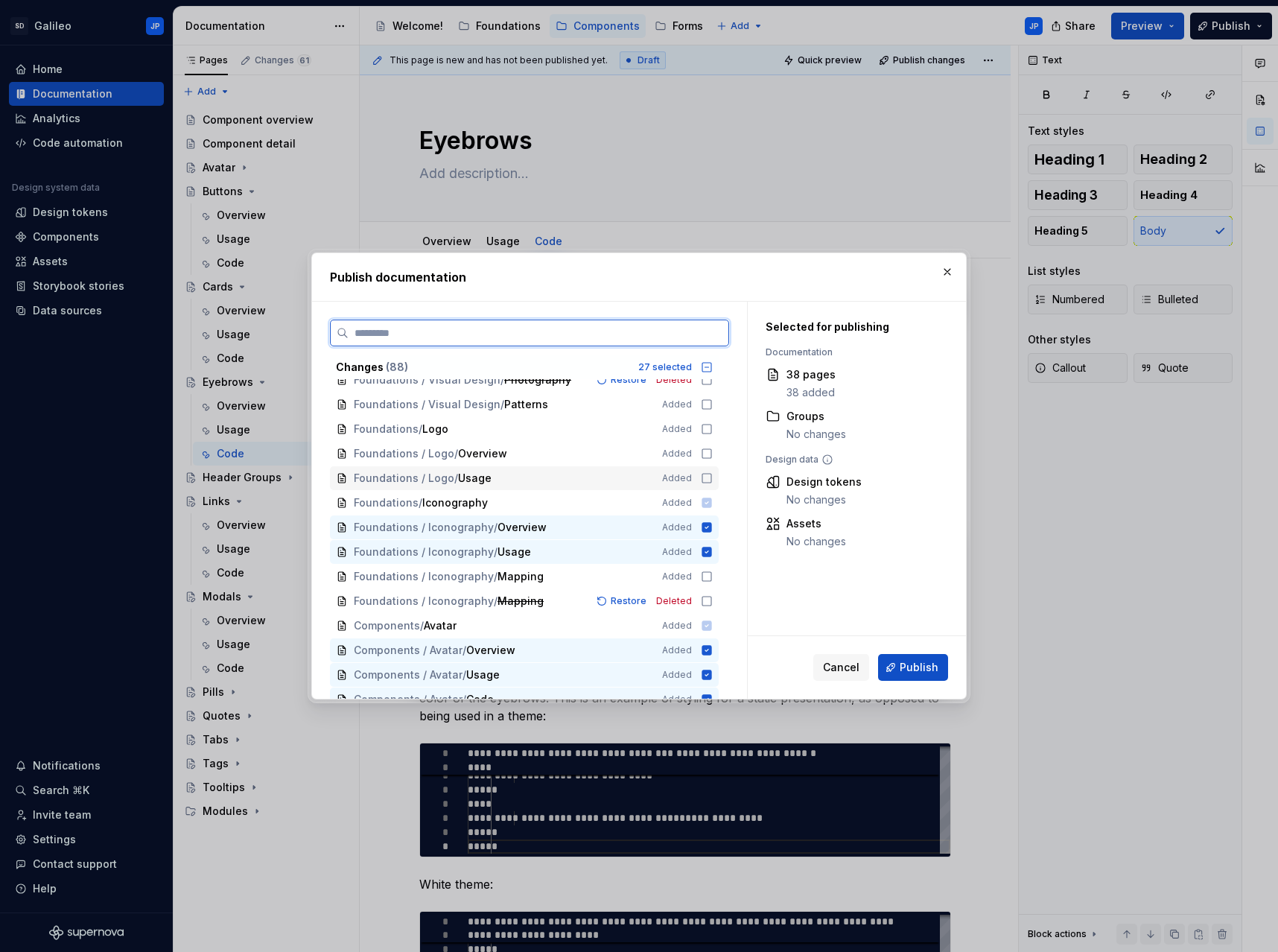
click at [708, 478] on icon at bounding box center [706, 478] width 12 height 12
click at [707, 453] on icon at bounding box center [706, 453] width 12 height 12
click at [706, 456] on icon at bounding box center [707, 453] width 10 height 10
click at [705, 478] on icon at bounding box center [707, 478] width 10 height 10
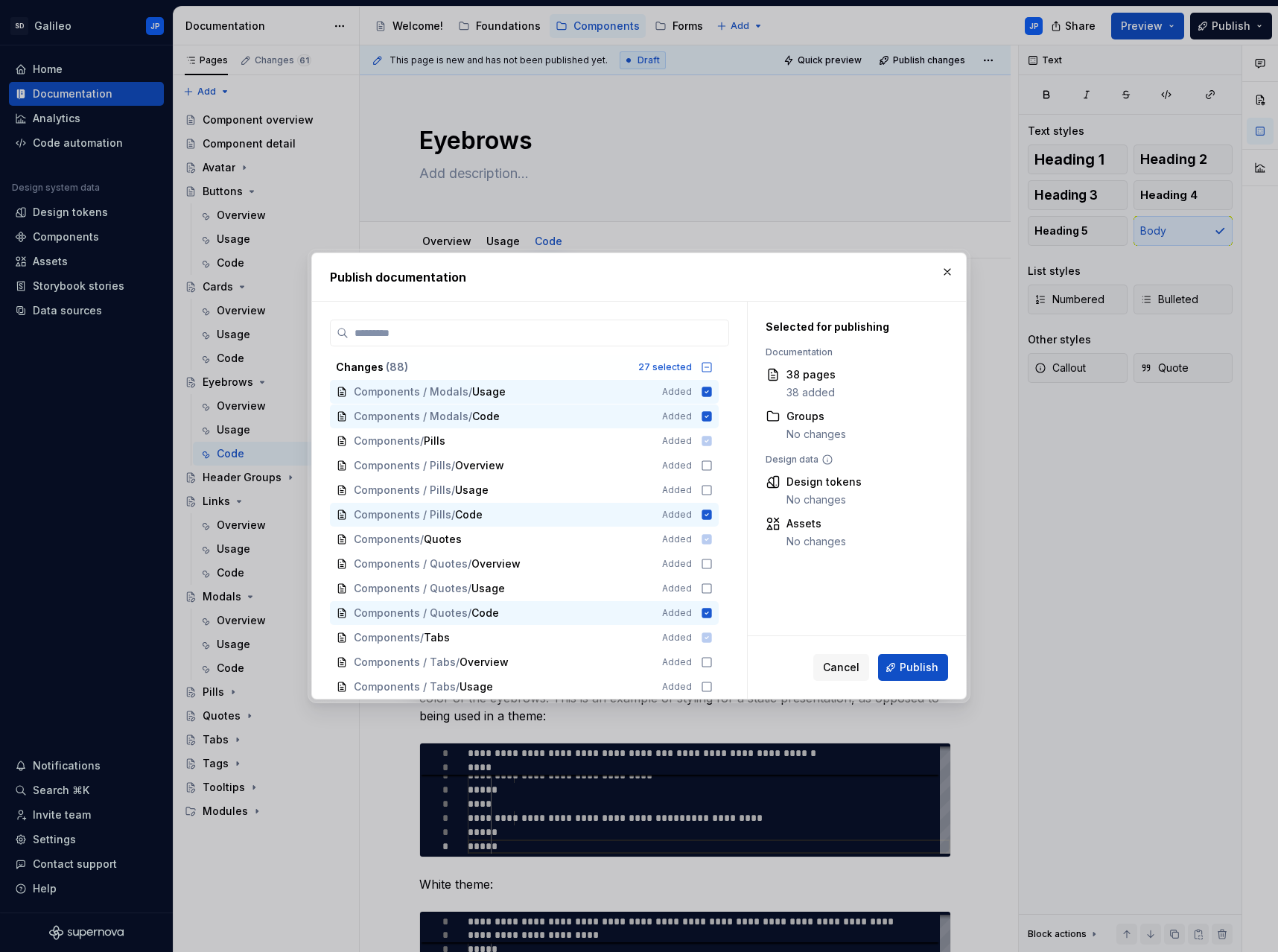
scroll to position [1399, 0]
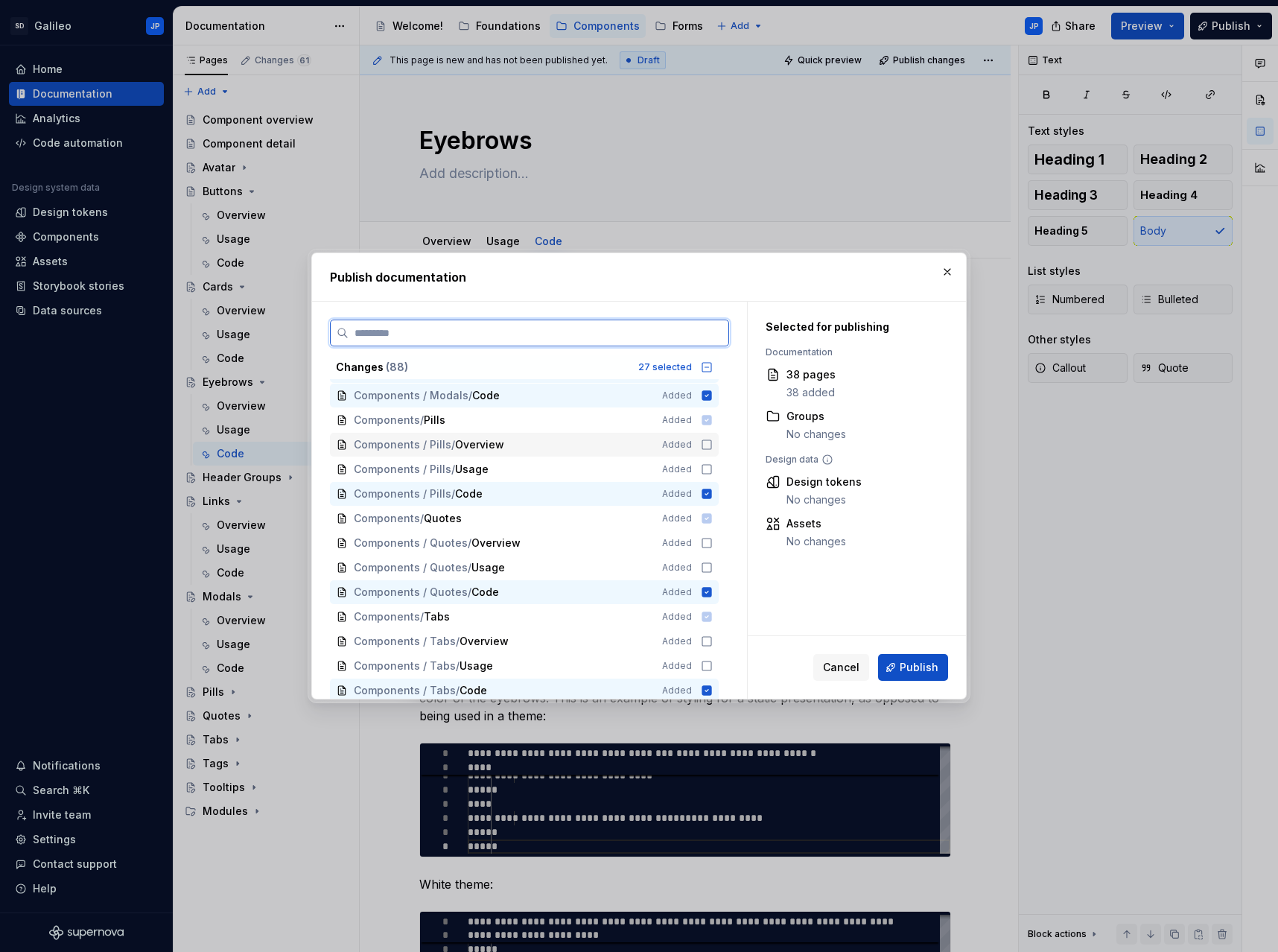
click at [705, 446] on icon at bounding box center [706, 445] width 12 height 12
click at [706, 474] on icon at bounding box center [706, 469] width 9 height 9
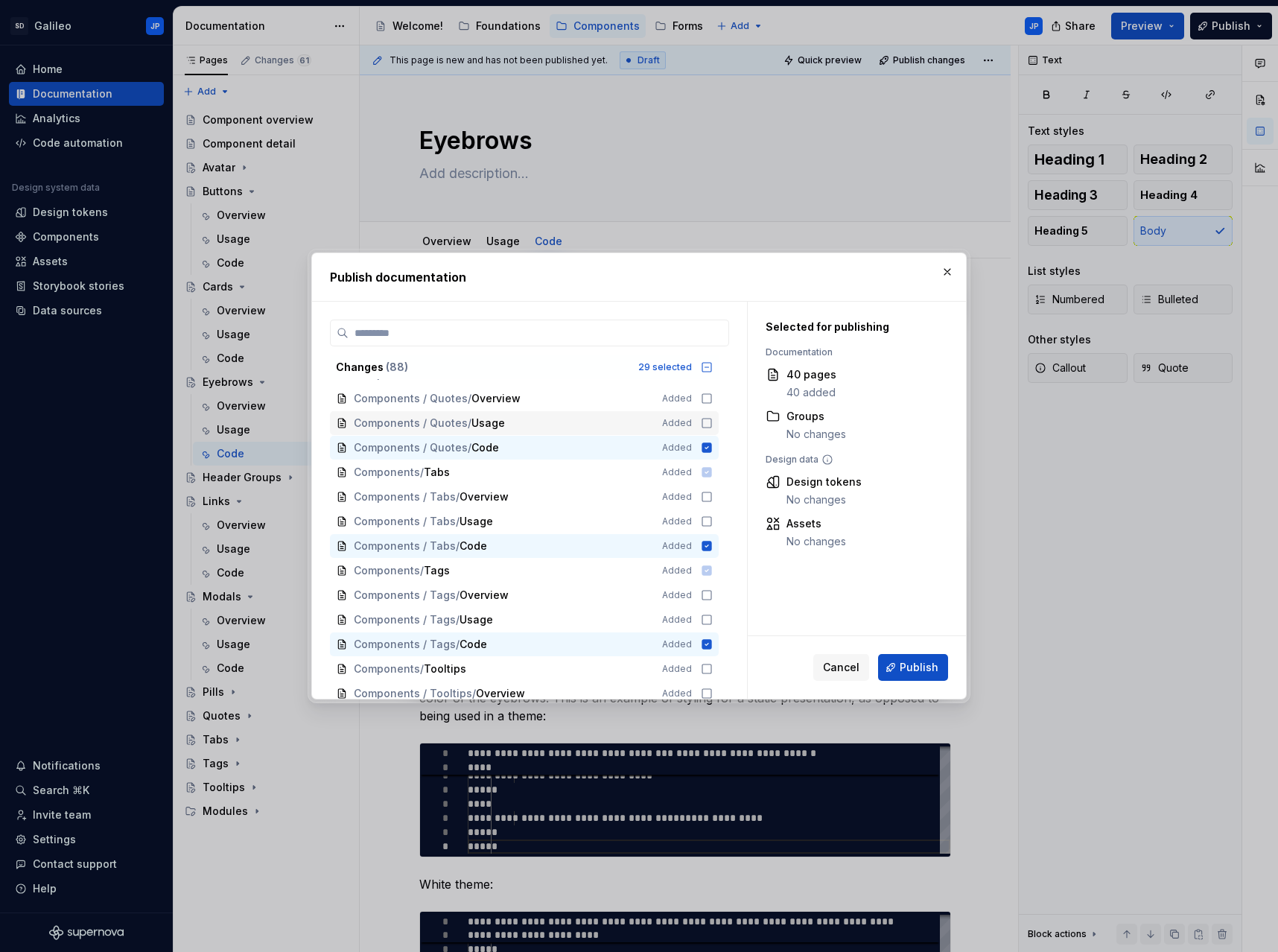
scroll to position [1474, 0]
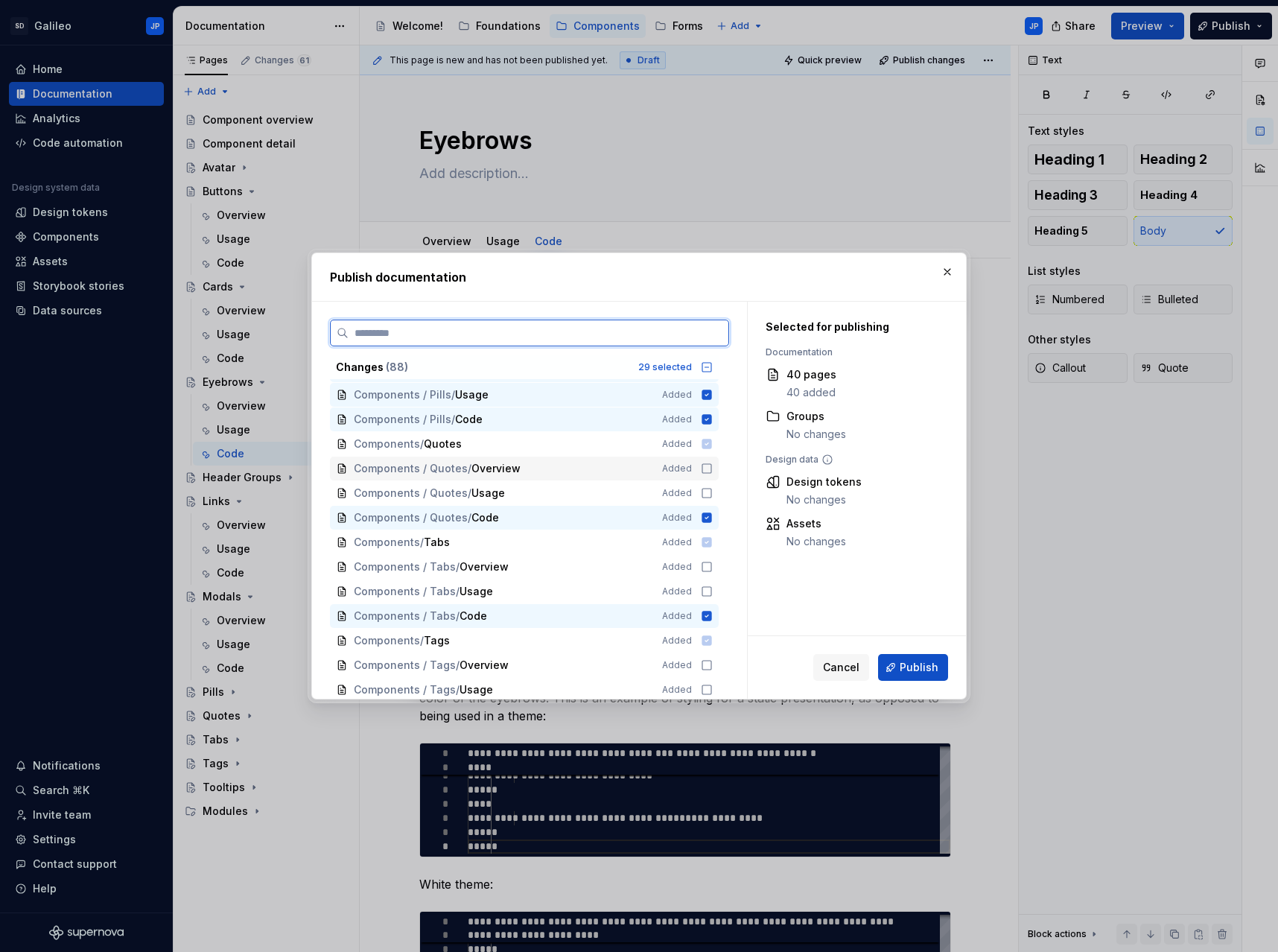
click at [706, 467] on icon at bounding box center [706, 469] width 12 height 12
click at [704, 491] on icon at bounding box center [706, 492] width 12 height 12
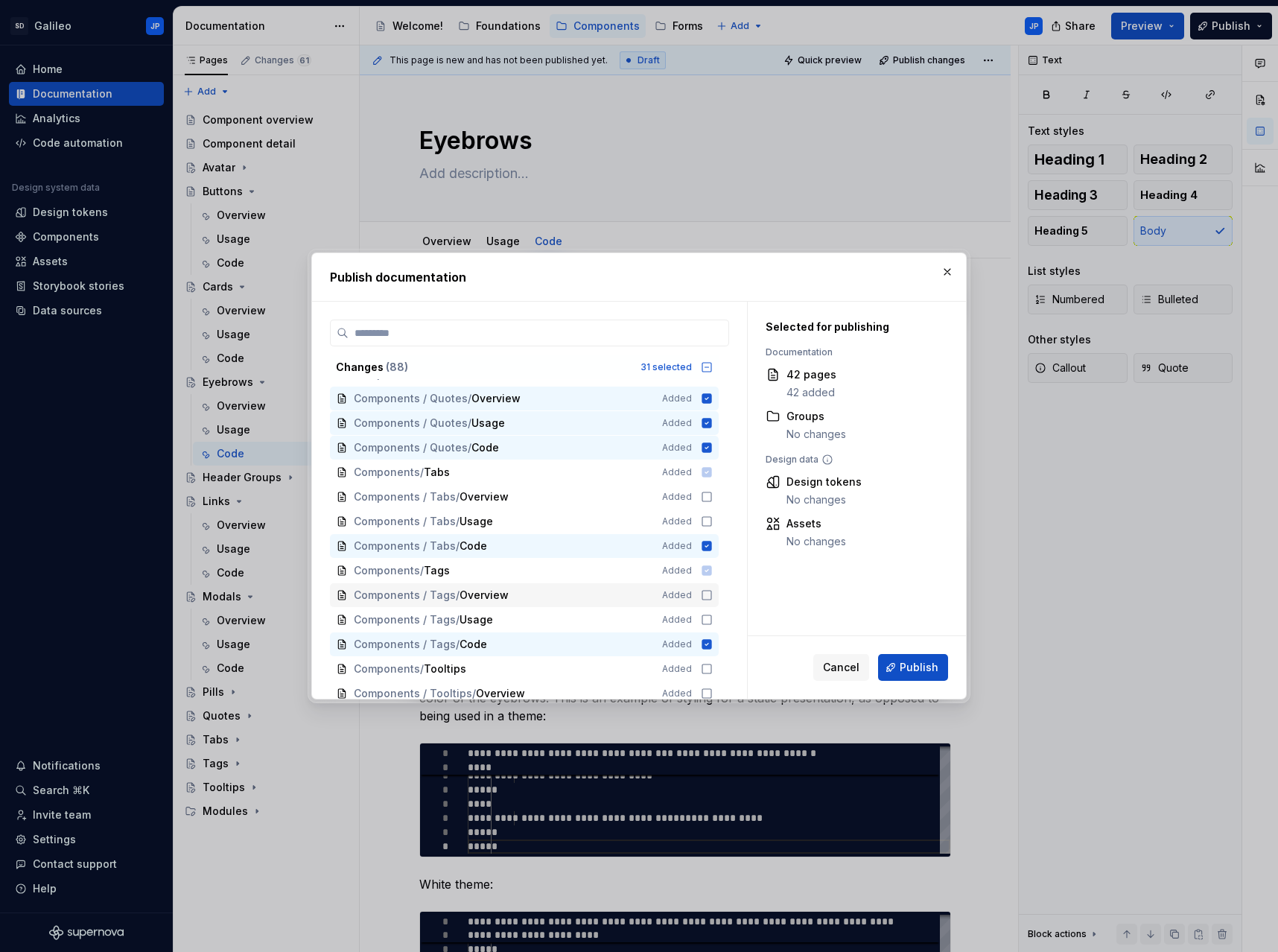
scroll to position [1623, 0]
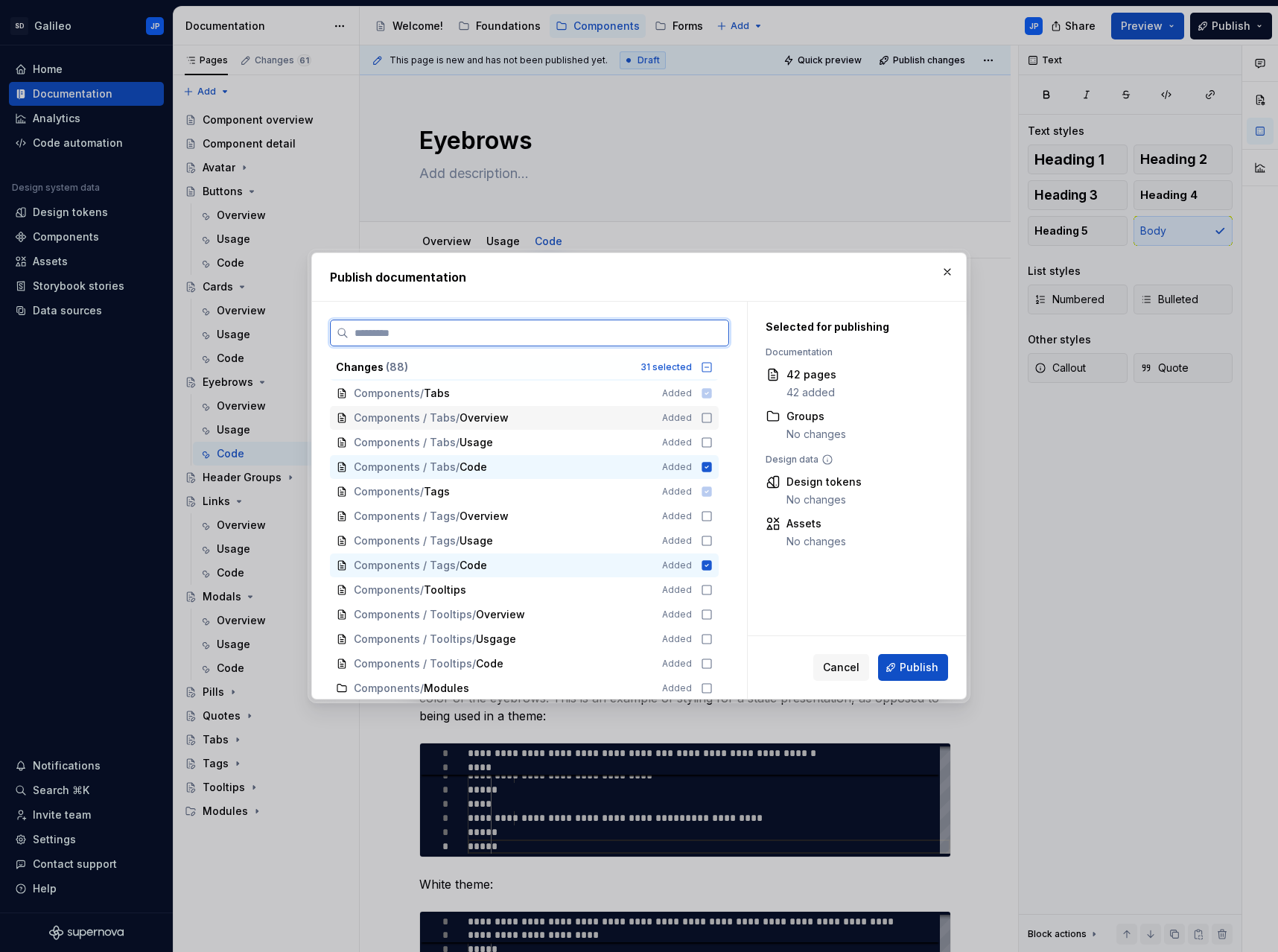
click at [706, 418] on icon at bounding box center [706, 418] width 12 height 12
click at [706, 442] on icon at bounding box center [706, 442] width 12 height 12
click at [703, 515] on icon at bounding box center [706, 515] width 12 height 12
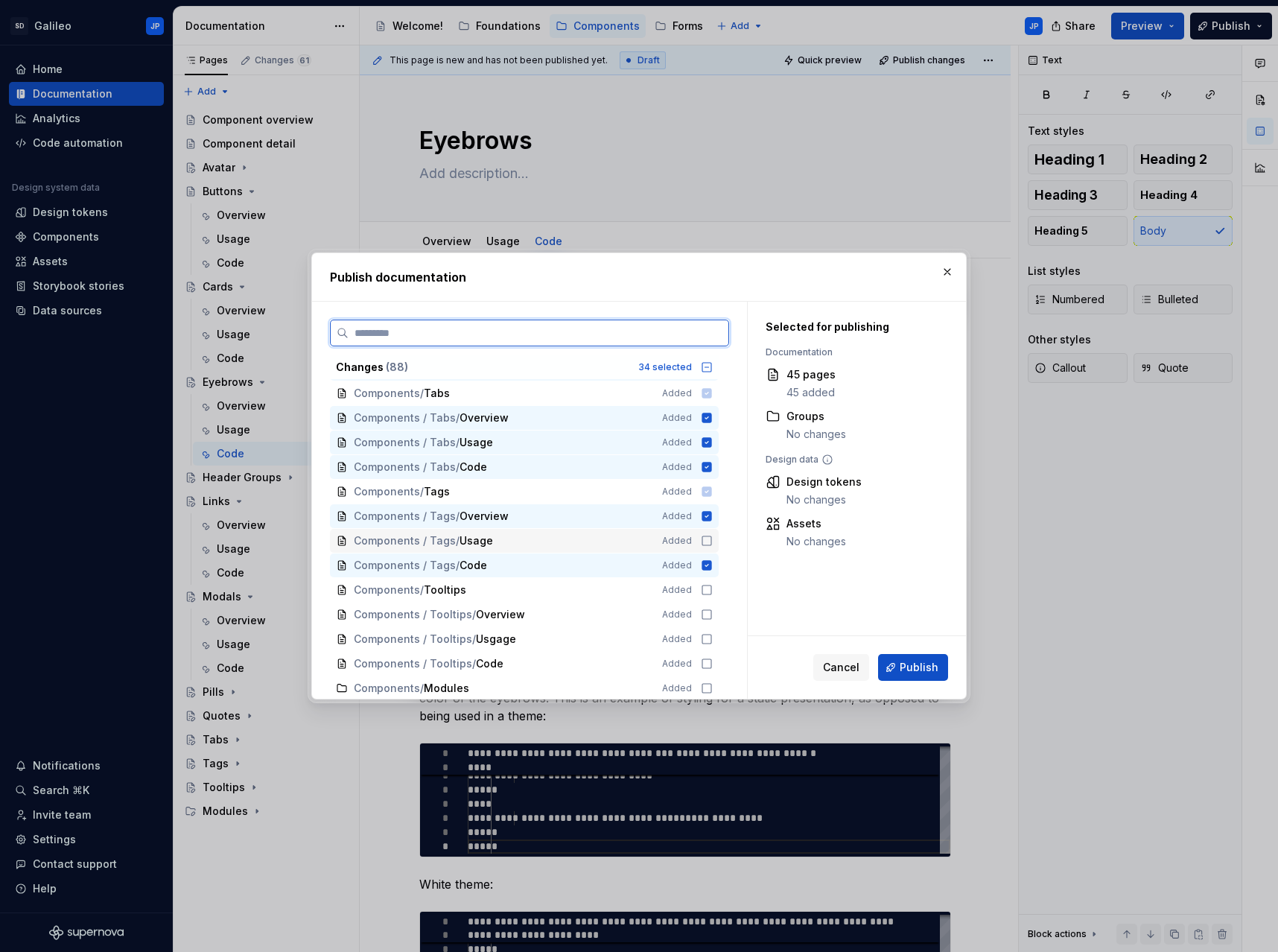
click at [702, 541] on icon at bounding box center [706, 540] width 9 height 9
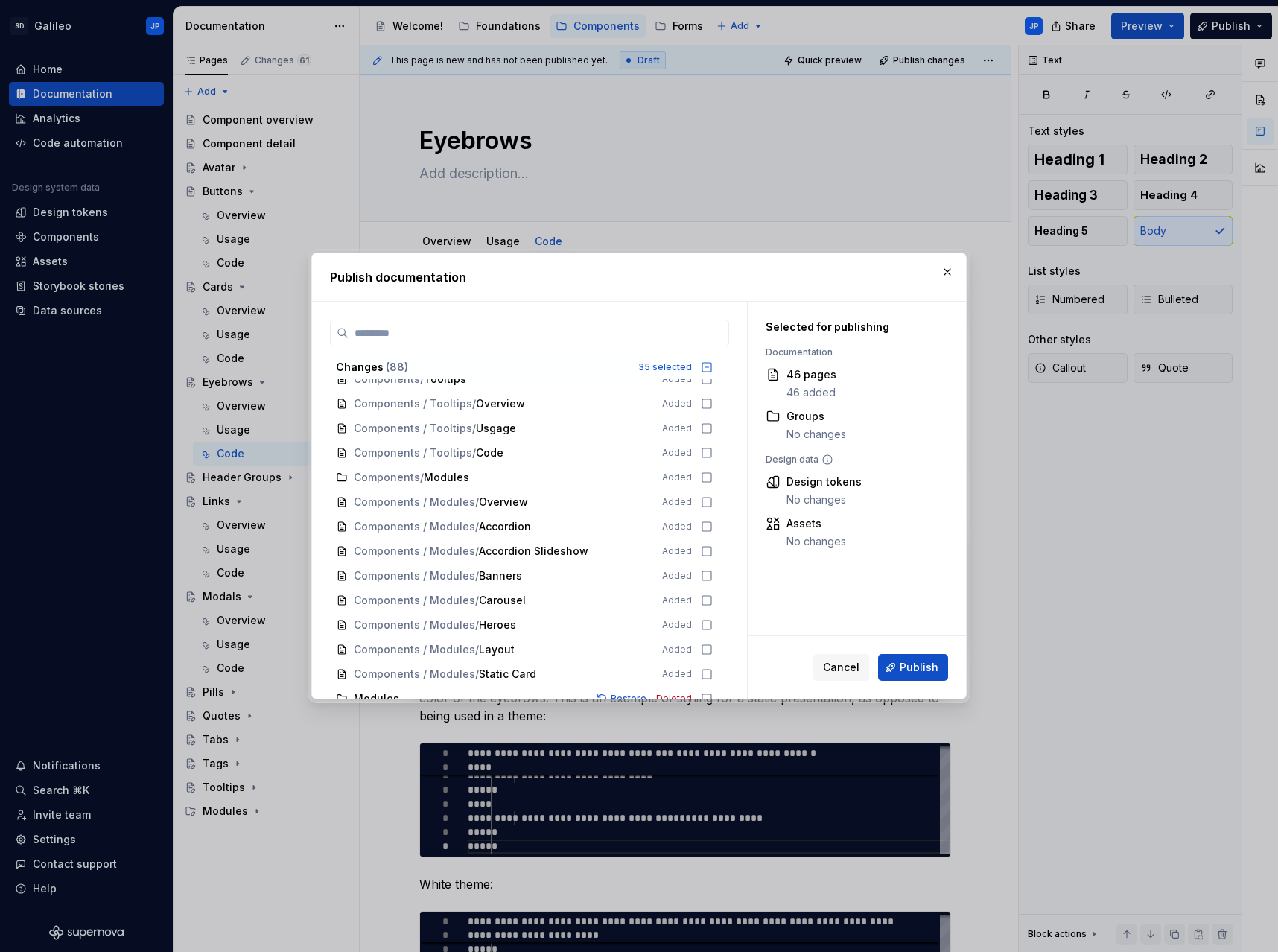
scroll to position [1846, 0]
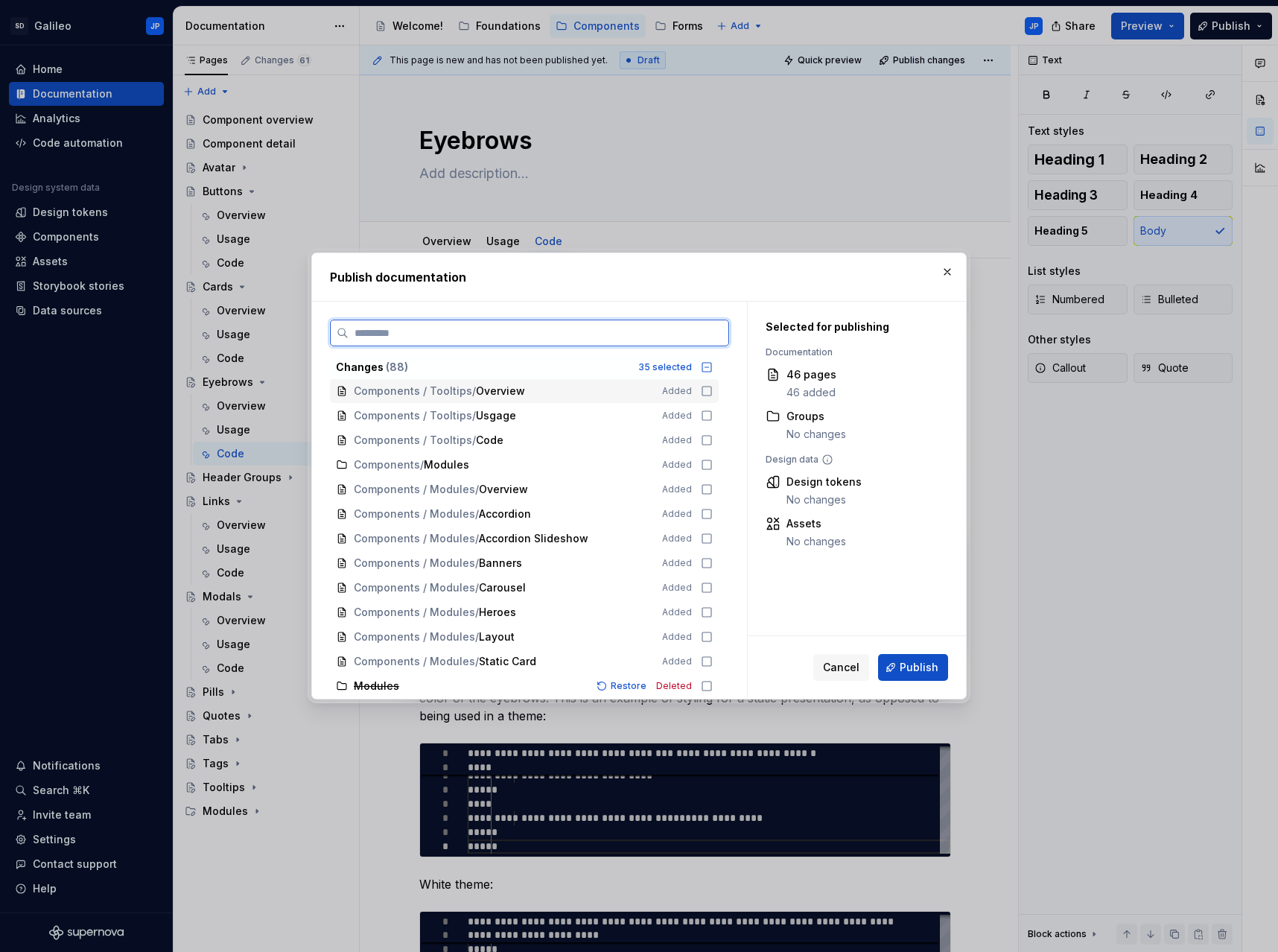
click at [707, 395] on icon at bounding box center [706, 391] width 12 height 12
click at [707, 417] on icon at bounding box center [706, 415] width 12 height 12
click at [707, 438] on icon at bounding box center [706, 440] width 12 height 12
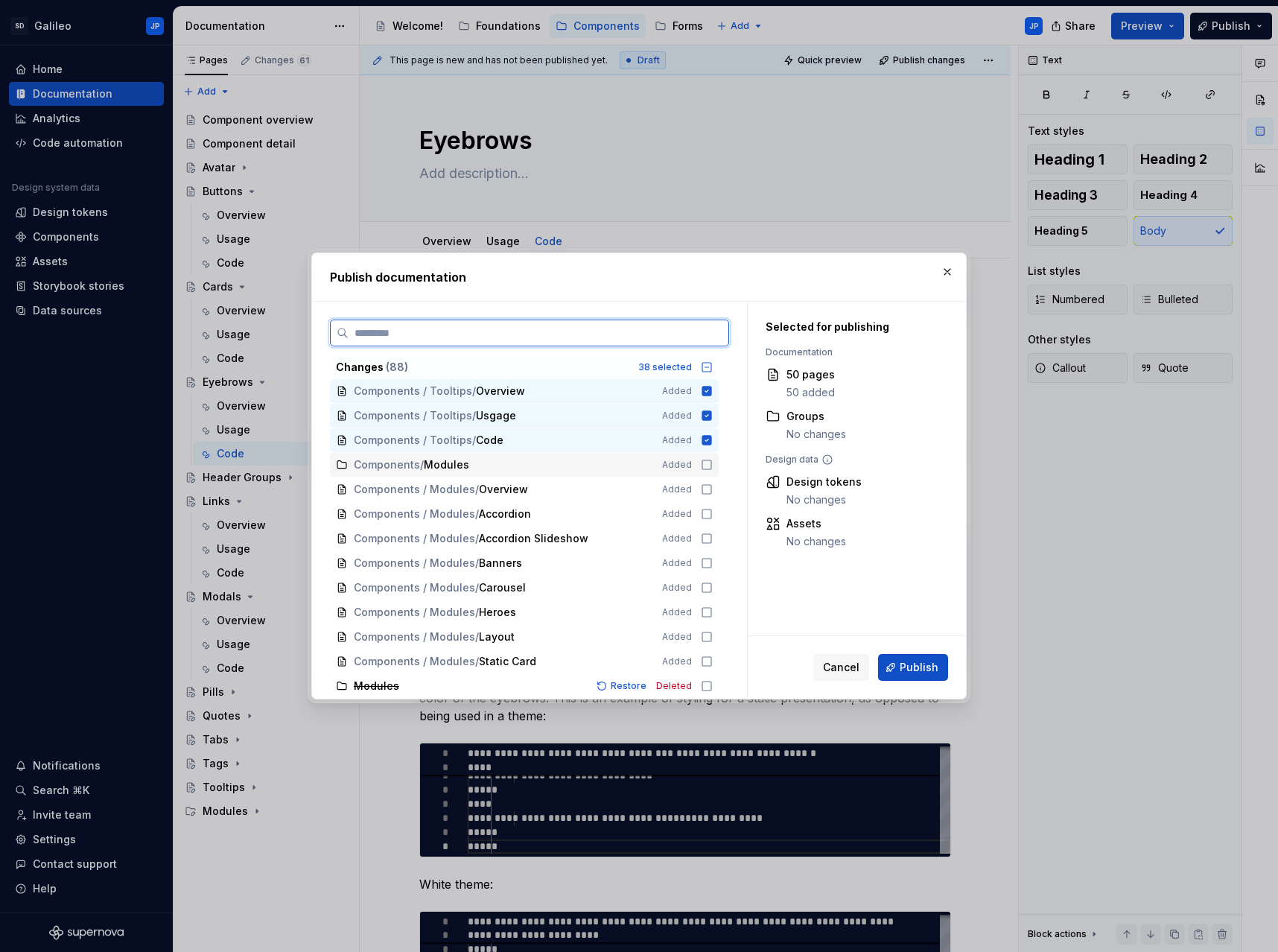
click at [706, 464] on icon at bounding box center [706, 464] width 12 height 12
click at [709, 463] on icon at bounding box center [707, 464] width 10 height 10
click at [924, 668] on span "Publish" at bounding box center [919, 668] width 39 height 15
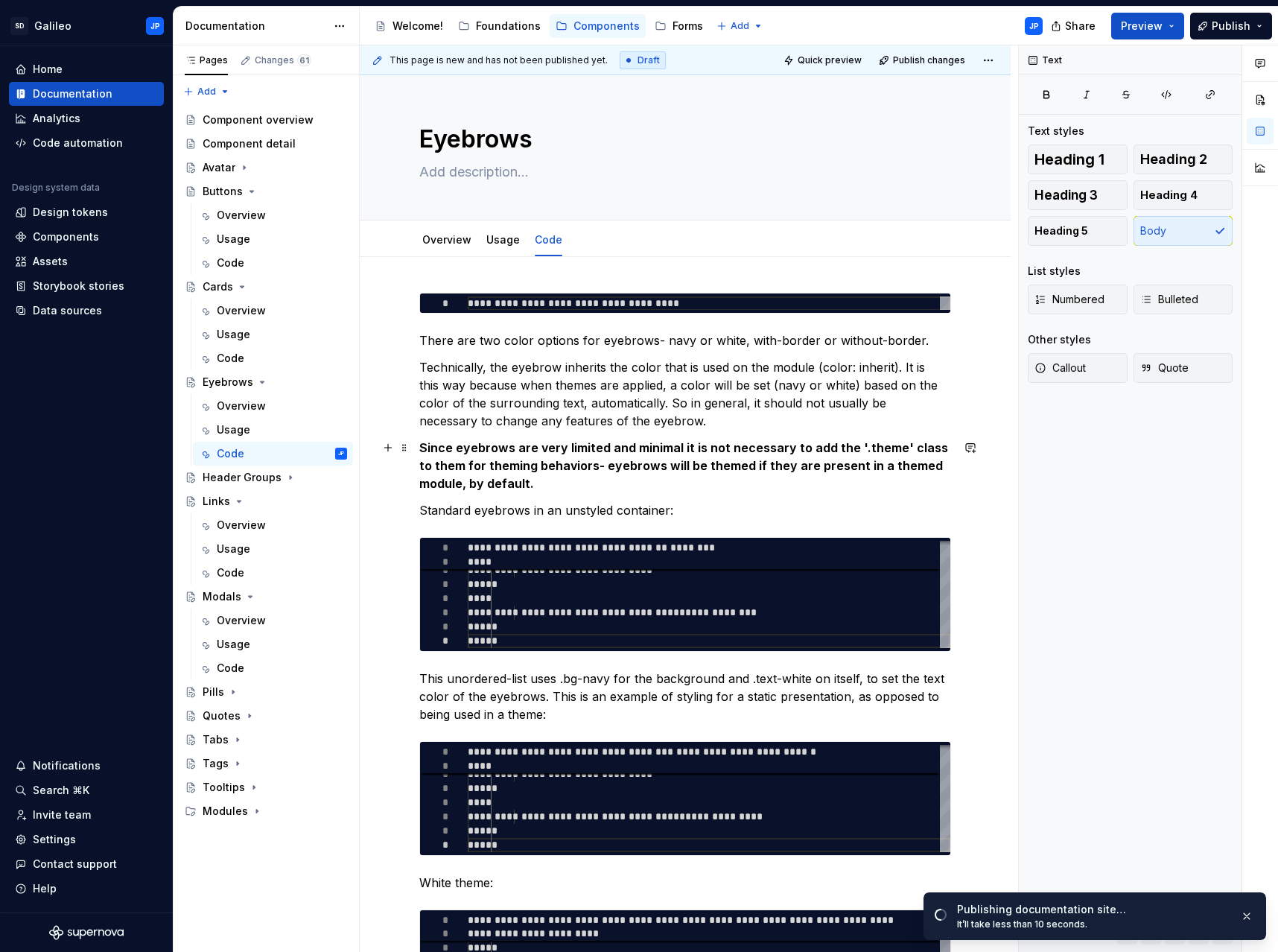
scroll to position [0, 0]
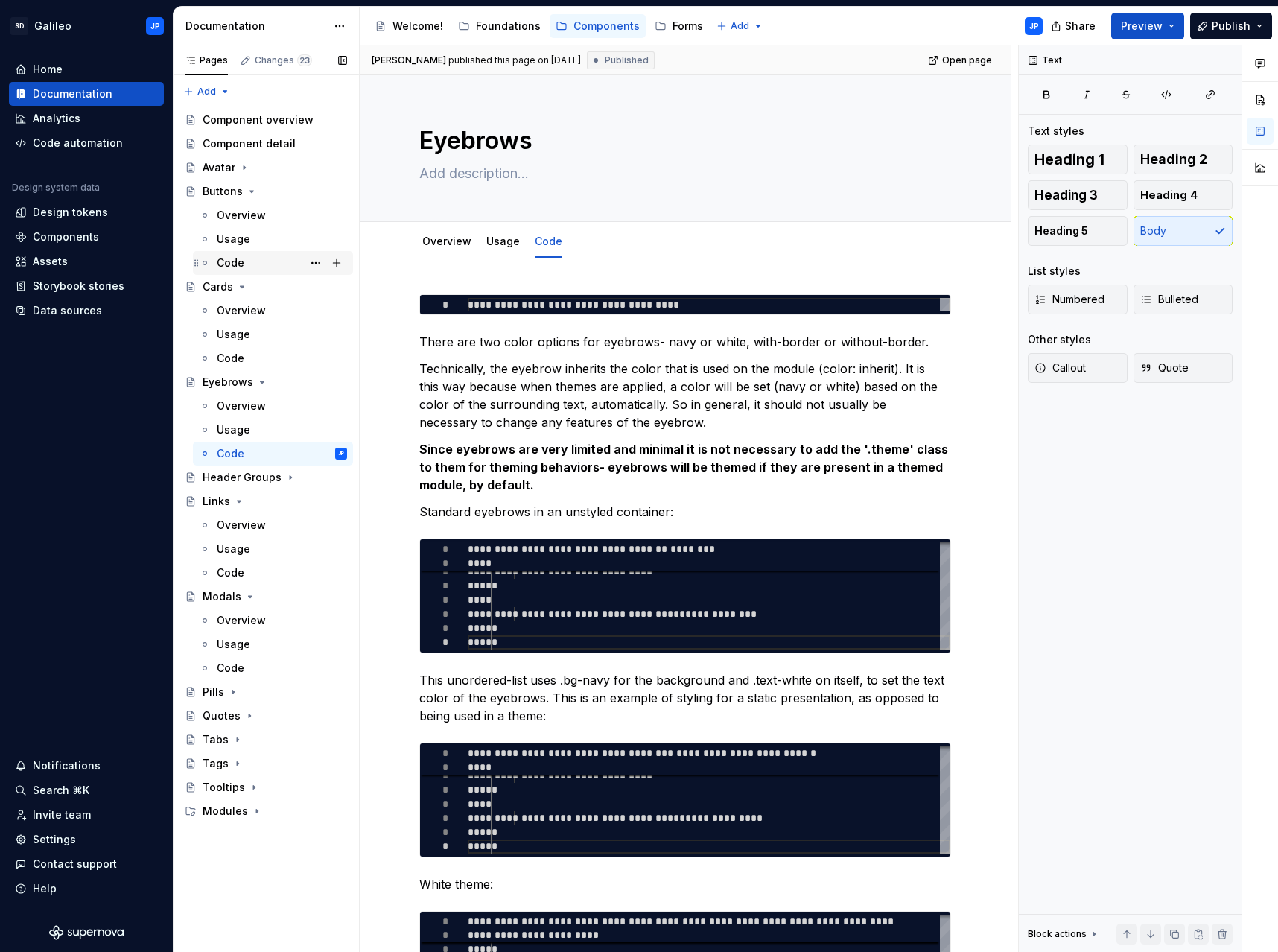
click at [241, 261] on div "Code" at bounding box center [231, 263] width 28 height 15
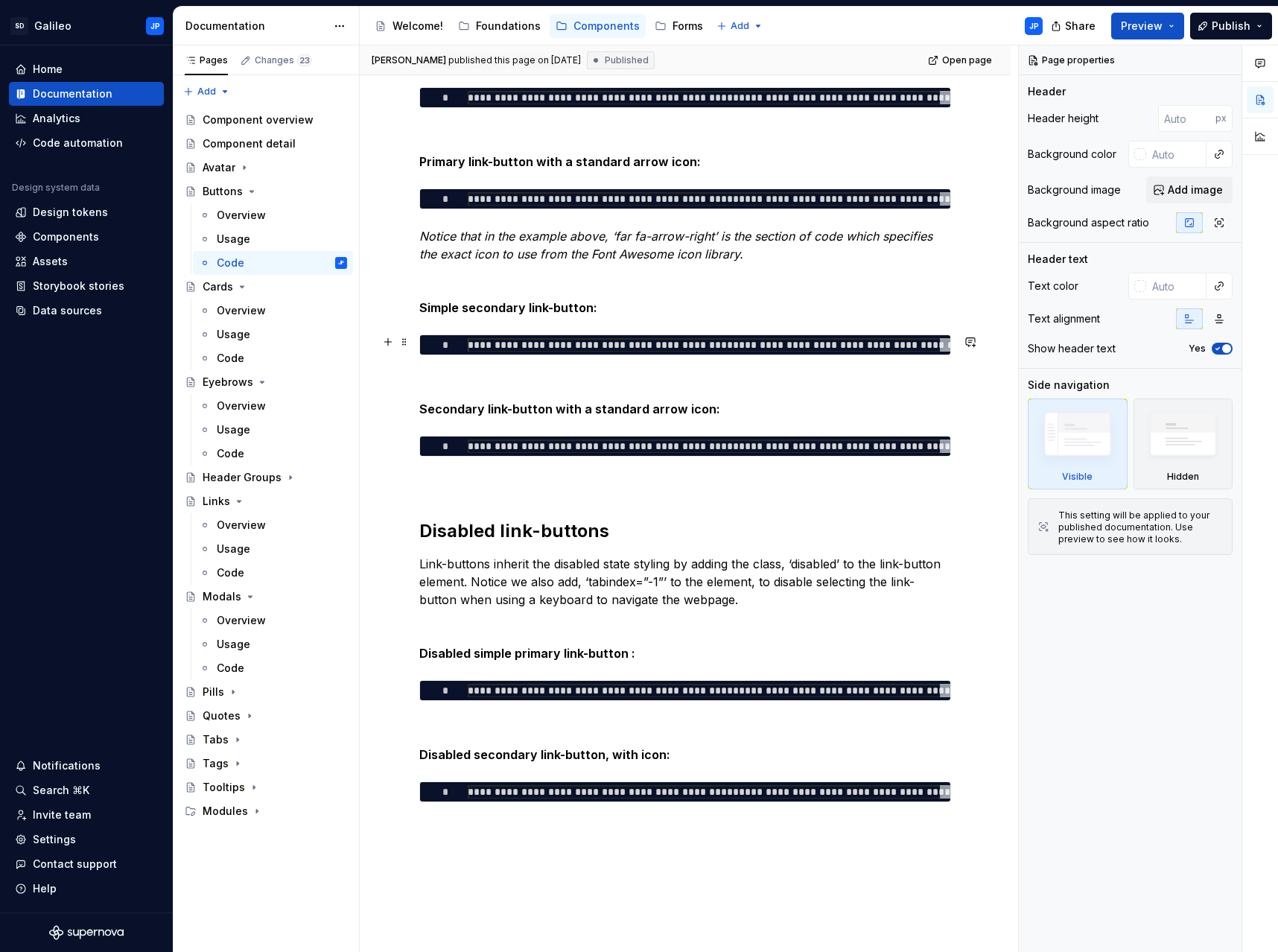
scroll to position [691, 0]
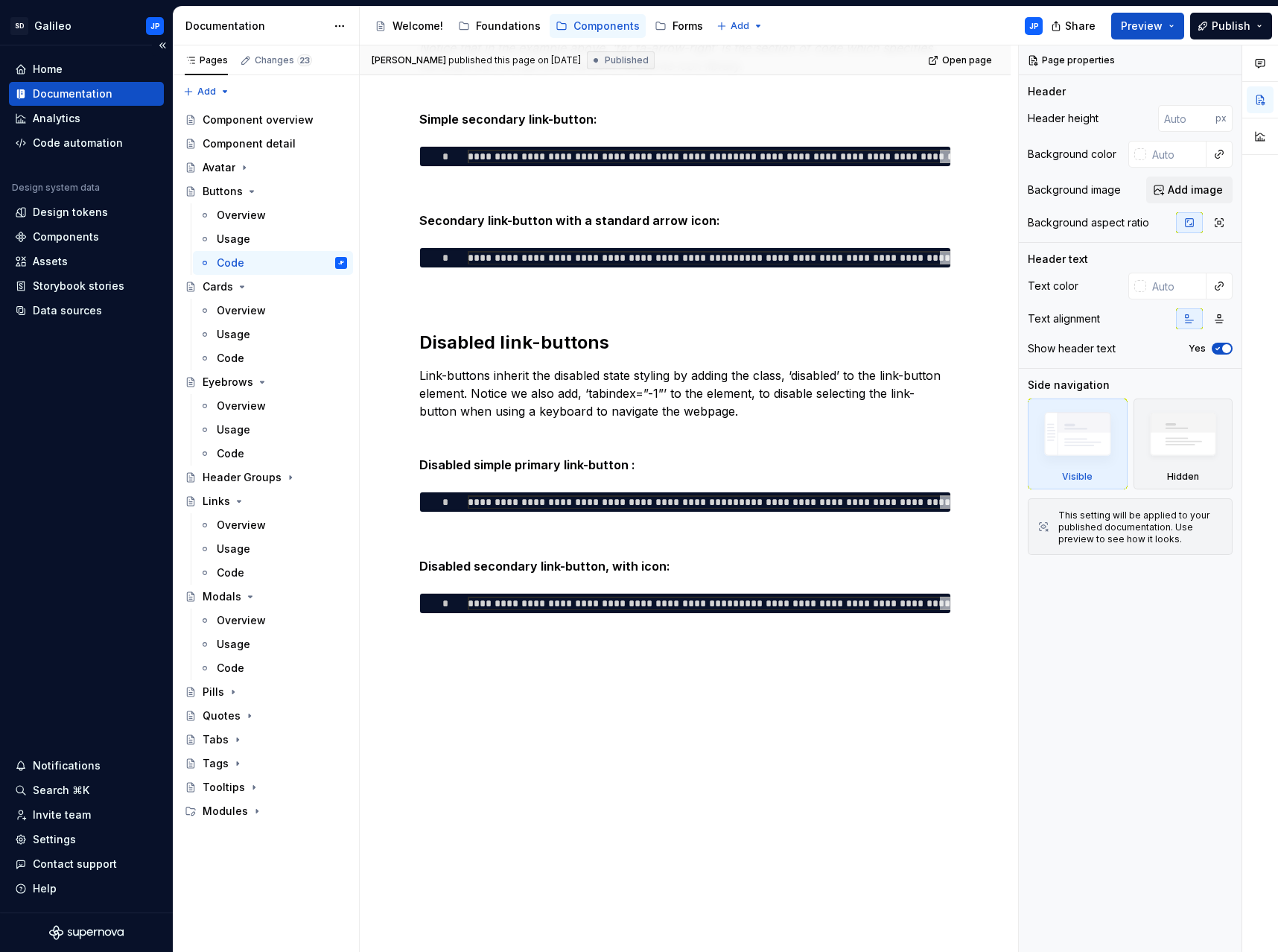
type textarea "*"
